Goal: Communication & Community: Answer question/provide support

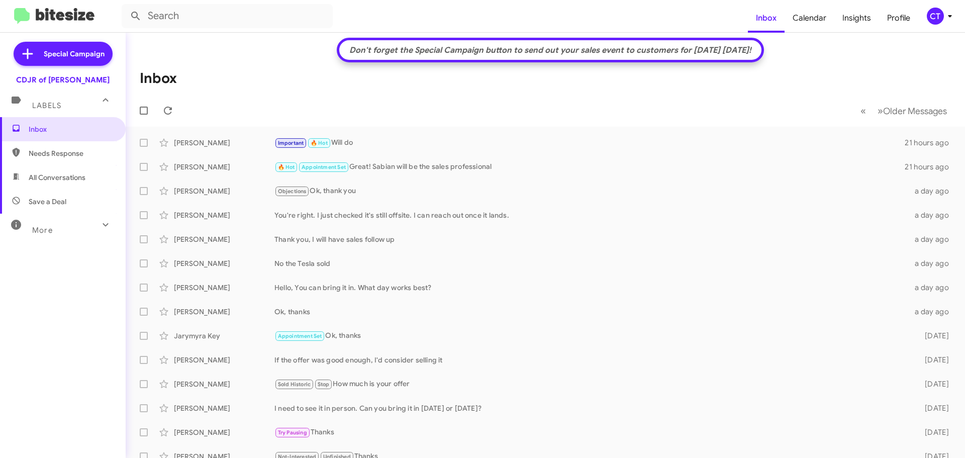
click at [942, 20] on div "CT" at bounding box center [935, 16] width 17 height 17
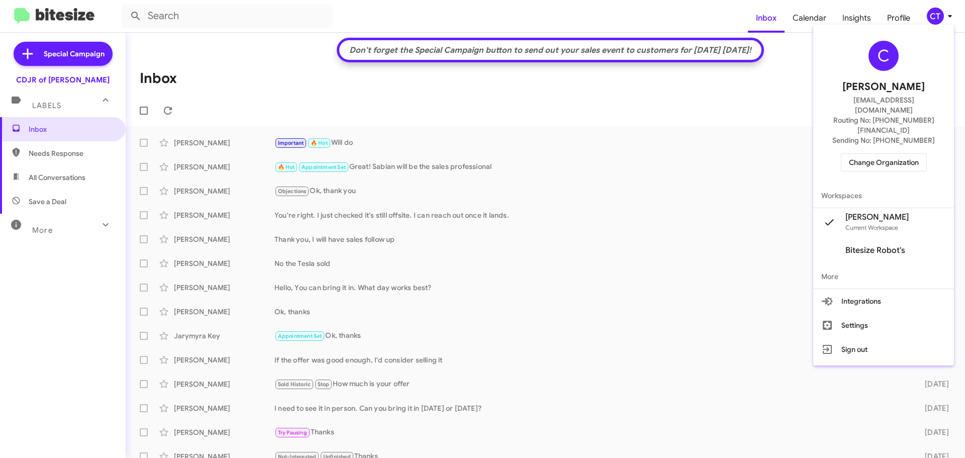
click at [880, 154] on span "Change Organization" at bounding box center [884, 162] width 70 height 17
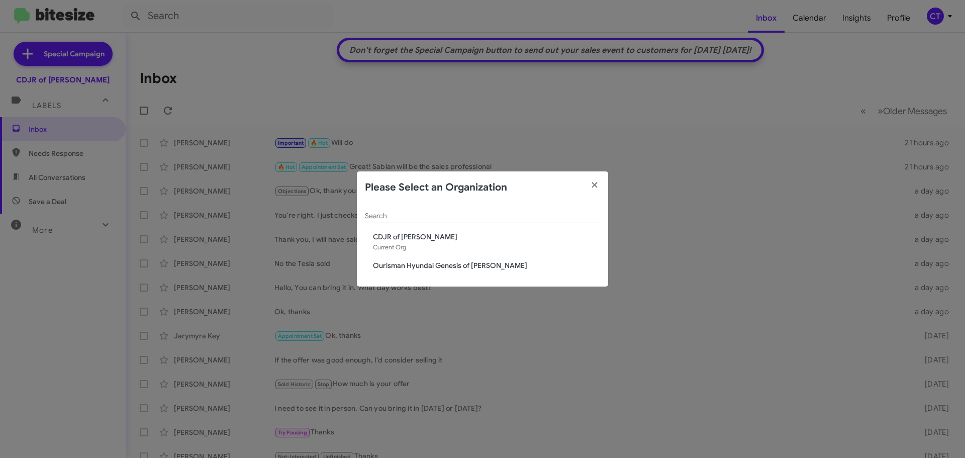
click at [478, 268] on span "Ourisman Hyundai Genesis of [PERSON_NAME]" at bounding box center [486, 265] width 227 height 10
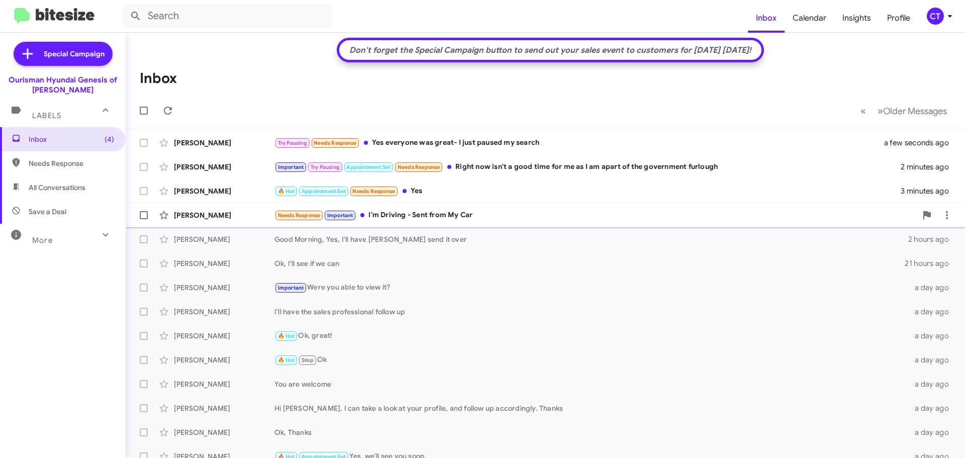
click at [463, 220] on div "Jose Perez Needs Response Important I'm Driving - Sent from My Car 3 minutes ago" at bounding box center [545, 215] width 823 height 20
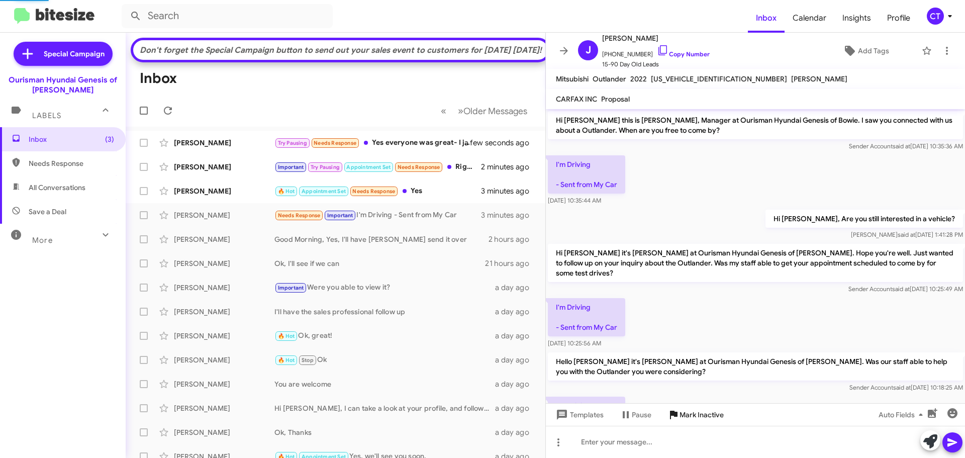
scroll to position [53, 0]
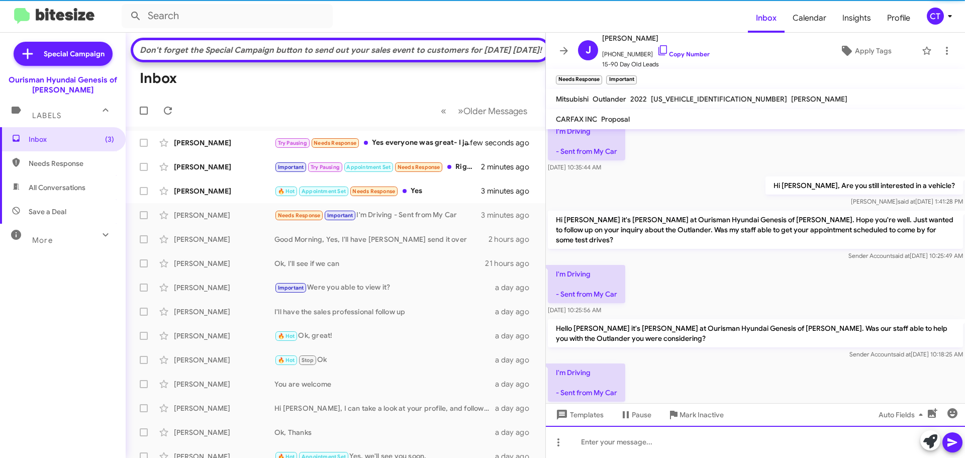
click at [660, 449] on div at bounding box center [755, 442] width 419 height 32
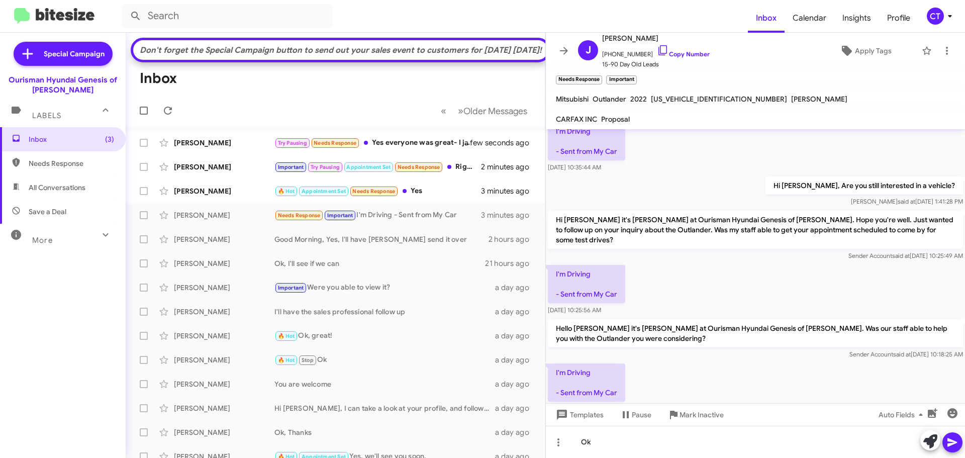
click at [945, 443] on button at bounding box center [952, 442] width 20 height 20
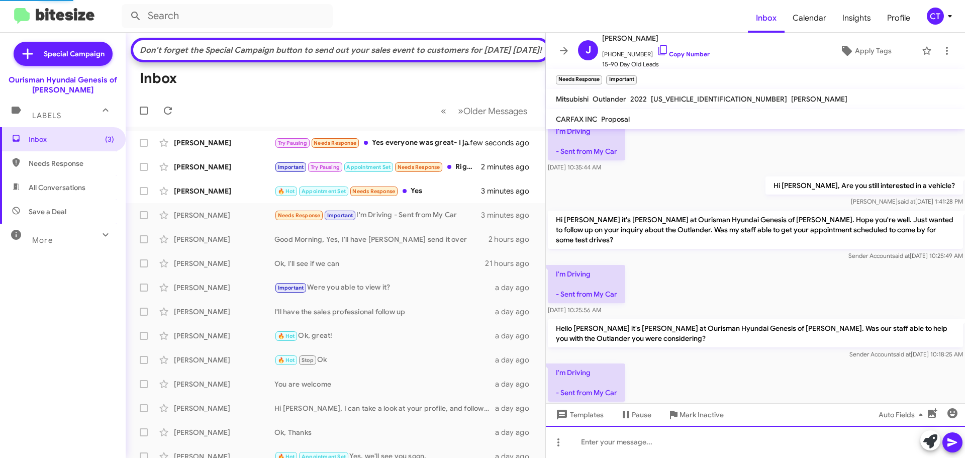
scroll to position [66, 0]
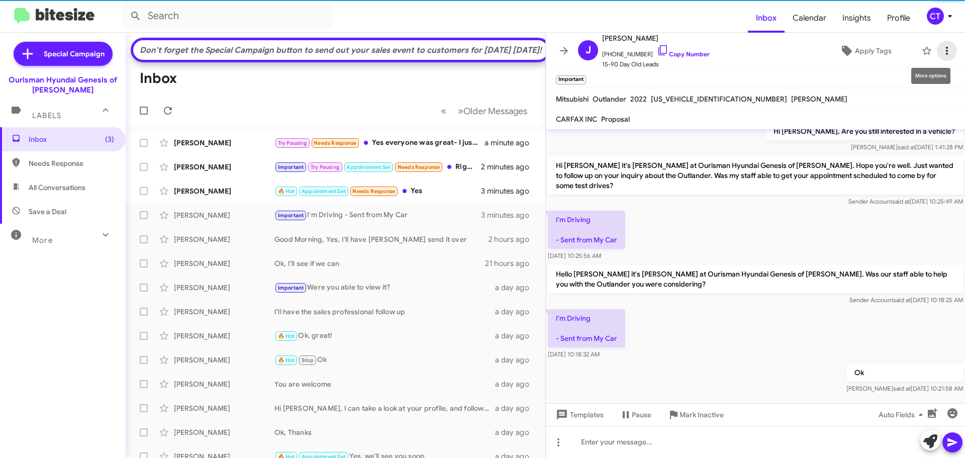
click at [945, 49] on icon at bounding box center [947, 51] width 12 height 12
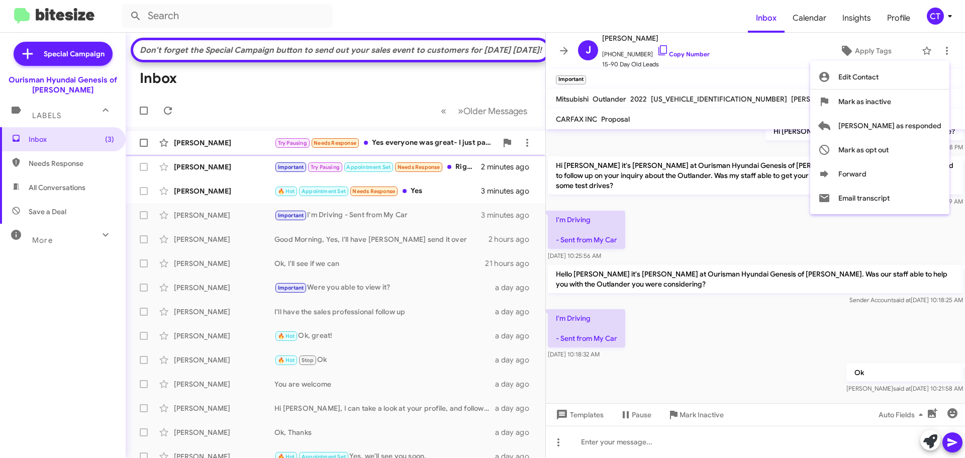
click at [908, 133] on span "[PERSON_NAME] as responded" at bounding box center [889, 126] width 103 height 24
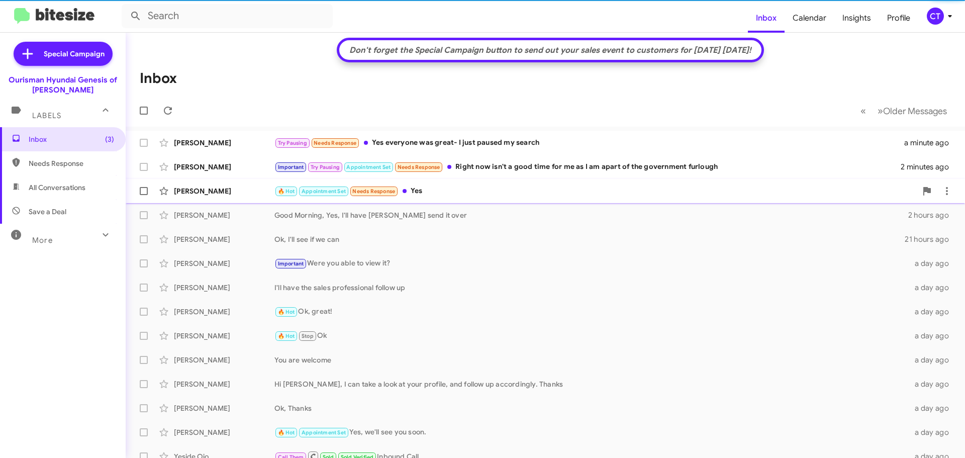
click at [477, 184] on div "Eyob Zeleke 🔥 Hot Appointment Set Needs Response Yes 3 minutes ago" at bounding box center [545, 191] width 823 height 20
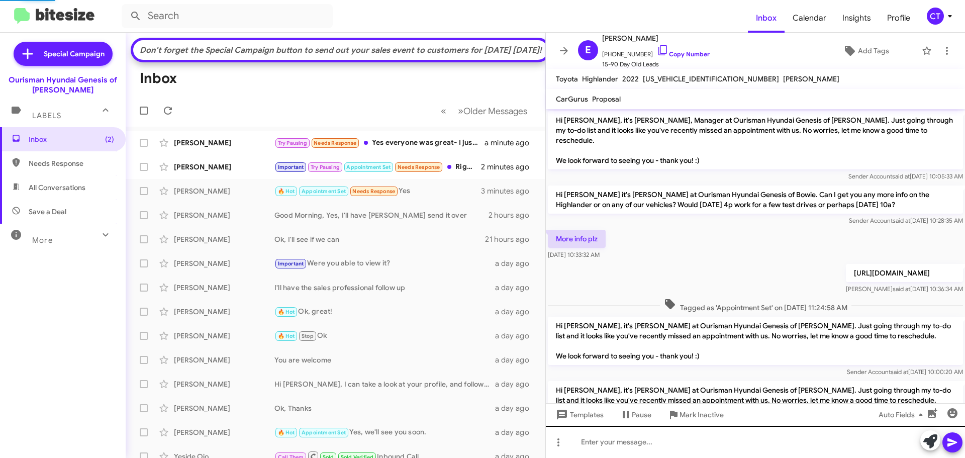
scroll to position [141, 0]
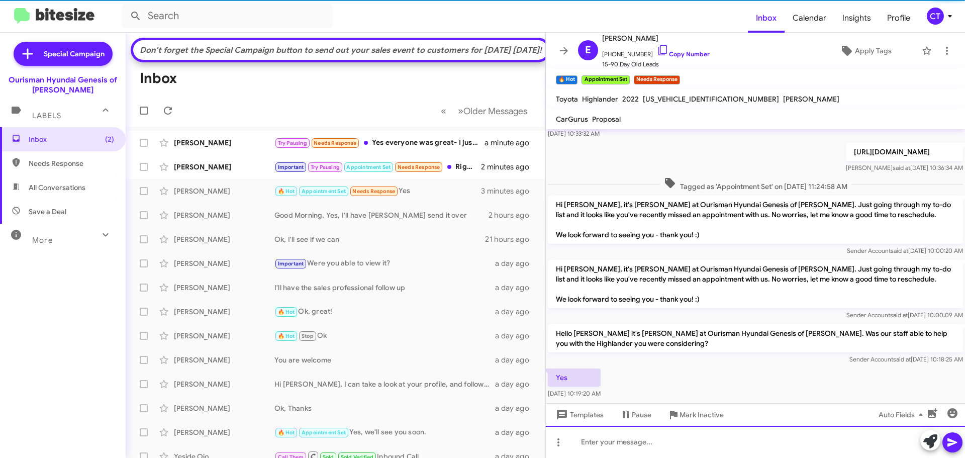
click at [638, 448] on div at bounding box center [755, 442] width 419 height 32
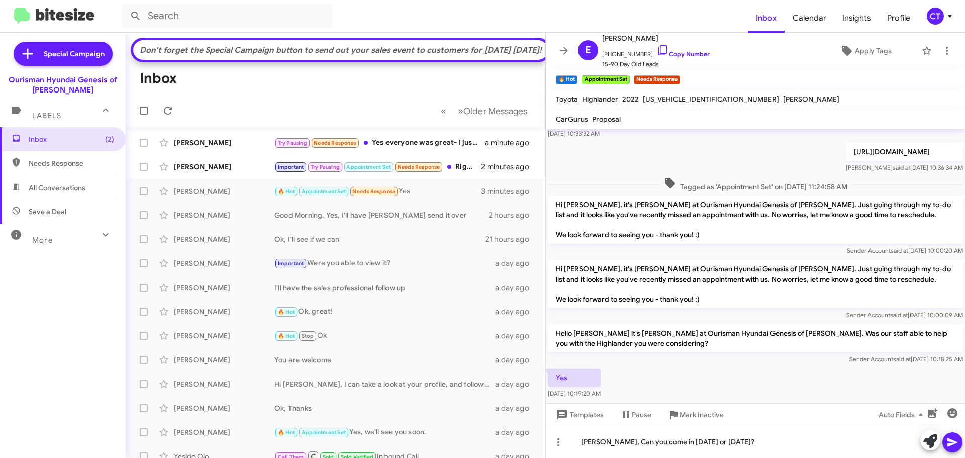
click at [958, 446] on button at bounding box center [952, 442] width 20 height 20
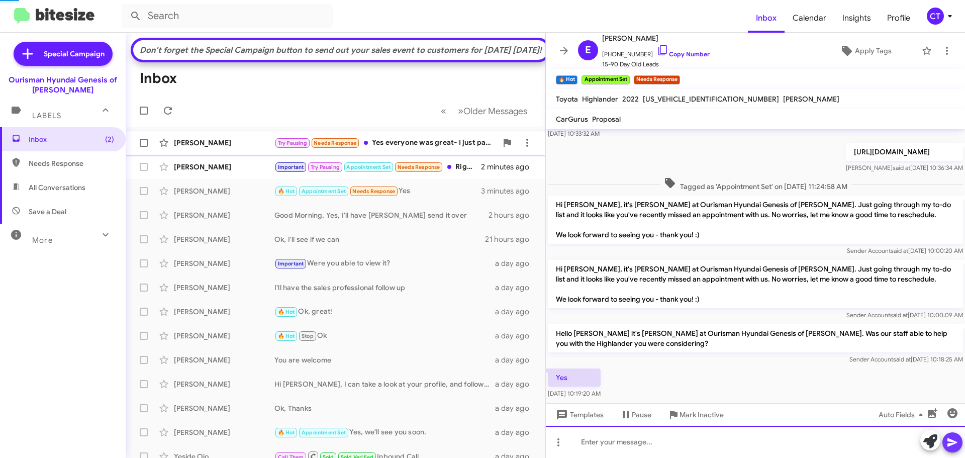
scroll to position [0, 0]
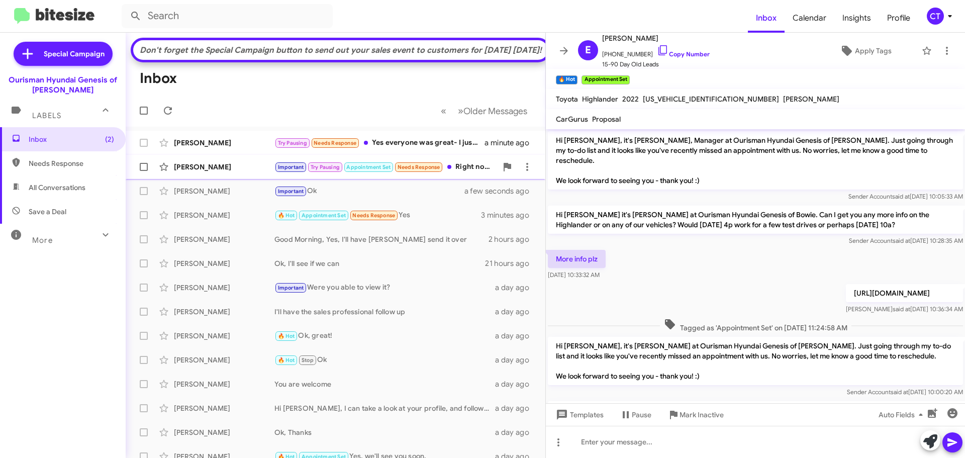
click at [467, 177] on div "Stacy Babb Important Try Pausing Appointment Set Needs Response Right now isn't…" at bounding box center [336, 167] width 404 height 20
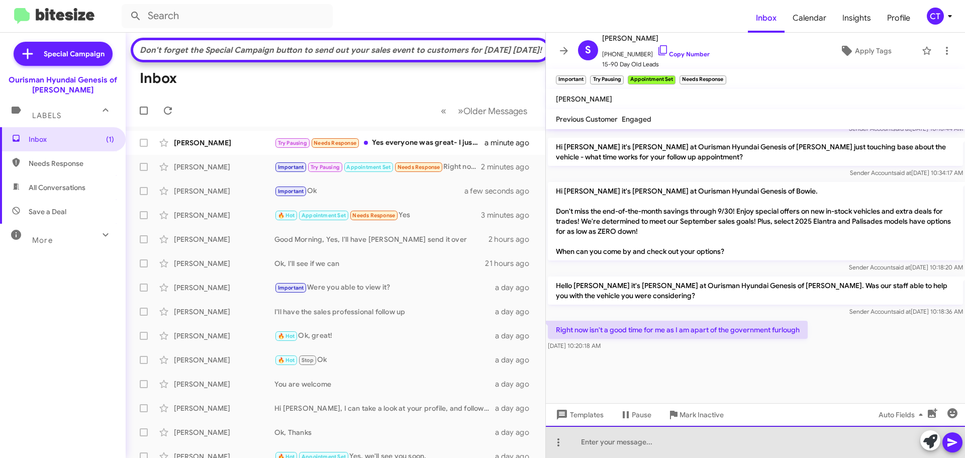
click at [620, 448] on div at bounding box center [755, 442] width 419 height 32
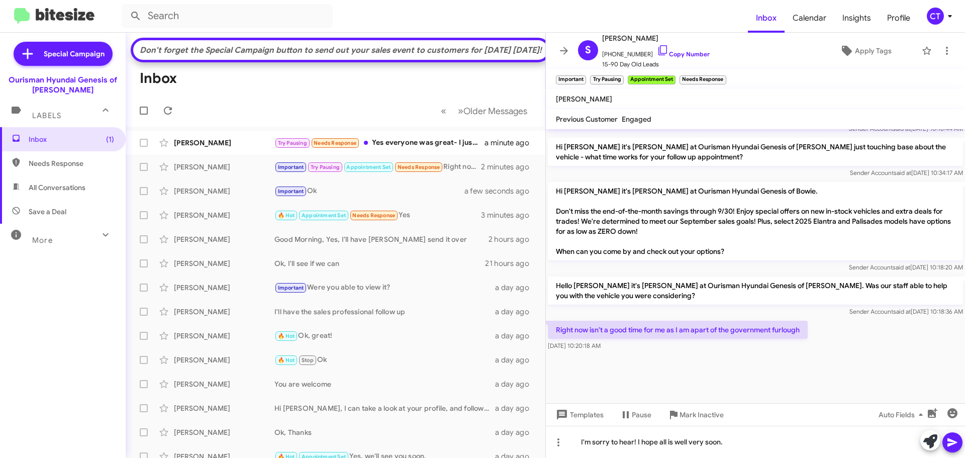
click at [950, 441] on icon at bounding box center [952, 442] width 10 height 9
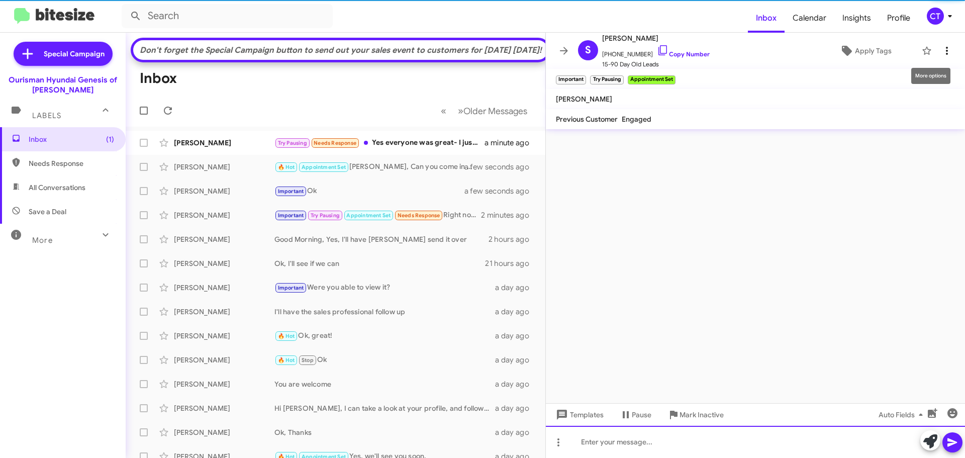
scroll to position [0, 0]
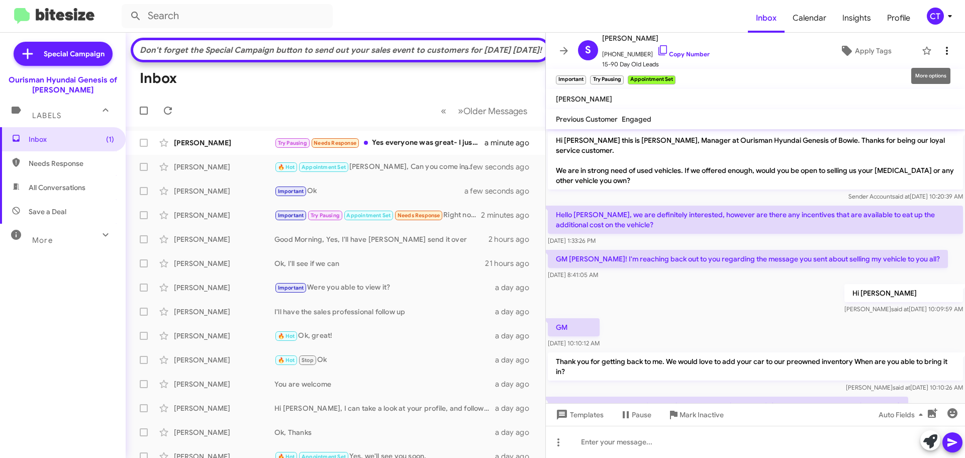
click at [941, 55] on icon at bounding box center [947, 51] width 12 height 12
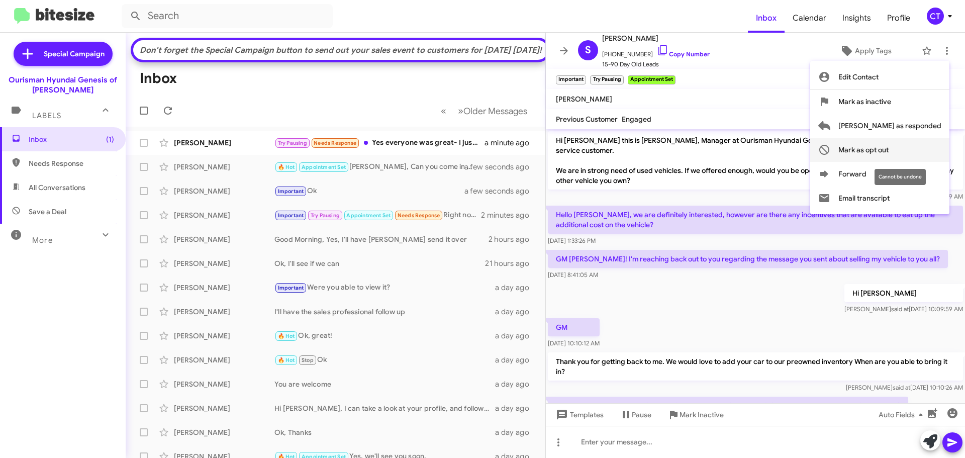
drag, startPoint x: 901, startPoint y: 149, endPoint x: 893, endPoint y: 151, distance: 8.2
click at [888, 149] on span "Mark as opt out" at bounding box center [863, 150] width 50 height 24
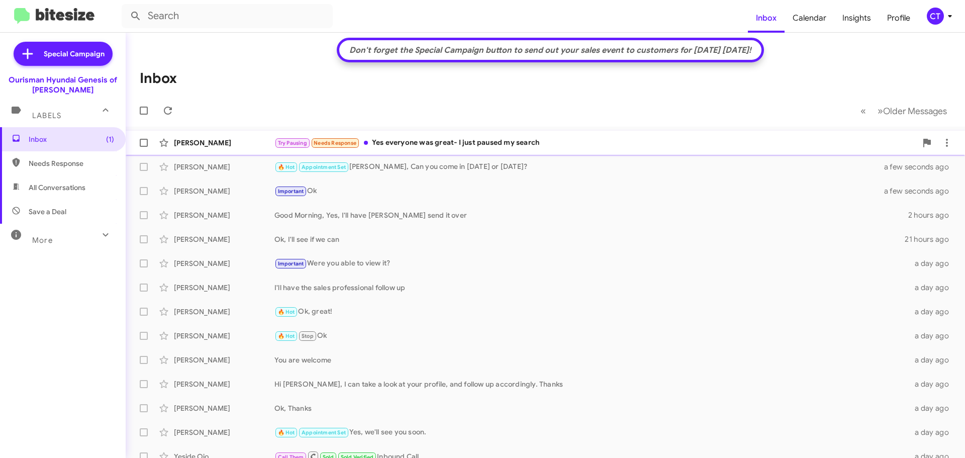
click at [406, 151] on div "Lucy Elliott Try Pausing Needs Response Yes everyone was great- I just paused m…" at bounding box center [545, 143] width 823 height 20
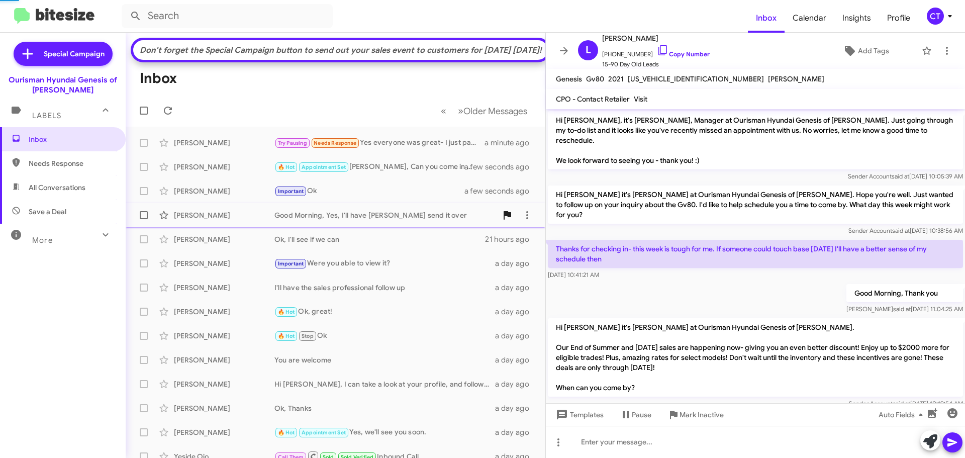
scroll to position [83, 0]
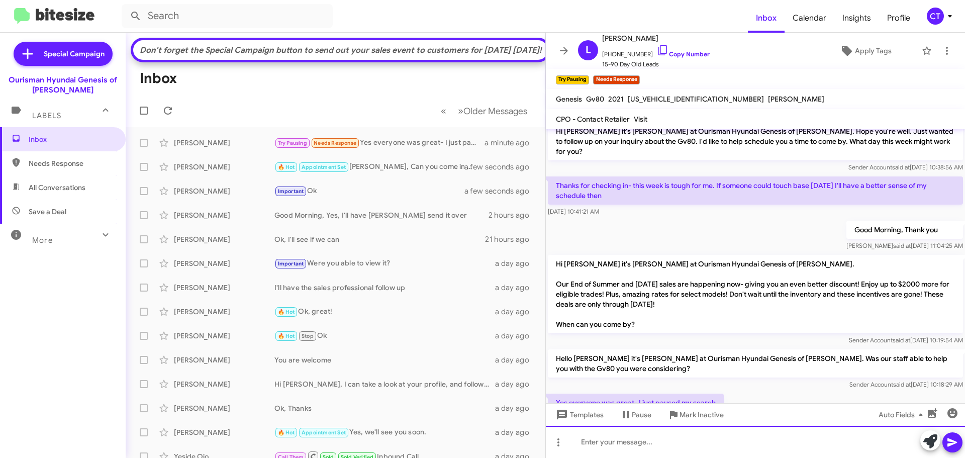
click at [686, 456] on div at bounding box center [755, 442] width 419 height 32
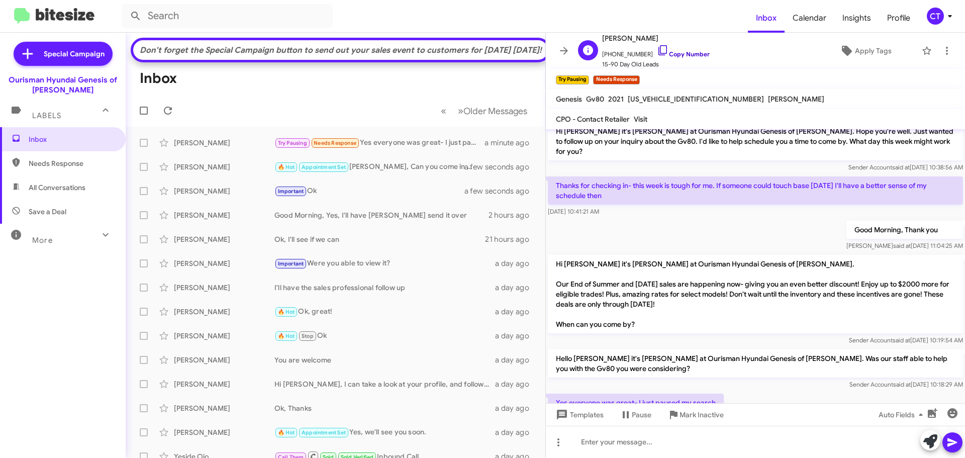
click at [657, 49] on icon at bounding box center [663, 50] width 12 height 12
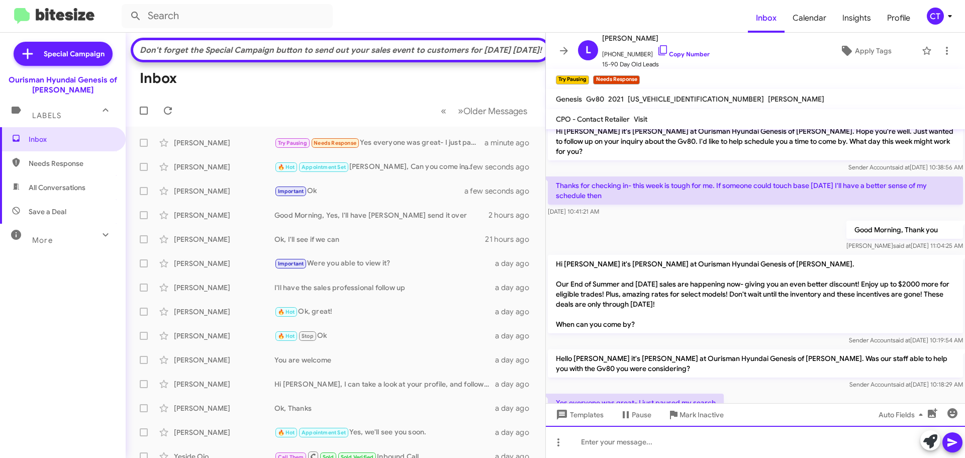
click at [616, 430] on div at bounding box center [755, 442] width 419 height 32
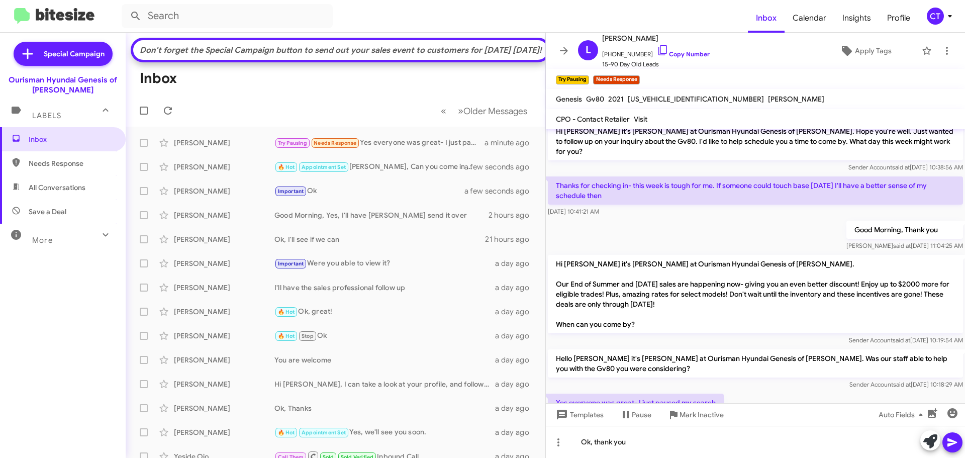
click at [948, 438] on icon at bounding box center [952, 442] width 12 height 12
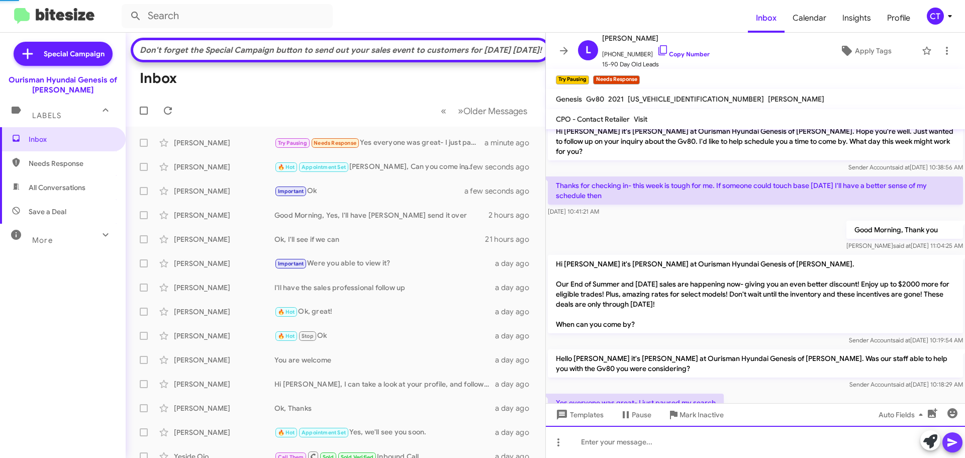
scroll to position [0, 0]
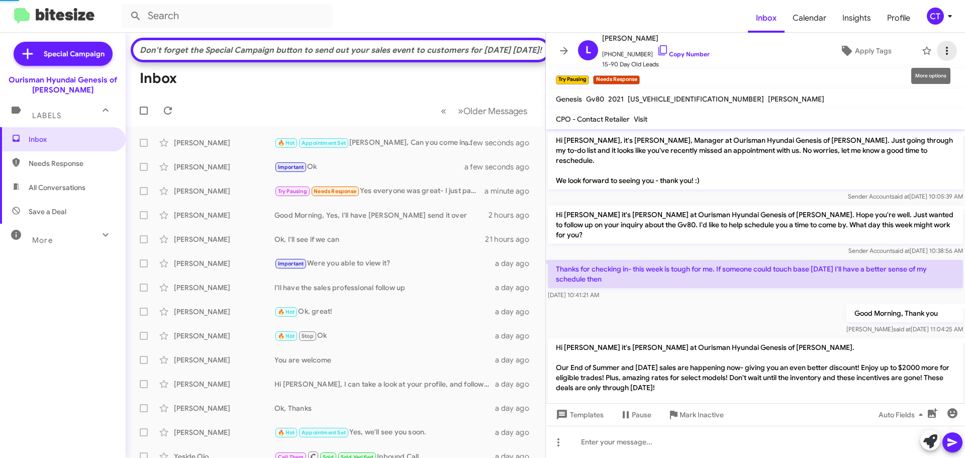
click at [942, 48] on icon at bounding box center [947, 51] width 12 height 12
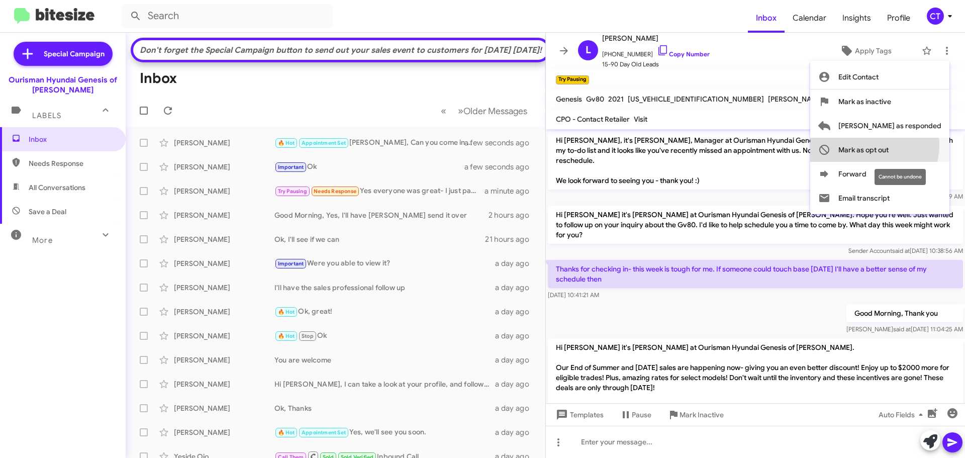
click at [888, 145] on span "Mark as opt out" at bounding box center [863, 150] width 50 height 24
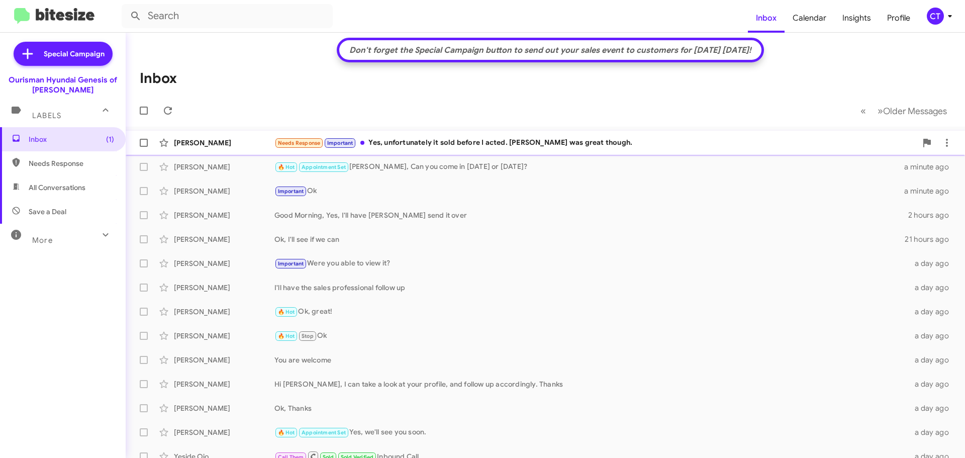
click at [533, 160] on div "Eyob Zeleke 🔥 Hot Appointment Set Eyob, Can you come in today or tomorrow? a mi…" at bounding box center [545, 167] width 823 height 20
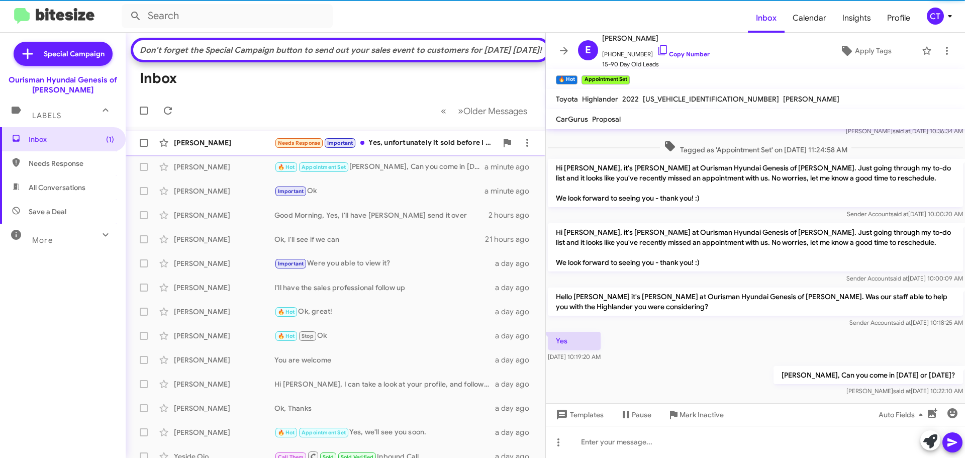
click at [462, 149] on div "Needs Response Important Yes, unfortunately it sold before I acted. Mark was gr…" at bounding box center [385, 143] width 223 height 12
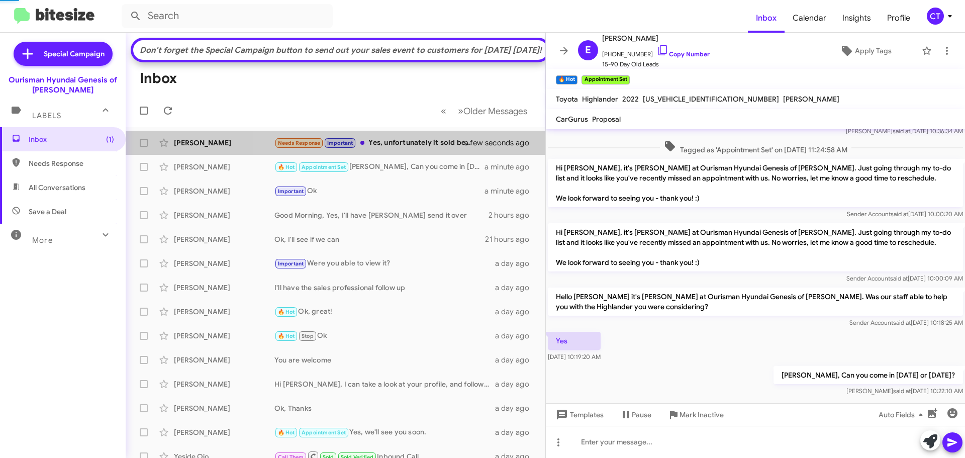
scroll to position [267, 0]
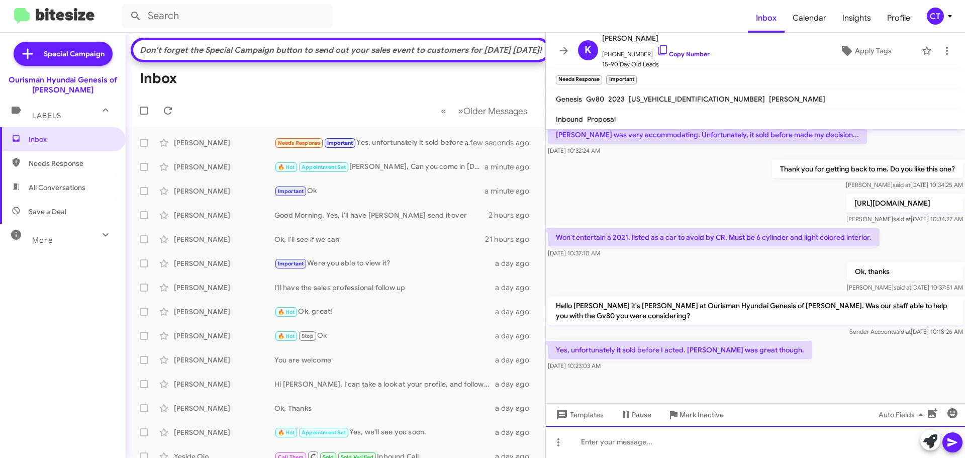
click at [631, 453] on div at bounding box center [755, 442] width 419 height 32
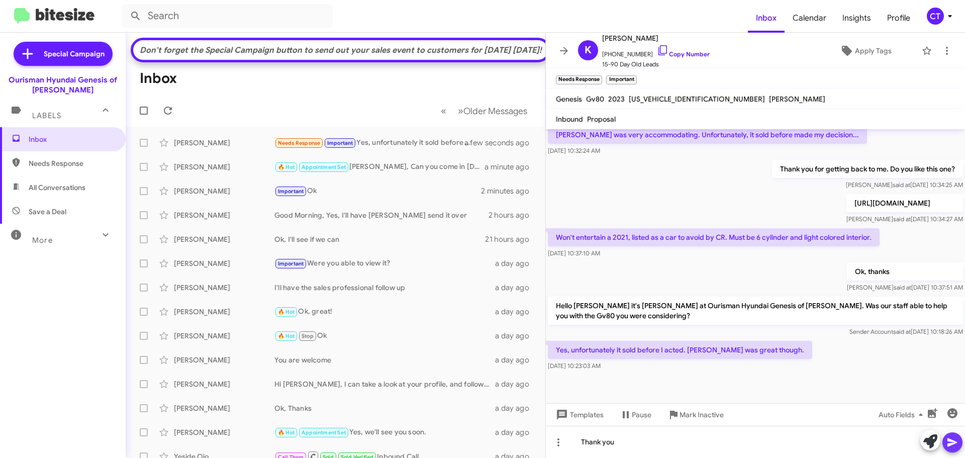
click at [957, 447] on icon at bounding box center [952, 442] width 12 height 12
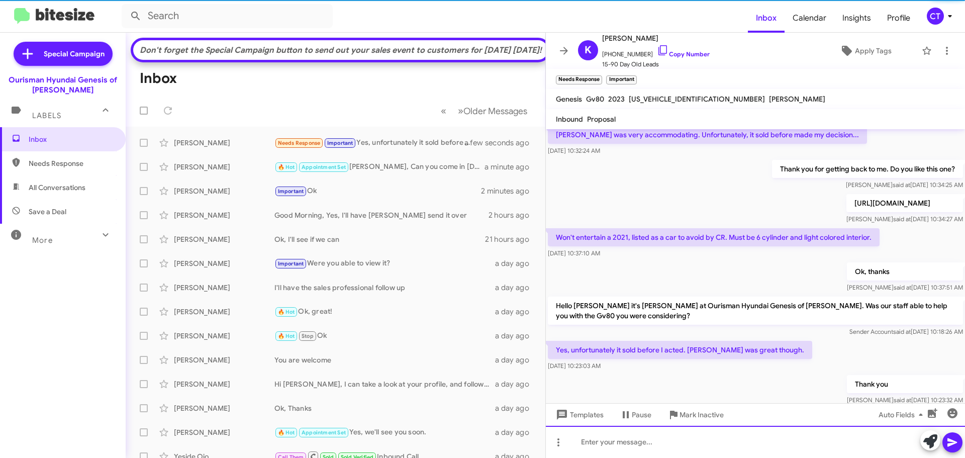
scroll to position [0, 0]
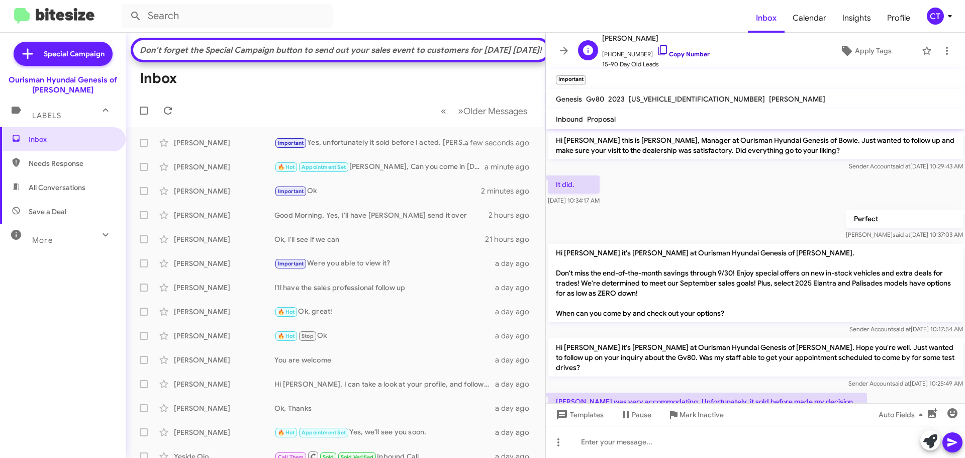
click at [657, 48] on icon at bounding box center [663, 50] width 12 height 12
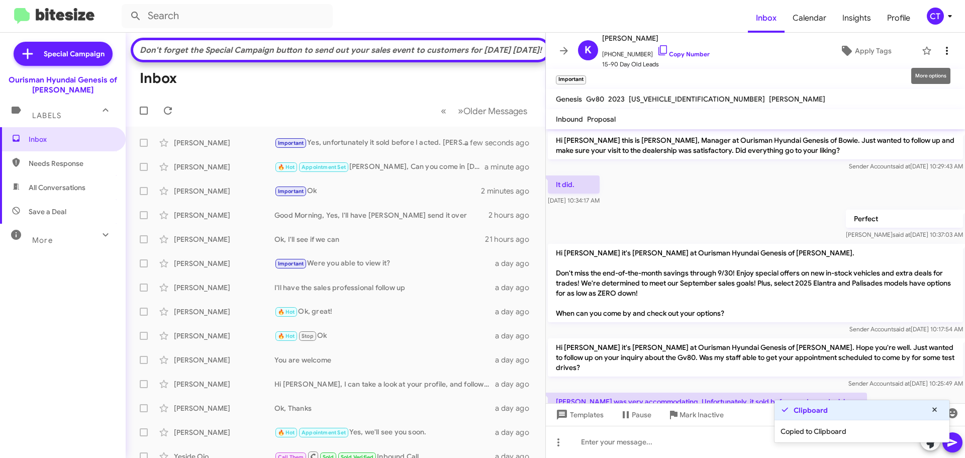
click at [941, 46] on icon at bounding box center [947, 51] width 12 height 12
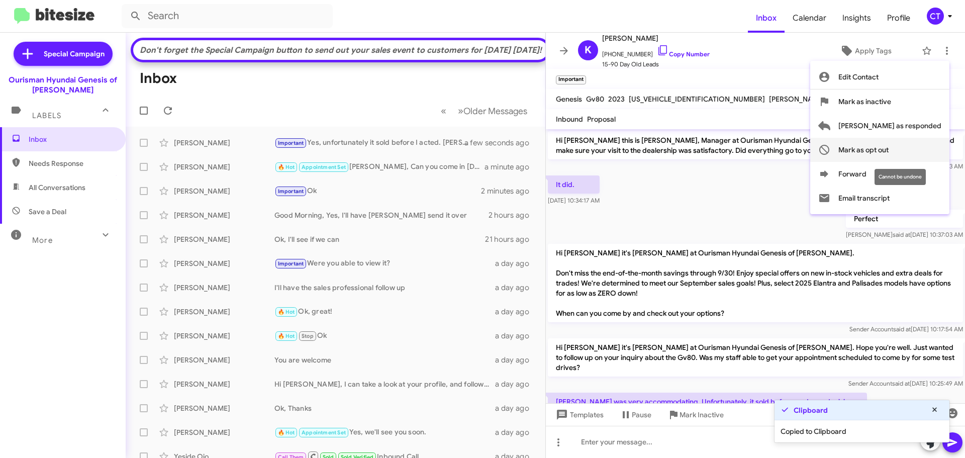
click at [888, 149] on span "Mark as opt out" at bounding box center [863, 150] width 50 height 24
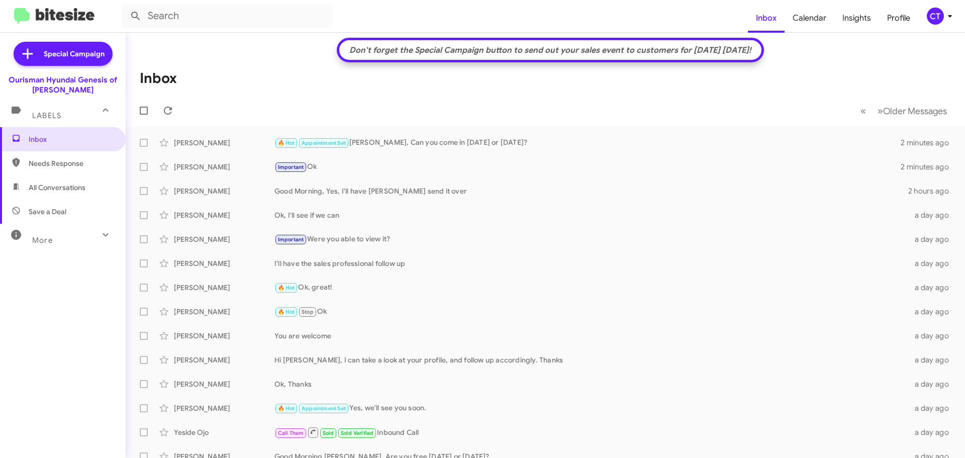
click at [947, 19] on icon at bounding box center [950, 16] width 12 height 12
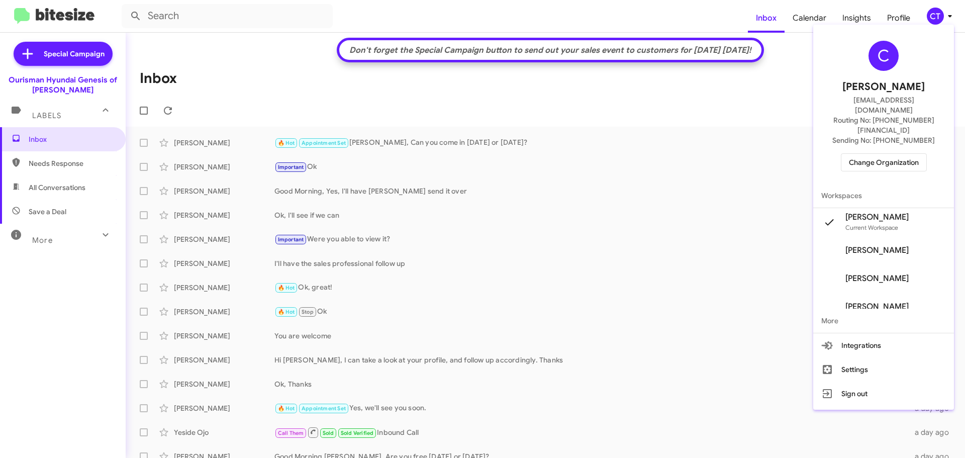
click at [886, 154] on span "Change Organization" at bounding box center [884, 162] width 70 height 17
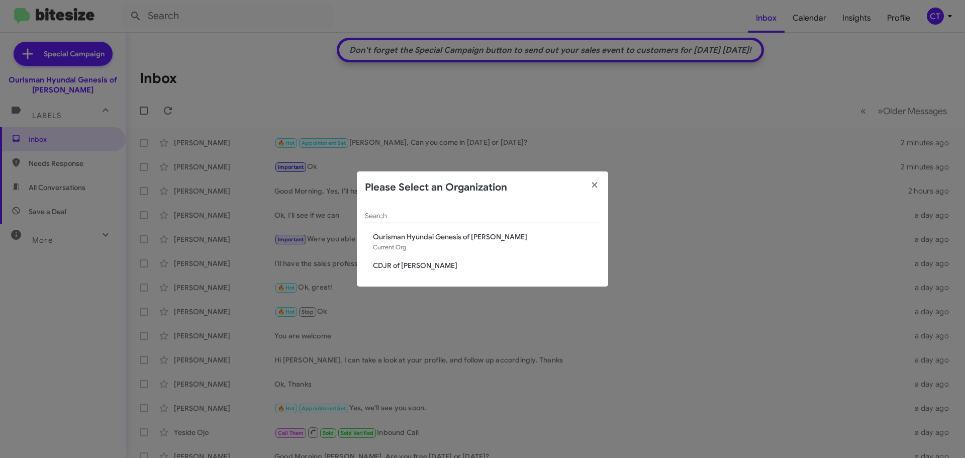
click at [384, 274] on div "Search Ourisman Hyundai Genesis of Bowie Current Org CDJR of Bowie" at bounding box center [482, 245] width 251 height 83
click at [387, 267] on span "CDJR of [PERSON_NAME]" at bounding box center [486, 265] width 227 height 10
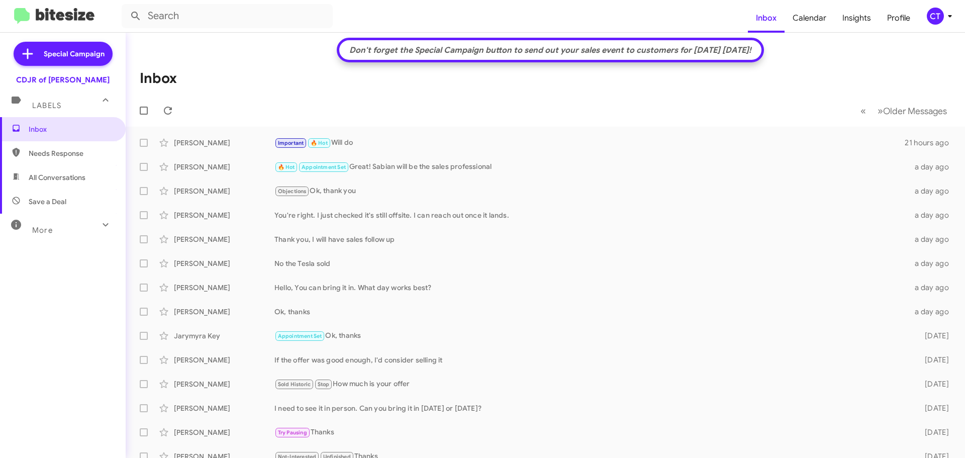
click at [941, 25] on mat-toolbar "Inbox Calendar Insights Profile CT" at bounding box center [482, 16] width 965 height 32
click at [948, 15] on icon at bounding box center [950, 16] width 4 height 3
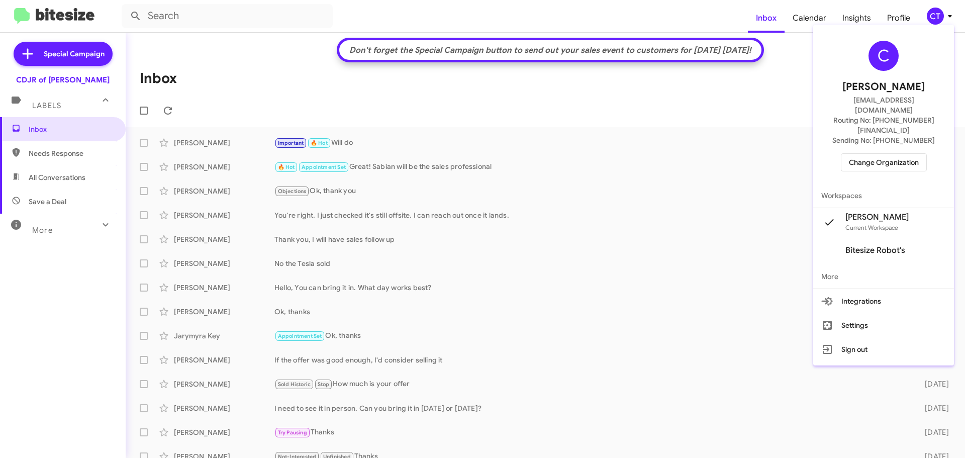
click at [877, 154] on span "Change Organization" at bounding box center [884, 162] width 70 height 17
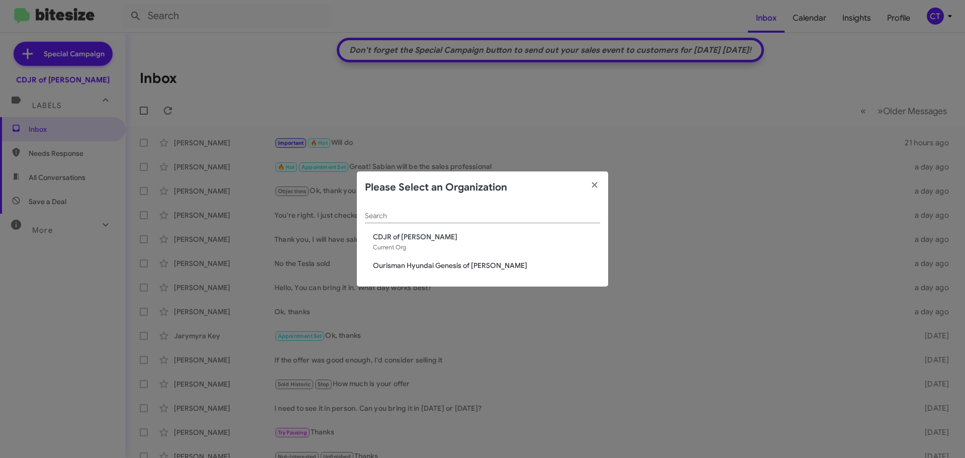
click at [411, 267] on span "Ourisman Hyundai Genesis of [PERSON_NAME]" at bounding box center [486, 265] width 227 height 10
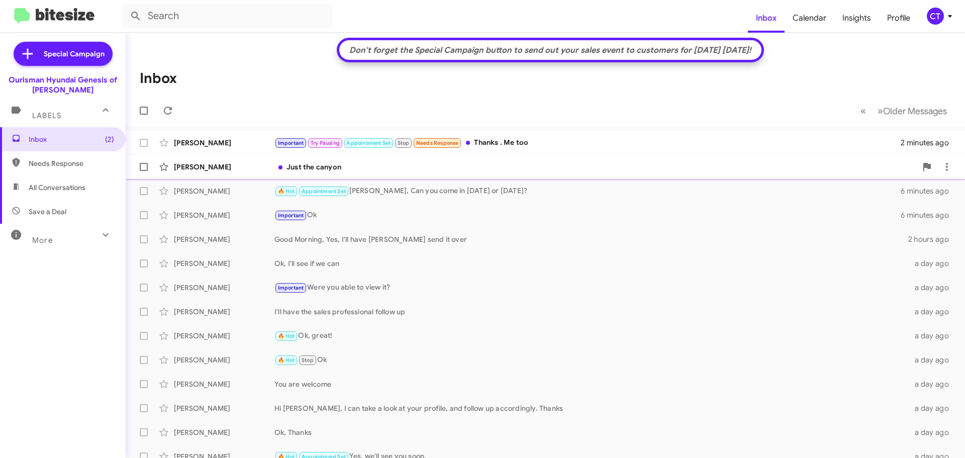
click at [505, 167] on div "Just the canyon" at bounding box center [595, 167] width 642 height 10
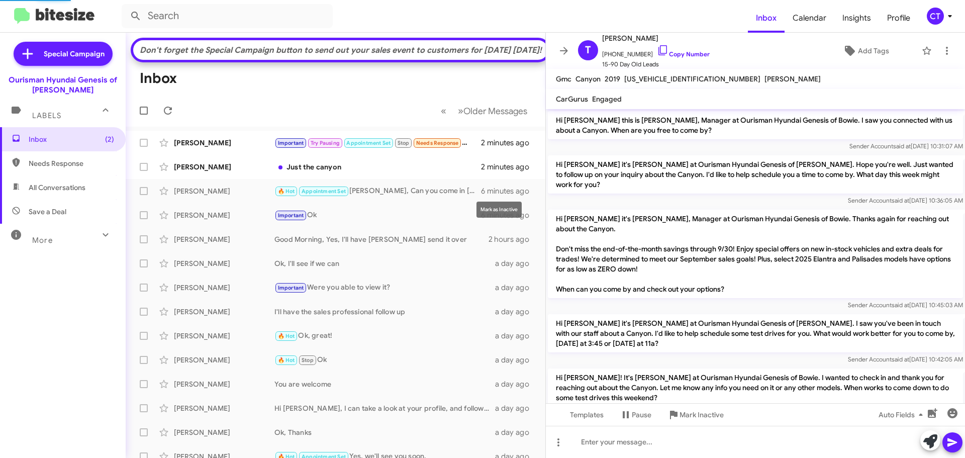
scroll to position [114, 0]
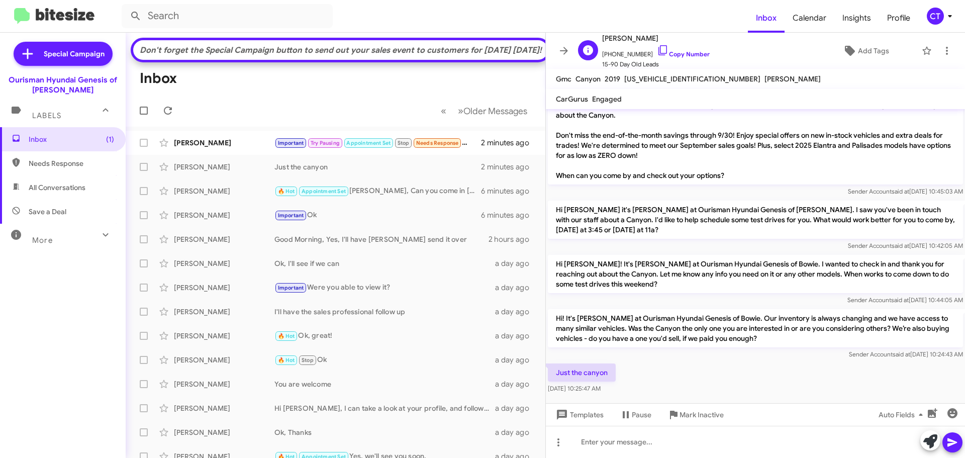
drag, startPoint x: 653, startPoint y: 49, endPoint x: 639, endPoint y: 55, distance: 15.8
click at [657, 48] on icon at bounding box center [663, 50] width 12 height 12
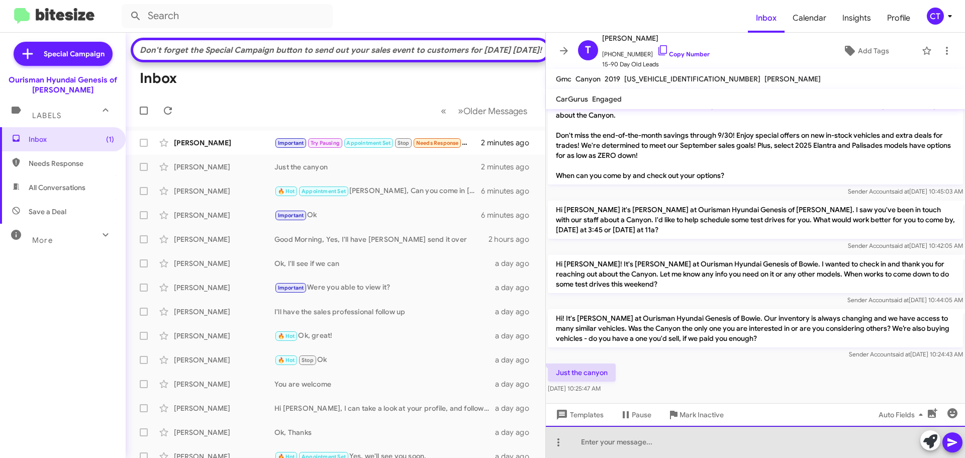
click at [652, 446] on div at bounding box center [755, 442] width 419 height 32
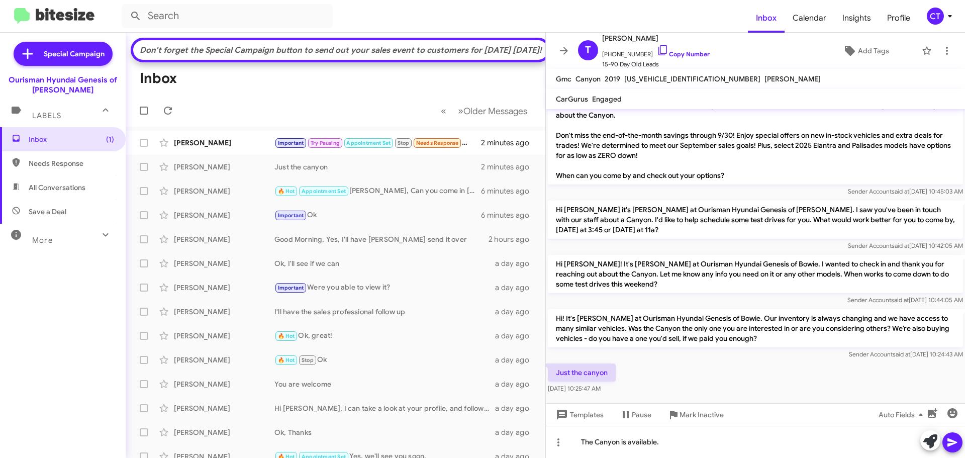
click at [953, 438] on icon at bounding box center [952, 442] width 12 height 12
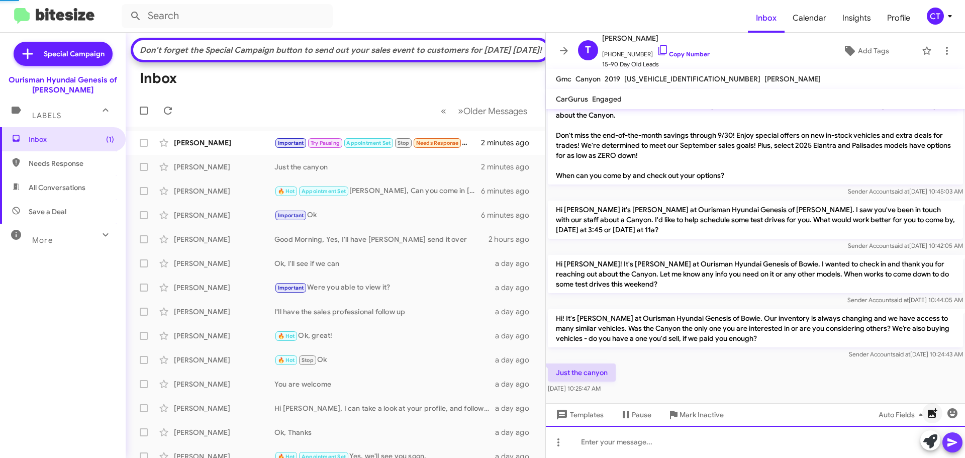
scroll to position [0, 0]
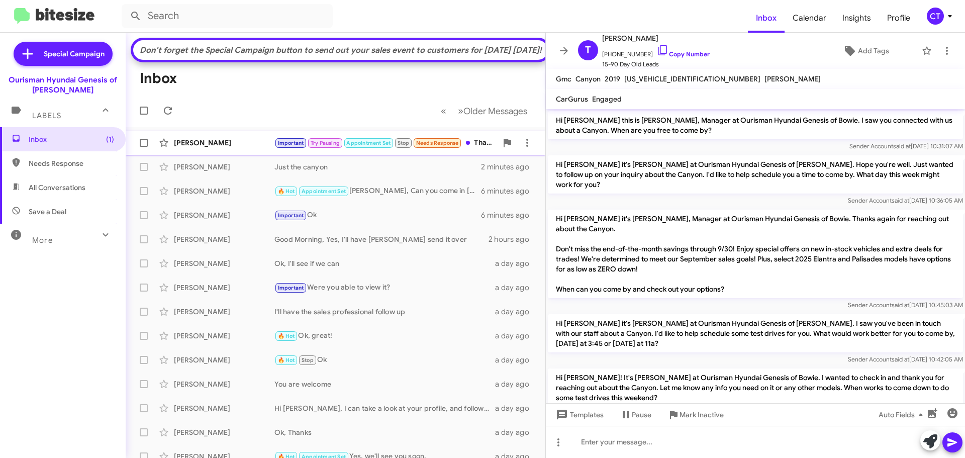
click at [227, 148] on div "Stacy Babb" at bounding box center [224, 143] width 101 height 10
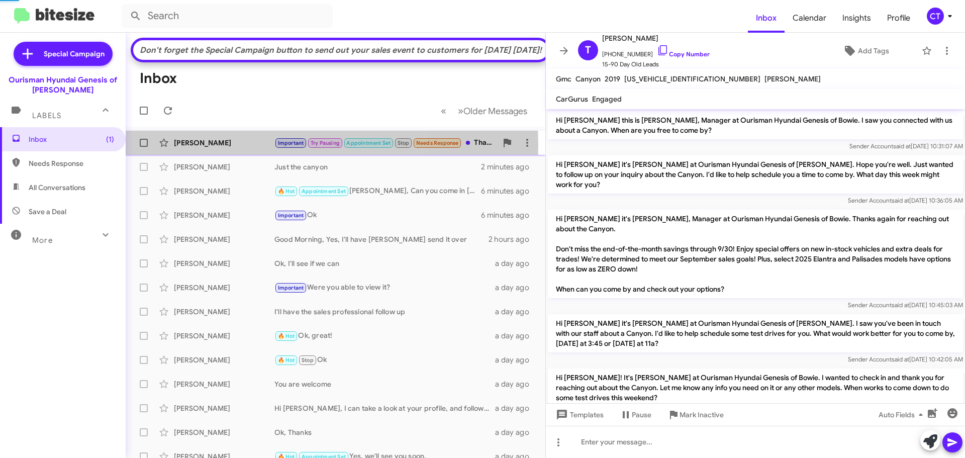
scroll to position [629, 0]
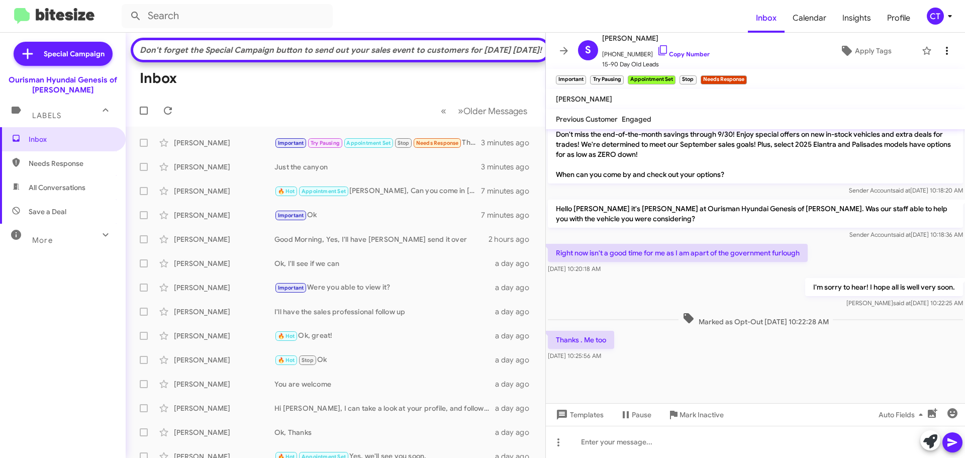
click at [944, 52] on icon at bounding box center [947, 51] width 12 height 12
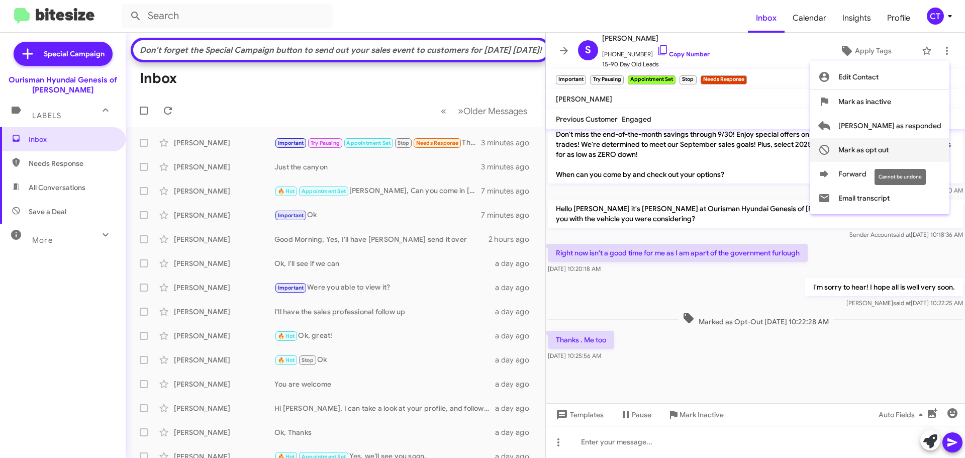
click at [888, 147] on span "Mark as opt out" at bounding box center [863, 150] width 50 height 24
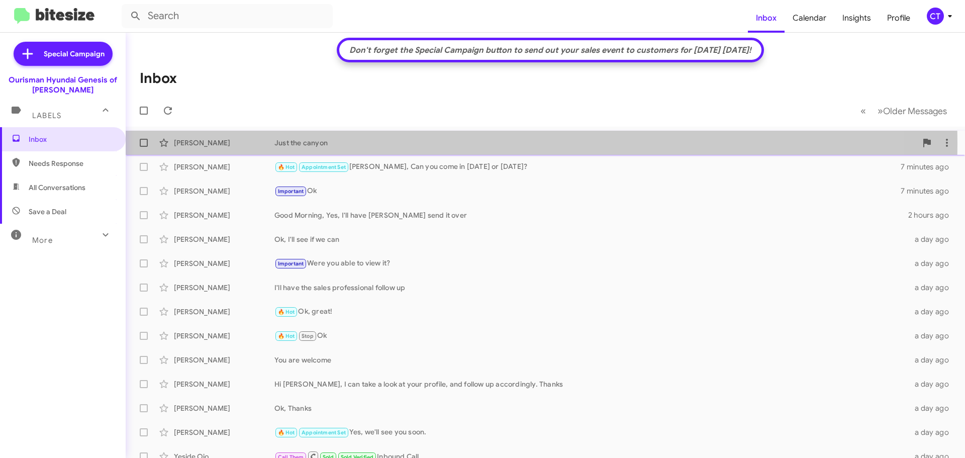
click at [356, 144] on div "Just the canyon" at bounding box center [595, 143] width 642 height 10
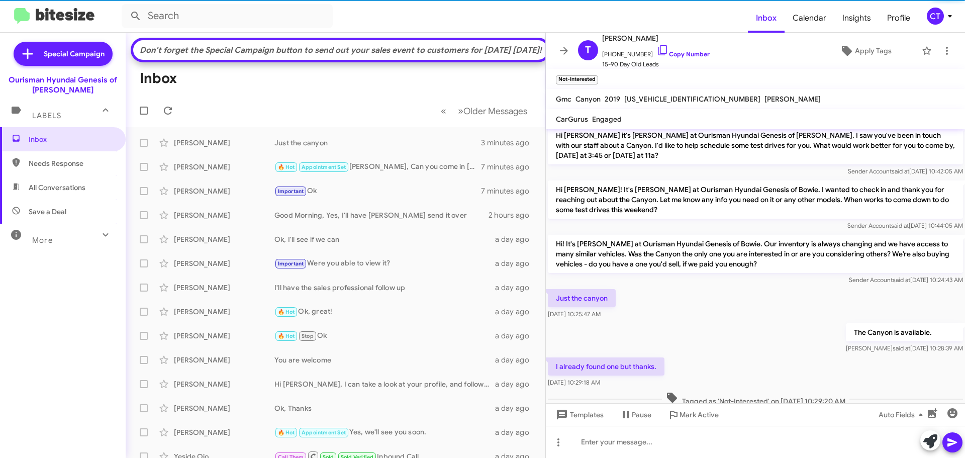
scroll to position [228, 0]
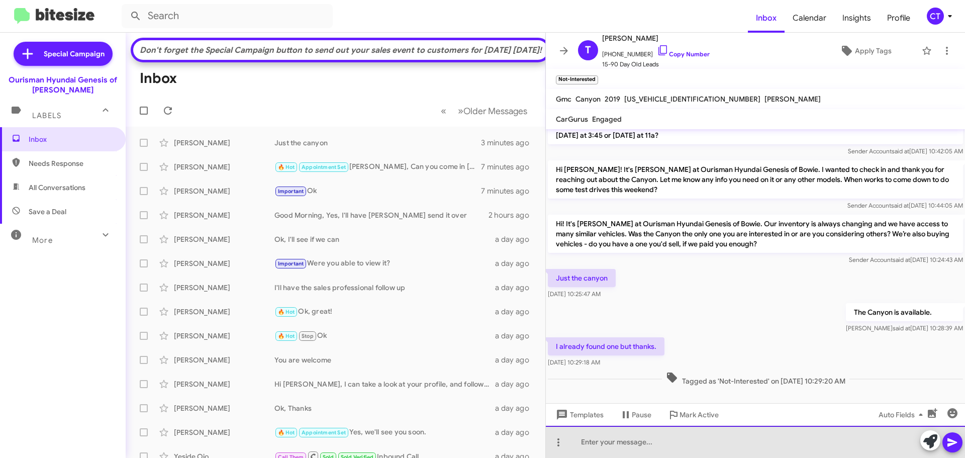
click at [635, 449] on div at bounding box center [755, 442] width 419 height 32
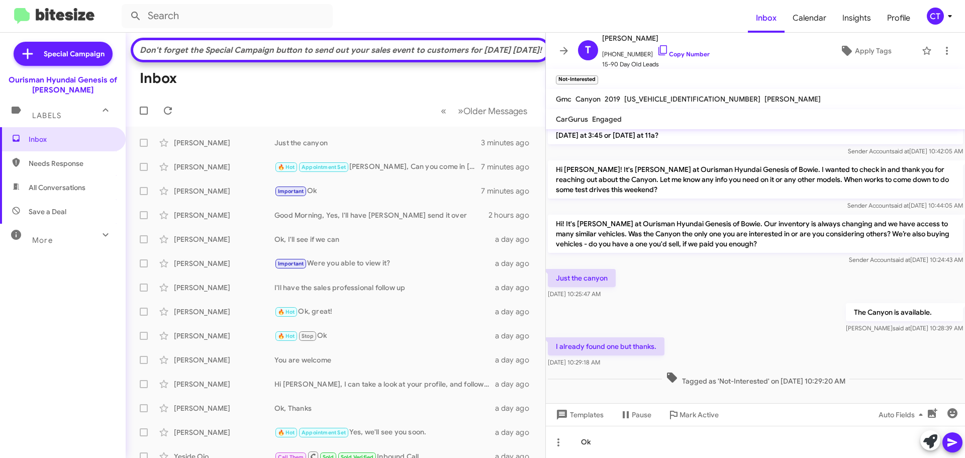
click at [948, 441] on icon at bounding box center [952, 442] width 10 height 9
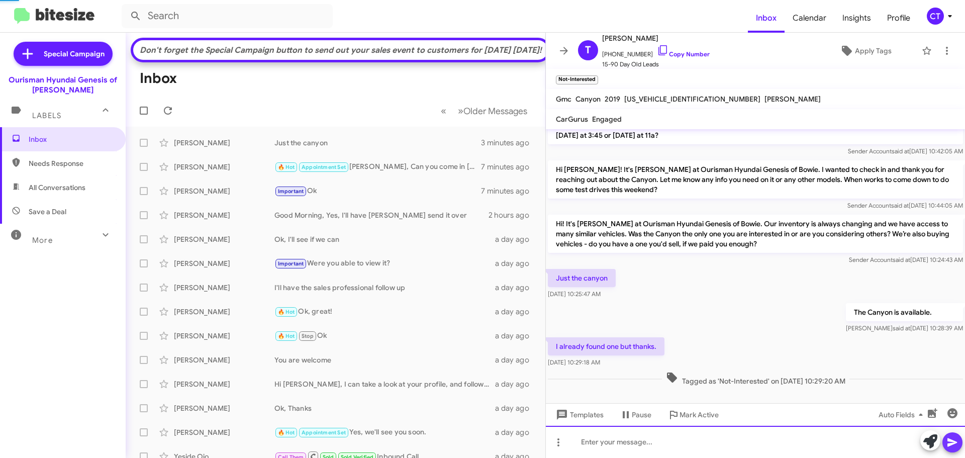
scroll to position [0, 0]
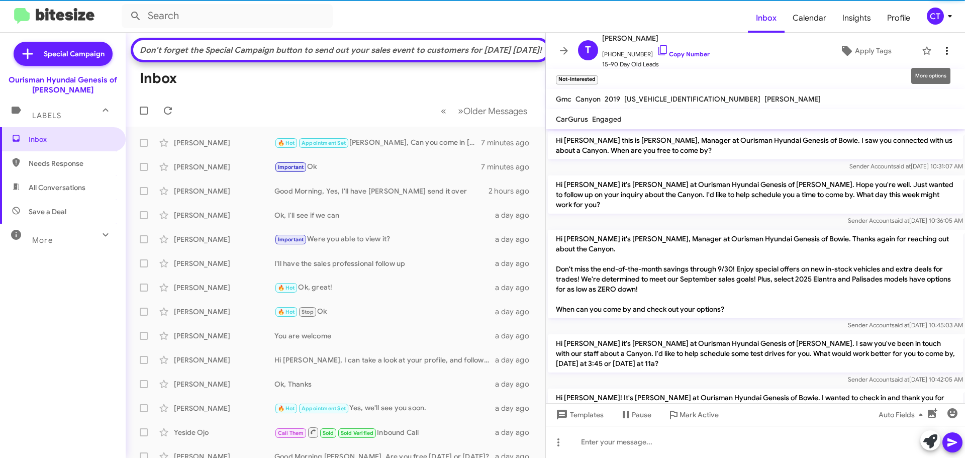
click at [946, 53] on span at bounding box center [947, 51] width 20 height 12
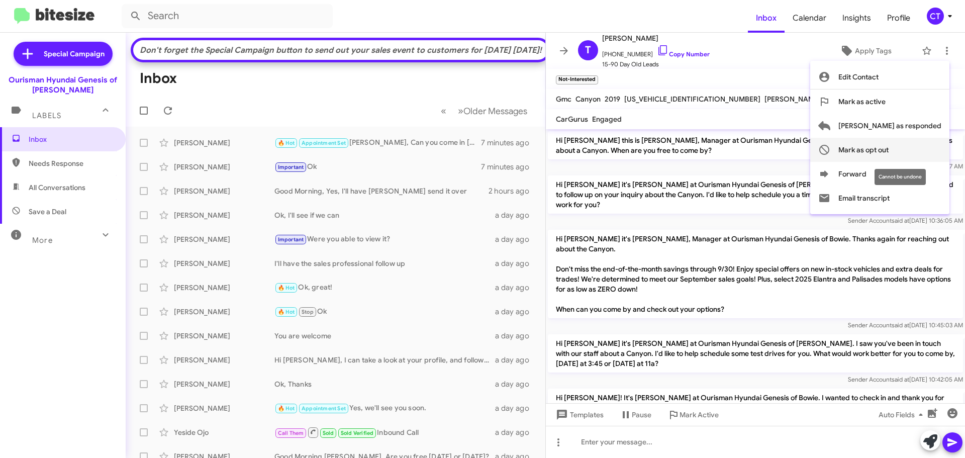
click at [888, 149] on span "Mark as opt out" at bounding box center [863, 150] width 50 height 24
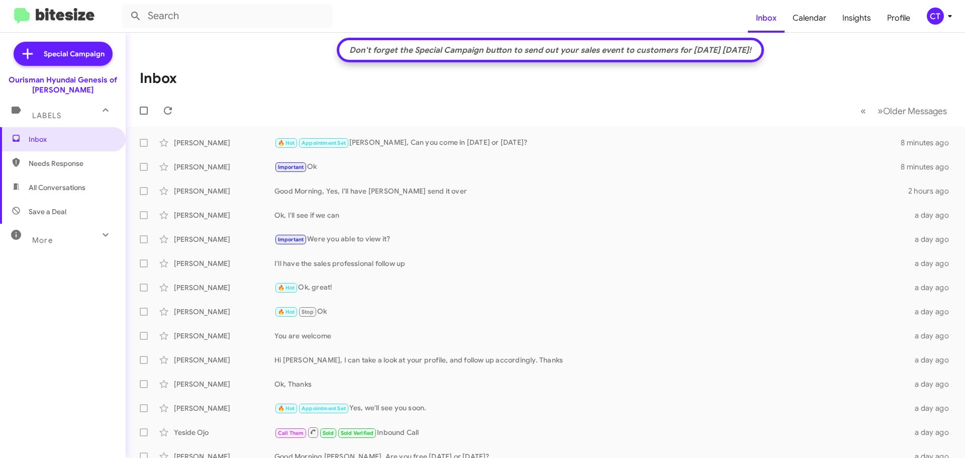
click at [933, 13] on div "CT" at bounding box center [935, 16] width 17 height 17
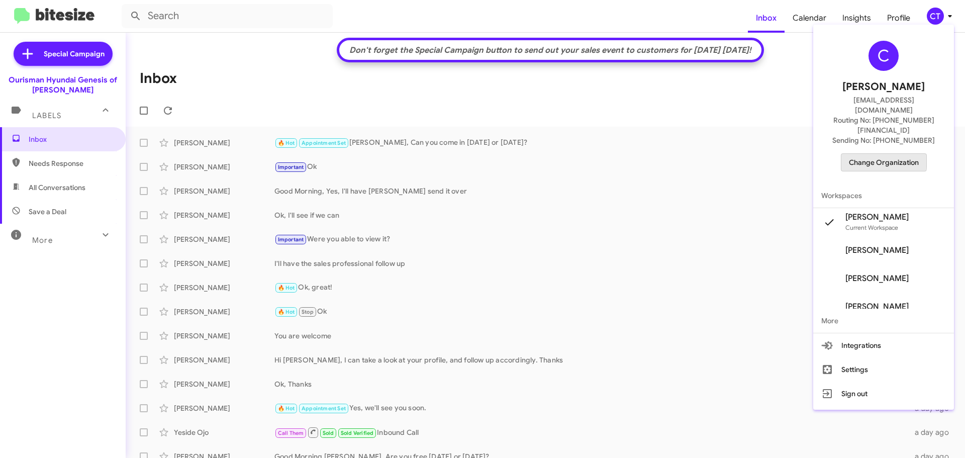
click at [862, 154] on span "Change Organization" at bounding box center [884, 162] width 70 height 17
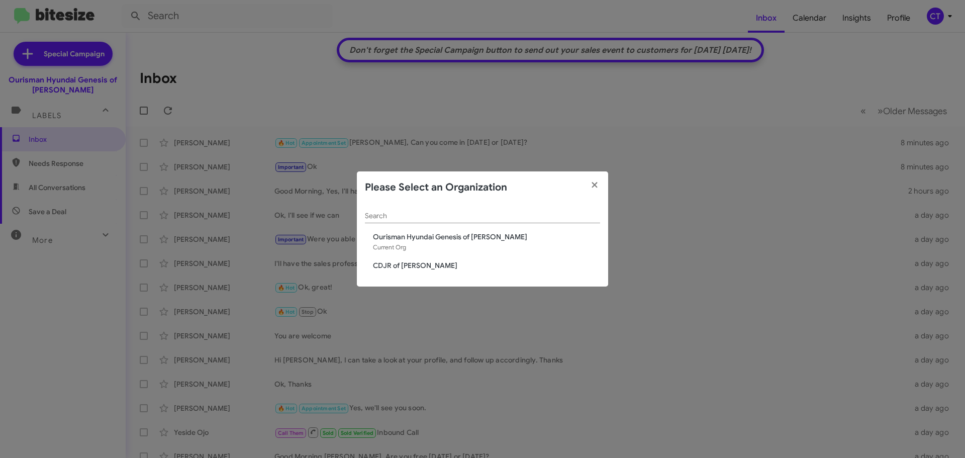
click at [416, 261] on span "CDJR of Bowie" at bounding box center [486, 265] width 227 height 10
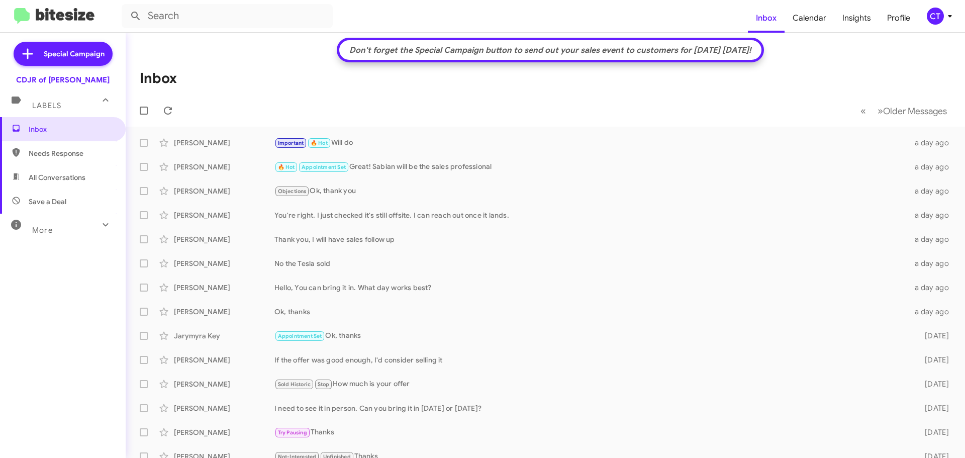
click at [941, 17] on div "CT" at bounding box center [935, 16] width 17 height 17
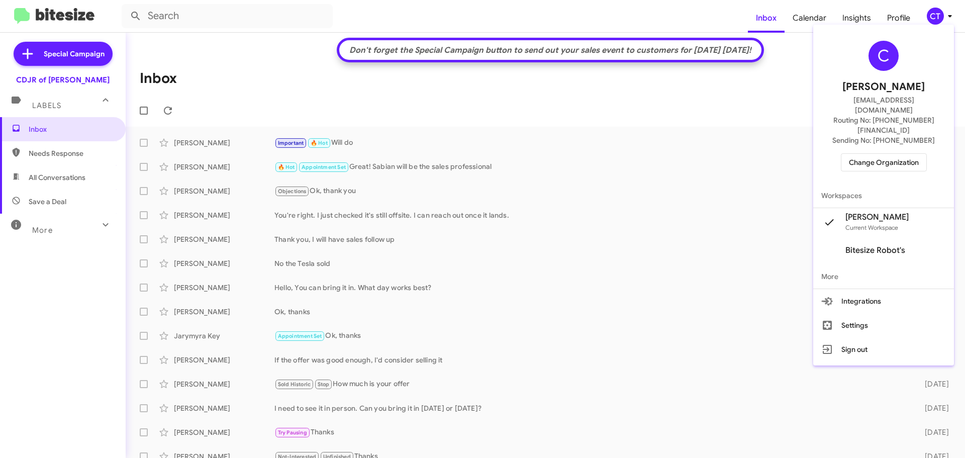
click at [897, 154] on span "Change Organization" at bounding box center [884, 162] width 70 height 17
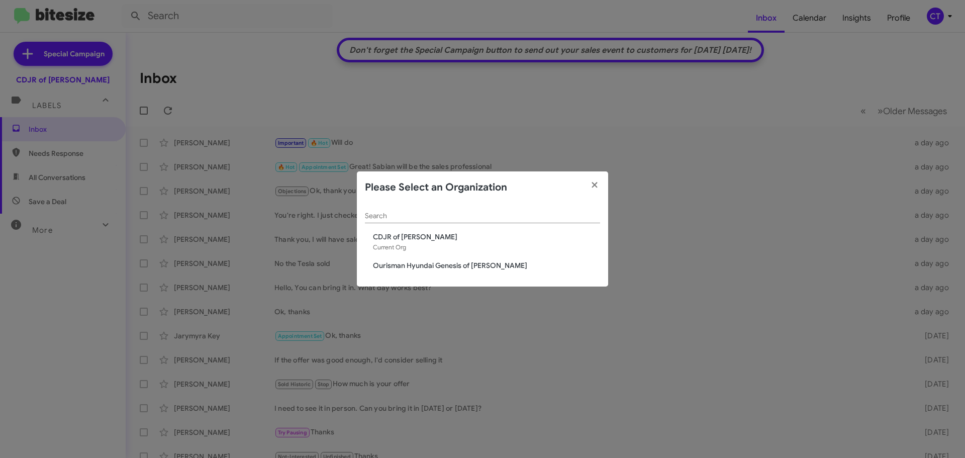
click at [483, 267] on span "Ourisman Hyundai Genesis of [PERSON_NAME]" at bounding box center [486, 265] width 227 height 10
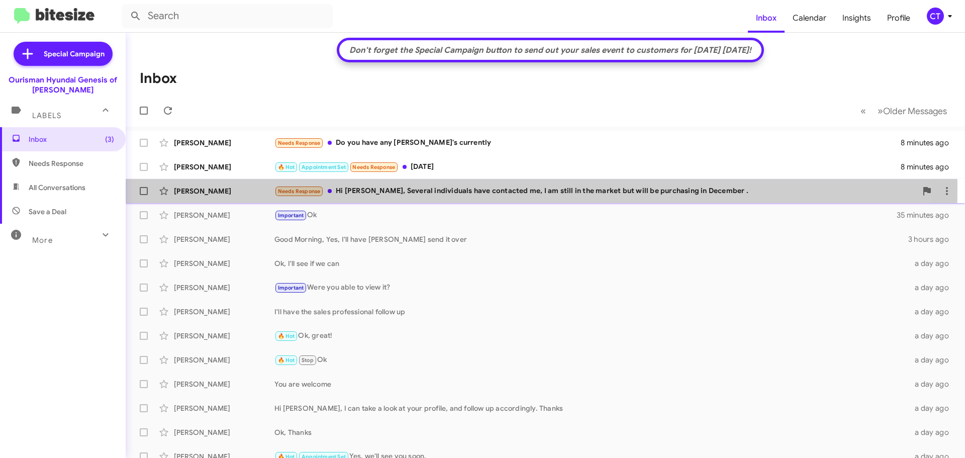
click at [434, 189] on div "Needs Response Hi [PERSON_NAME], Several individuals have contacted me, I am st…" at bounding box center [595, 191] width 642 height 12
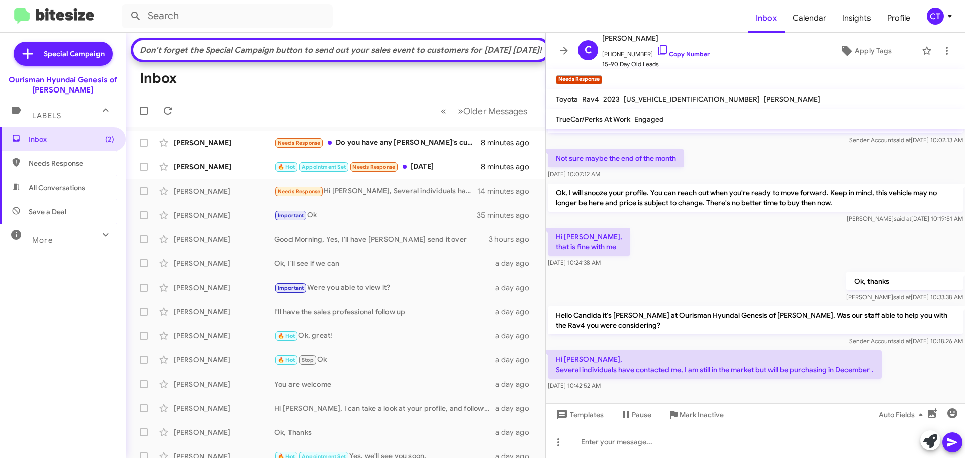
scroll to position [33, 0]
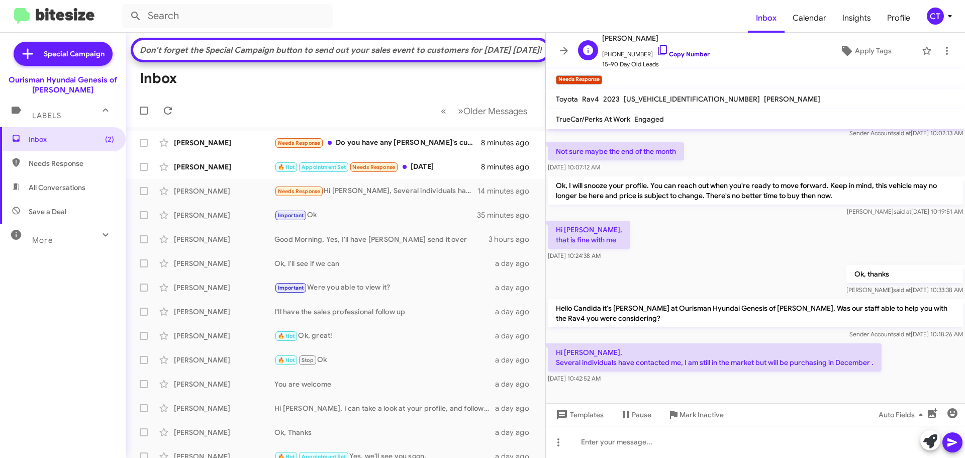
click at [657, 47] on icon at bounding box center [663, 50] width 12 height 12
drag, startPoint x: 552, startPoint y: 347, endPoint x: 649, endPoint y: 384, distance: 103.9
click at [649, 384] on div "Hi [PERSON_NAME], Several individuals have contacted me, I am still in the mark…" at bounding box center [755, 363] width 419 height 44
copy div "Hi [PERSON_NAME], Several individuals have contacted me, I am still in the mark…"
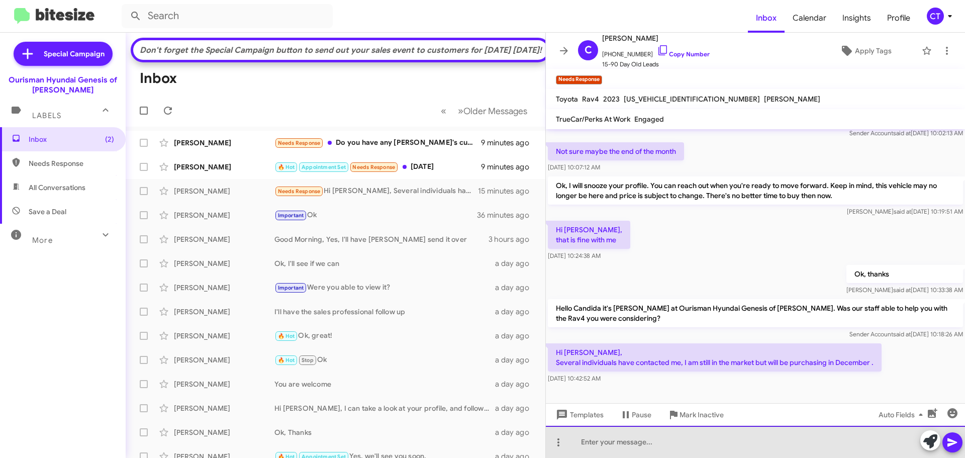
click at [643, 436] on div at bounding box center [755, 442] width 419 height 32
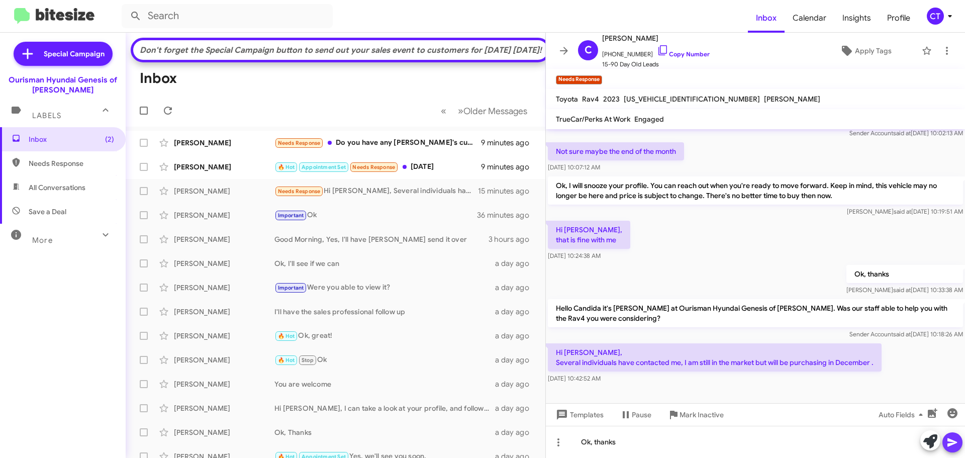
click at [947, 443] on icon at bounding box center [952, 442] width 12 height 12
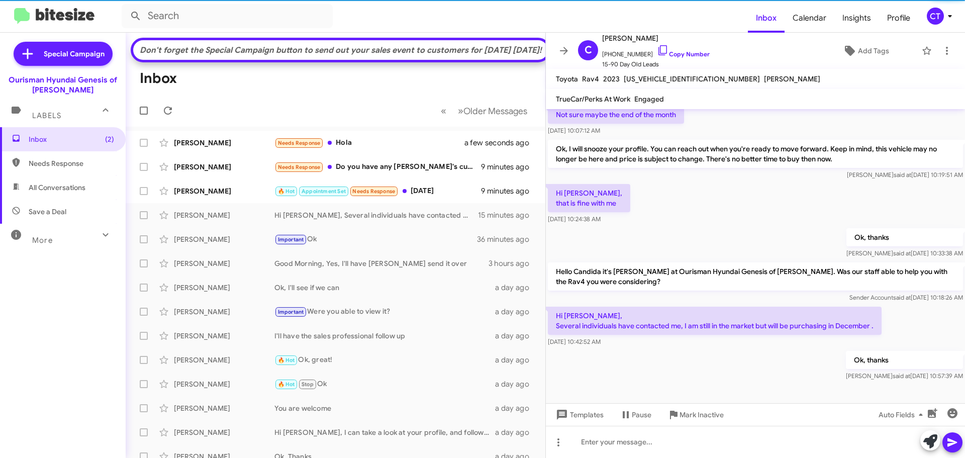
scroll to position [50, 0]
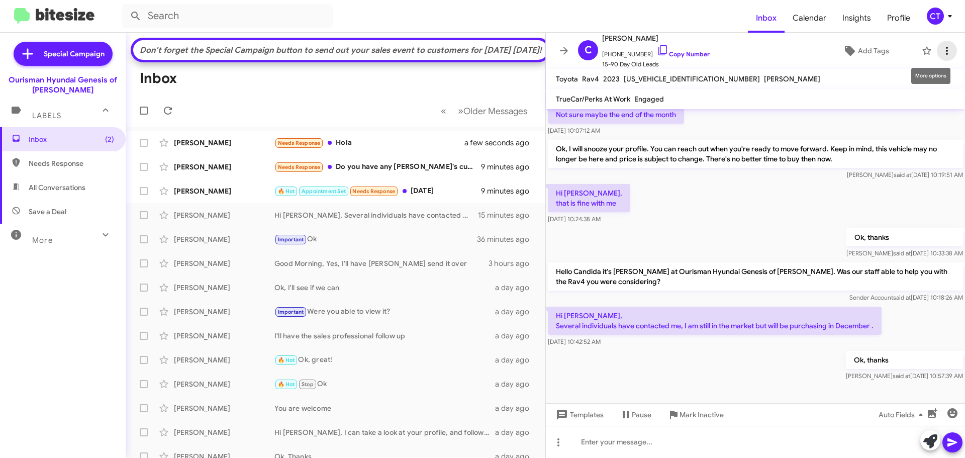
click at [943, 47] on icon at bounding box center [947, 51] width 12 height 12
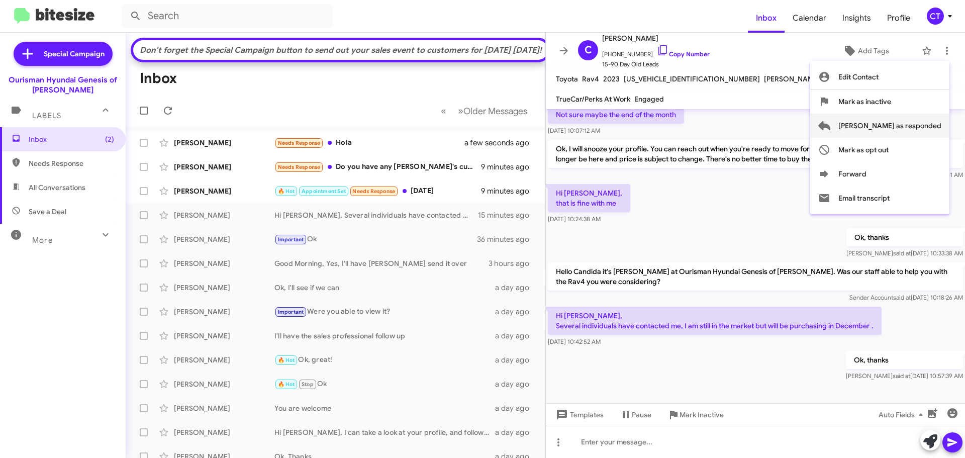
click at [911, 135] on span "Mark as responded" at bounding box center [889, 126] width 103 height 24
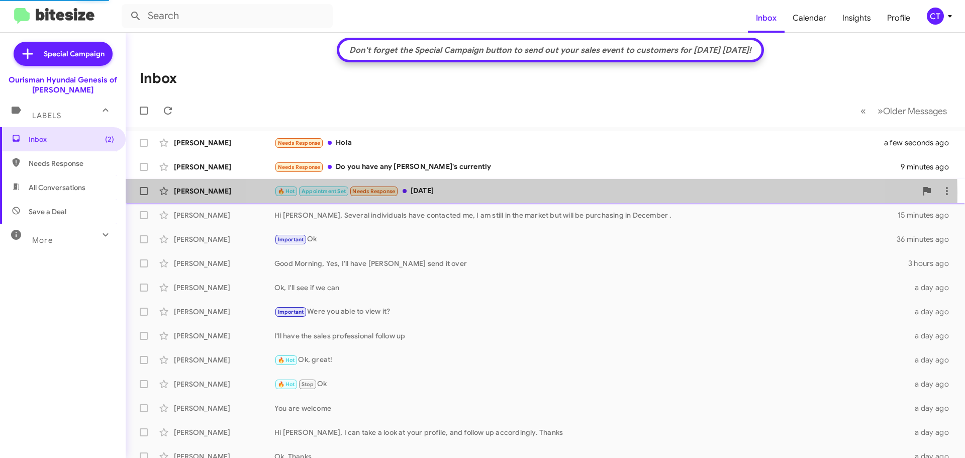
click at [538, 192] on div "🔥 Hot Appointment Set Needs Response Tomorrow" at bounding box center [595, 191] width 642 height 12
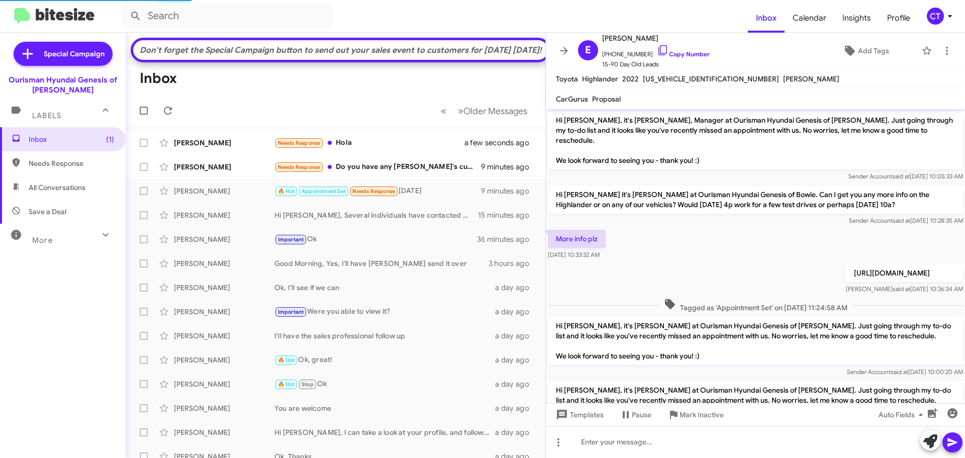
scroll to position [215, 0]
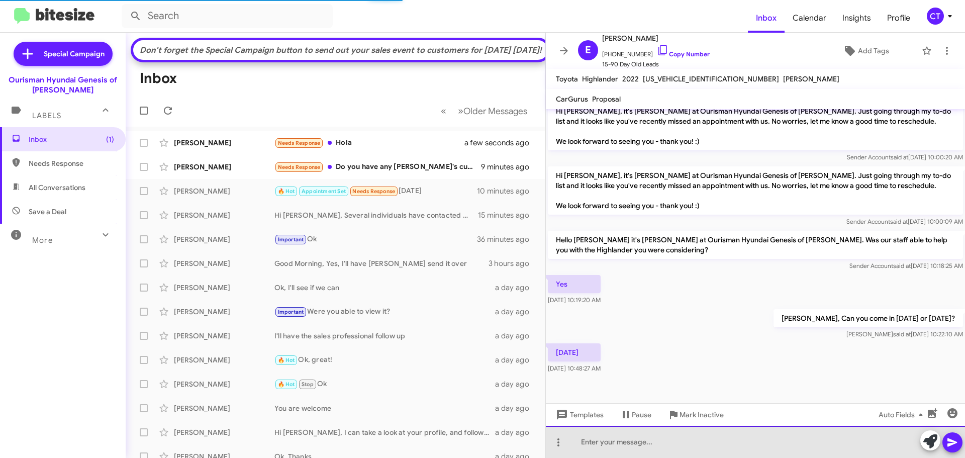
click at [694, 455] on div at bounding box center [755, 442] width 419 height 32
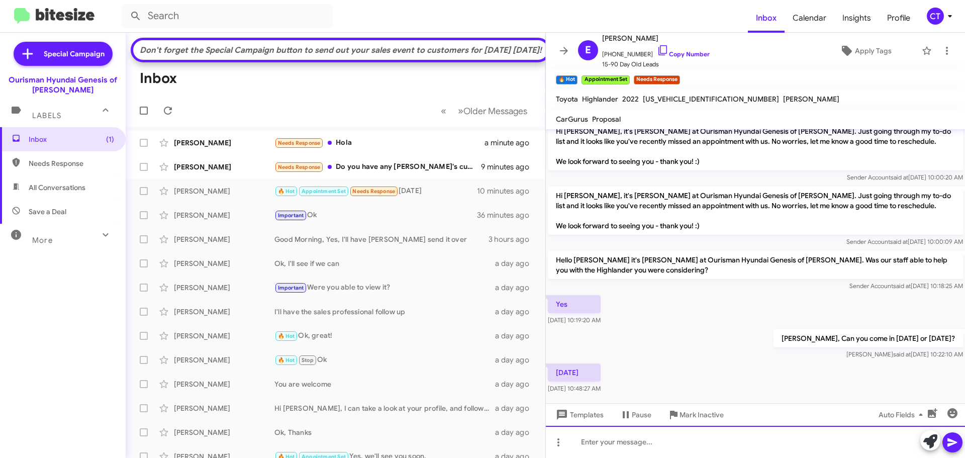
drag, startPoint x: 652, startPoint y: 444, endPoint x: 658, endPoint y: 440, distance: 7.2
click at [652, 444] on div at bounding box center [755, 442] width 419 height 32
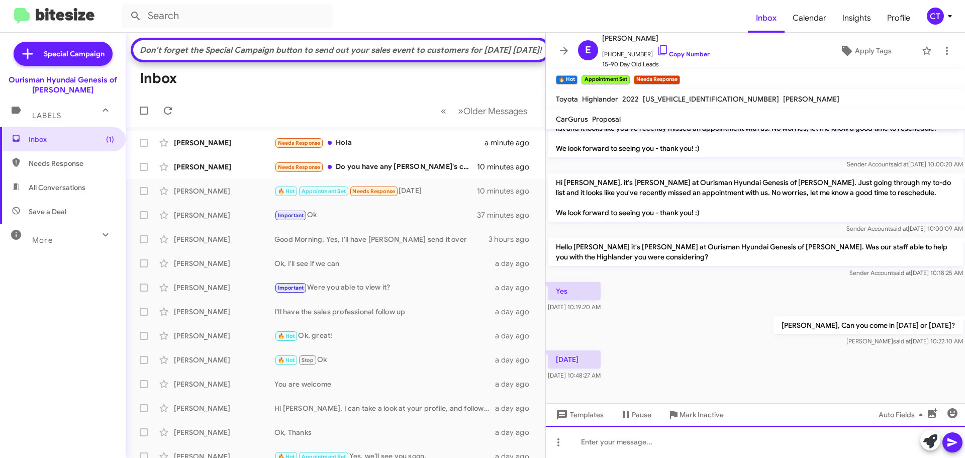
scroll to position [235, 0]
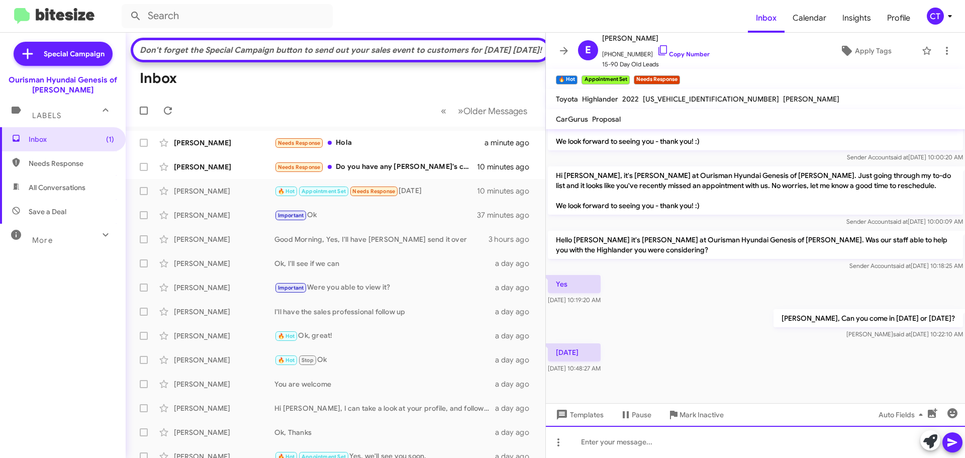
click at [618, 451] on div at bounding box center [755, 442] width 419 height 32
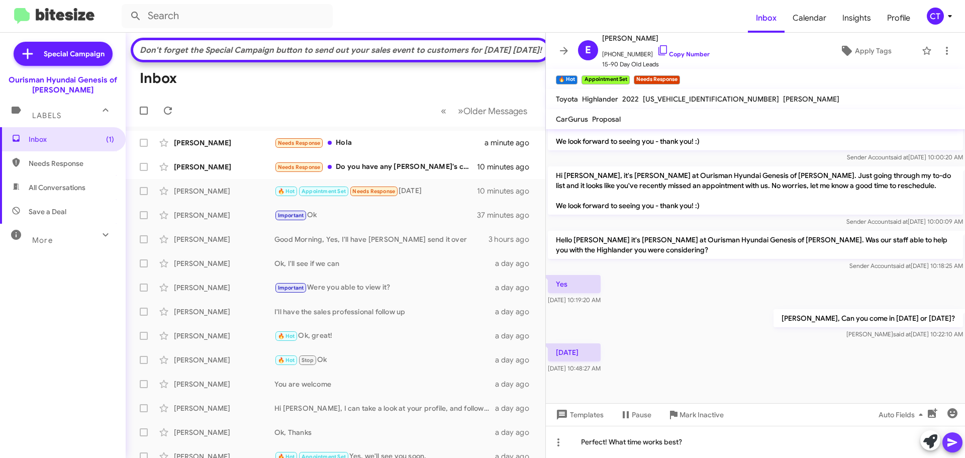
click at [952, 438] on icon at bounding box center [952, 442] width 12 height 12
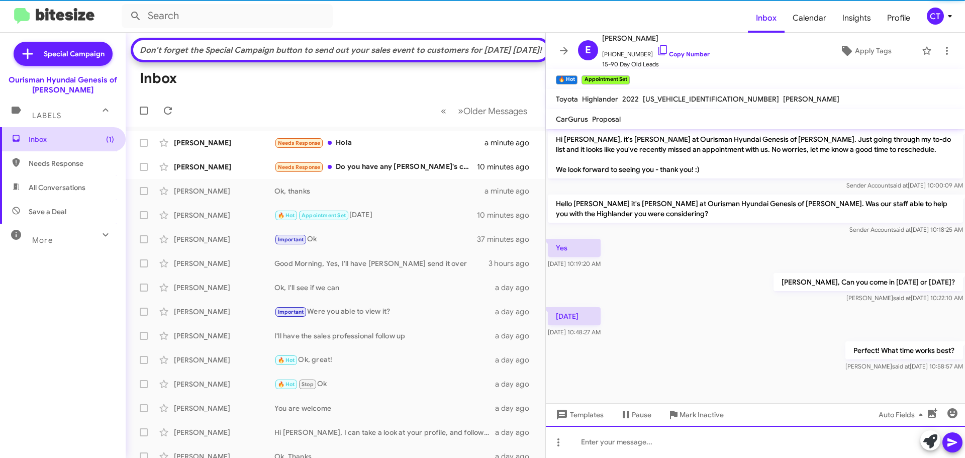
scroll to position [271, 0]
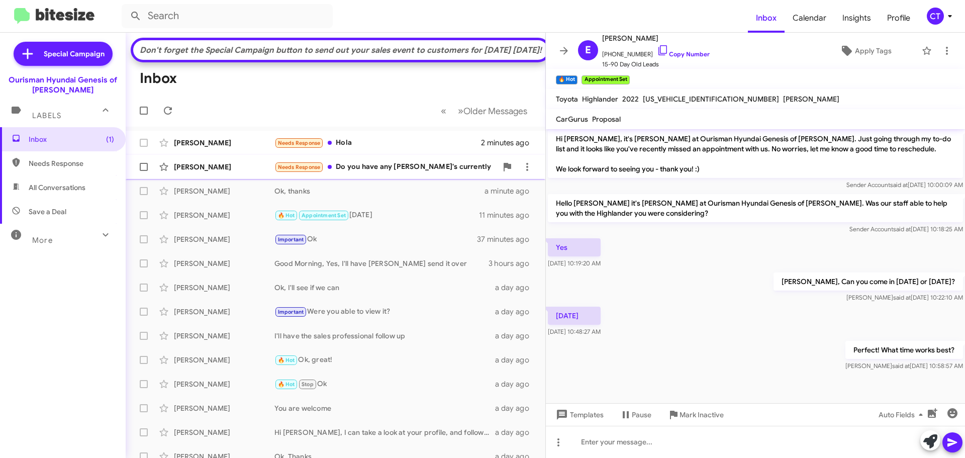
click at [360, 173] on div "Needs Response Do you have any Kona's currently" at bounding box center [385, 167] width 223 height 12
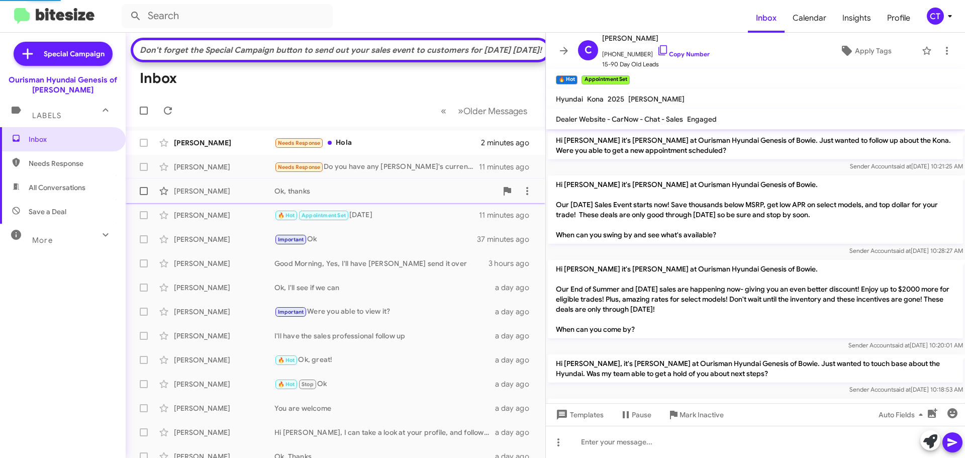
scroll to position [618, 0]
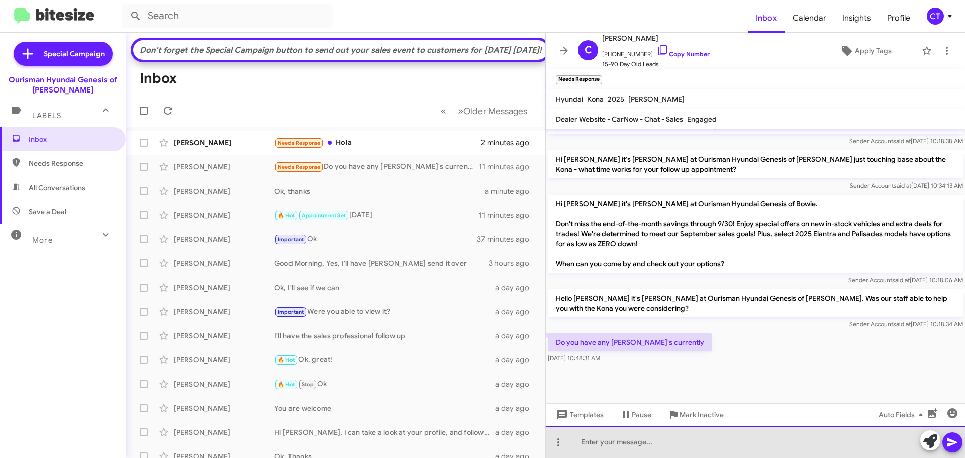
click at [680, 440] on div at bounding box center [755, 442] width 419 height 32
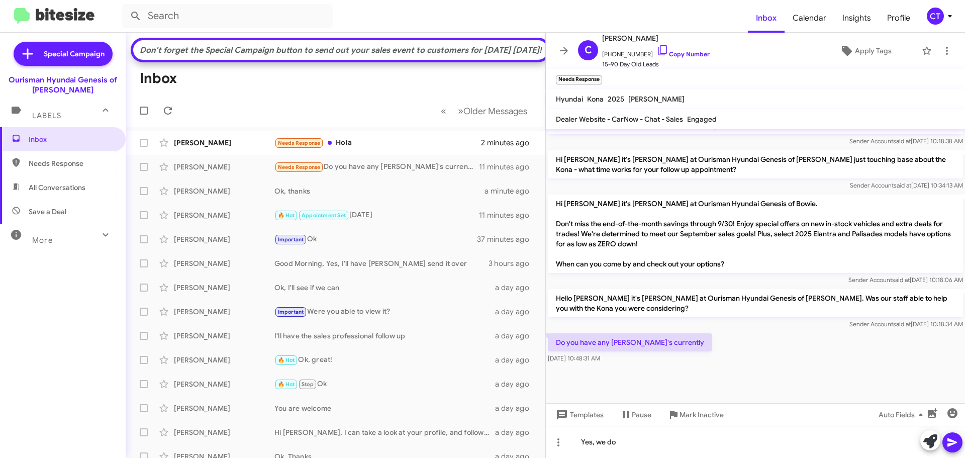
click at [949, 445] on icon at bounding box center [952, 442] width 10 height 9
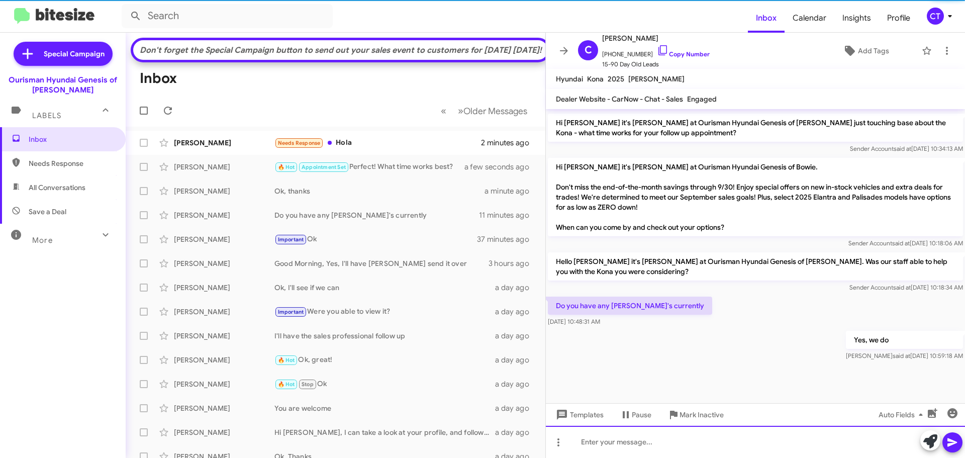
scroll to position [635, 0]
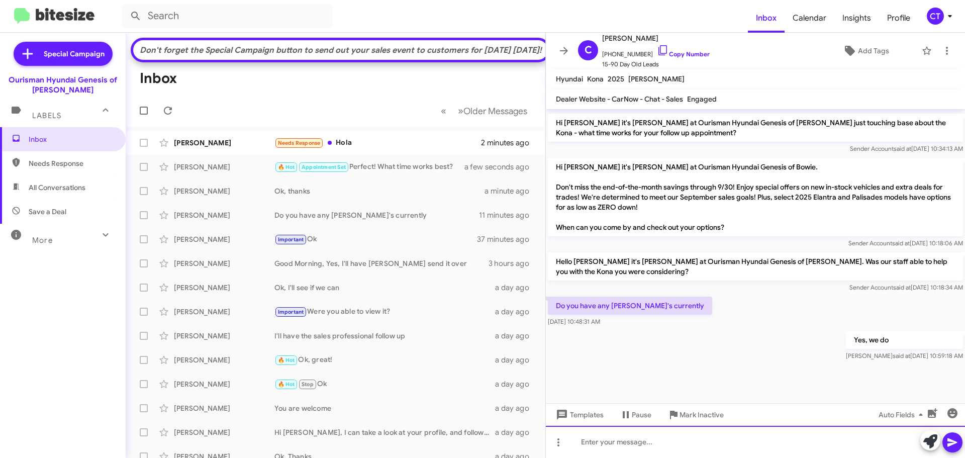
click at [622, 445] on div at bounding box center [755, 442] width 419 height 32
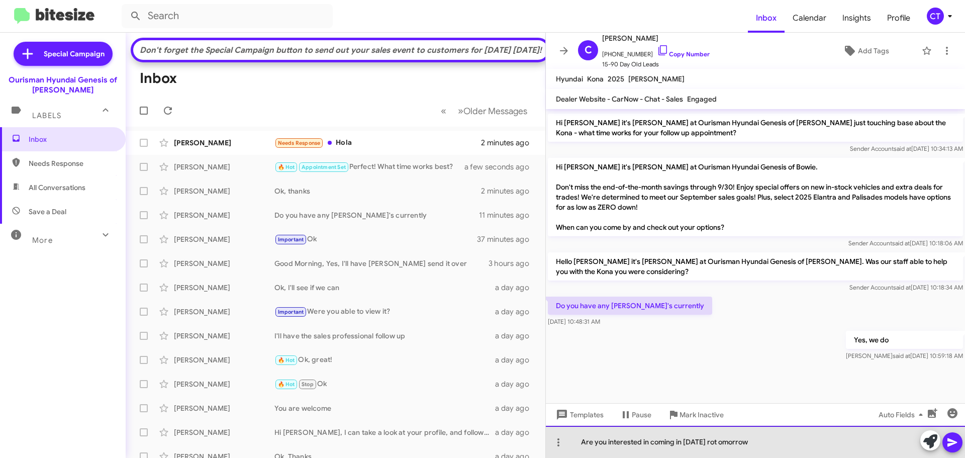
click at [709, 443] on div "Are you interested in coming in today rot omorrow" at bounding box center [755, 442] width 419 height 32
click at [716, 440] on div "Are you interested in coming in today ro t omorrow" at bounding box center [755, 442] width 419 height 32
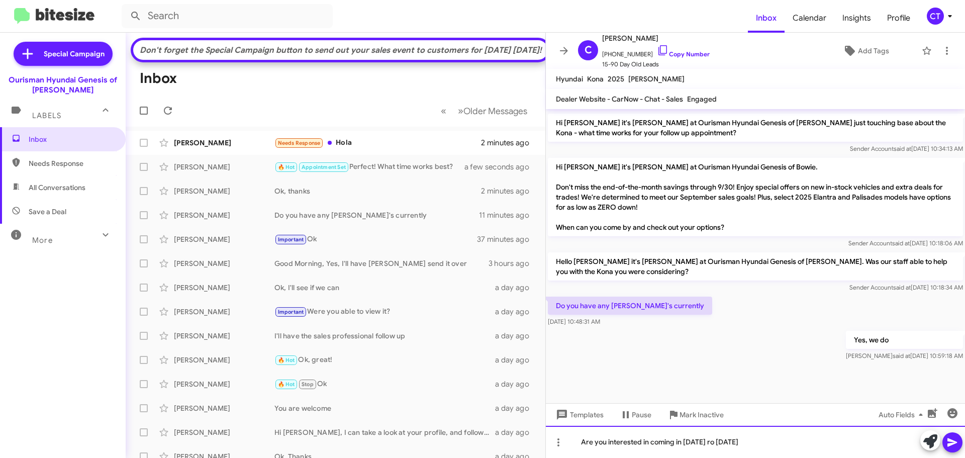
drag, startPoint x: 707, startPoint y: 446, endPoint x: 704, endPoint y: 455, distance: 9.1
click at [706, 446] on div "Are you interested in coming in today ro tomorrow" at bounding box center [755, 442] width 419 height 32
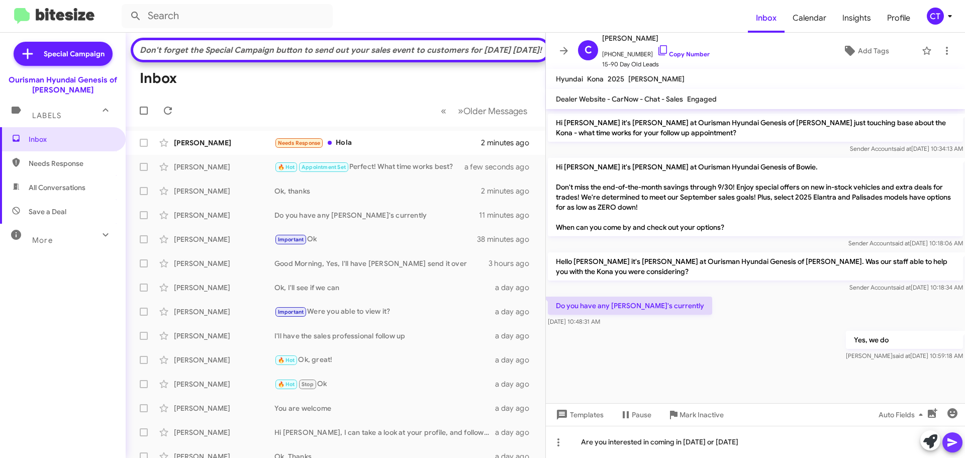
click at [958, 443] on icon at bounding box center [952, 442] width 12 height 12
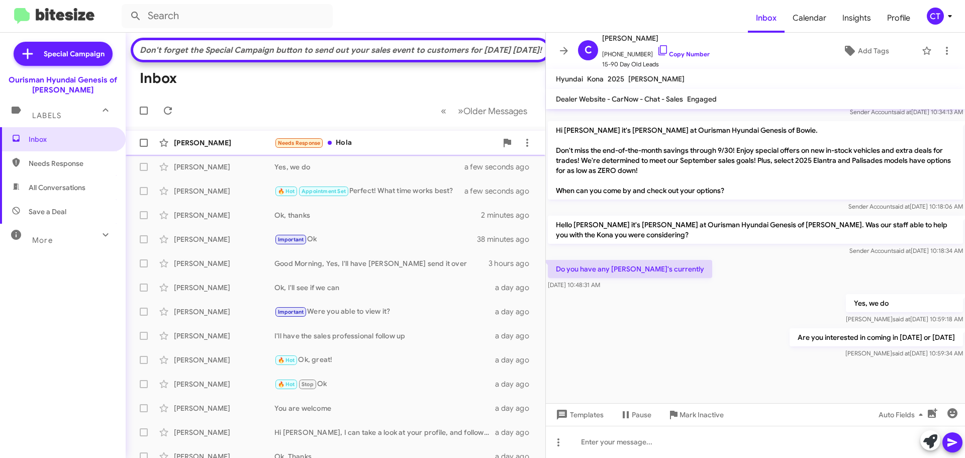
click at [390, 153] on div "Carlos Enriquez Needs Response Hola 2 minutes ago" at bounding box center [336, 143] width 404 height 20
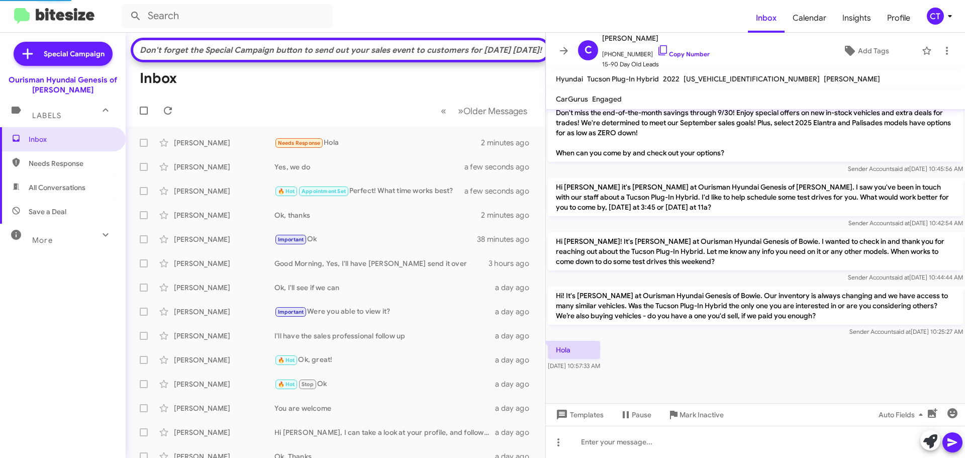
scroll to position [498, 0]
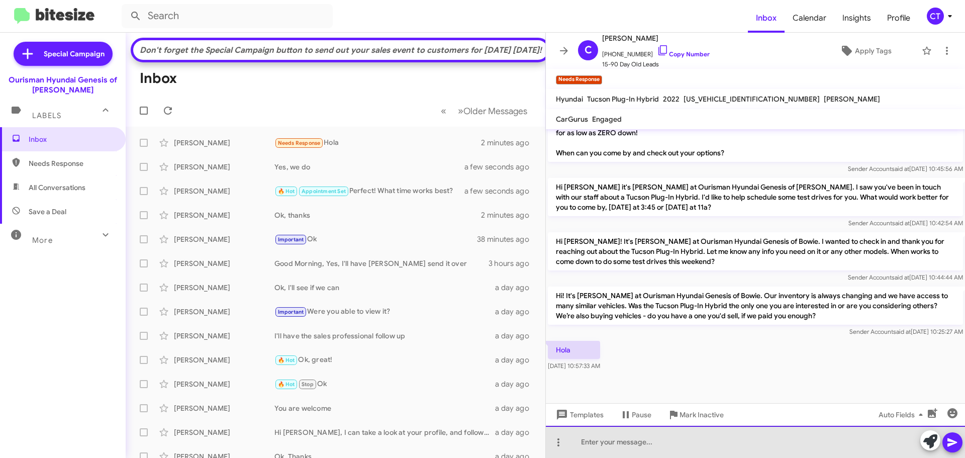
click at [614, 434] on div at bounding box center [755, 442] width 419 height 32
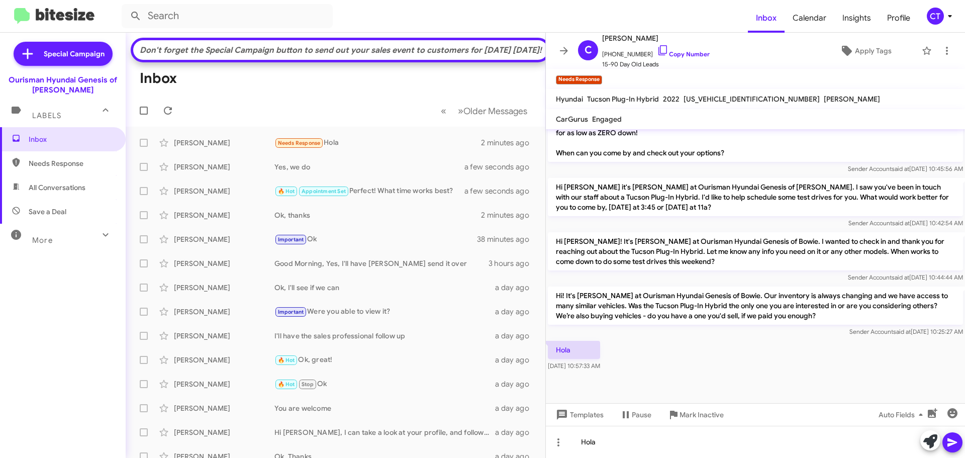
click at [952, 447] on icon at bounding box center [952, 442] width 12 height 12
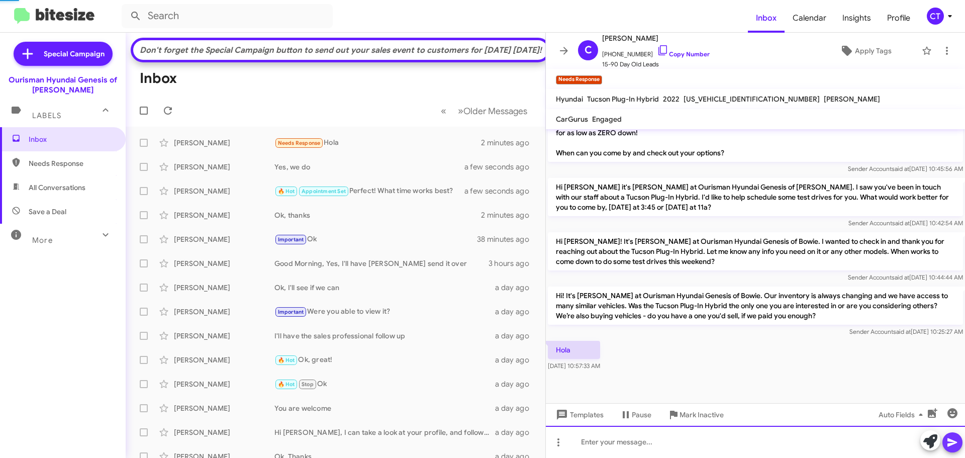
scroll to position [0, 0]
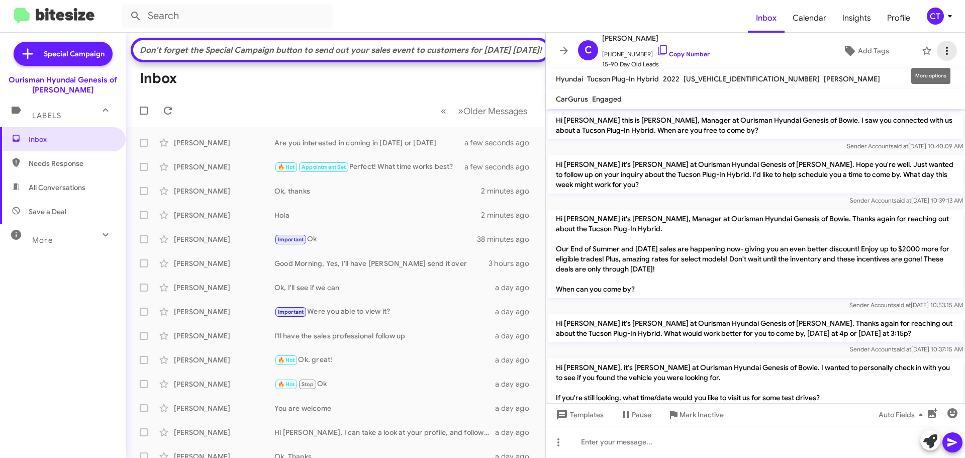
click at [941, 51] on icon at bounding box center [947, 51] width 12 height 12
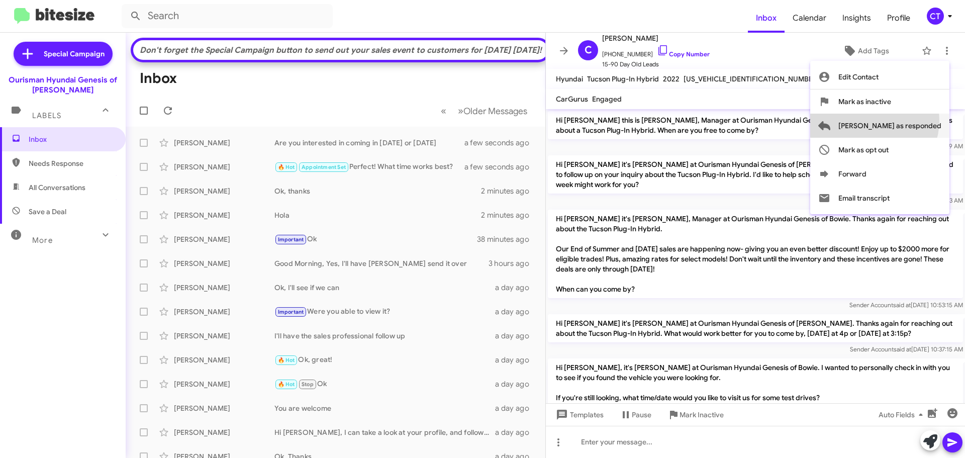
click at [914, 121] on span "[PERSON_NAME] as responded" at bounding box center [889, 126] width 103 height 24
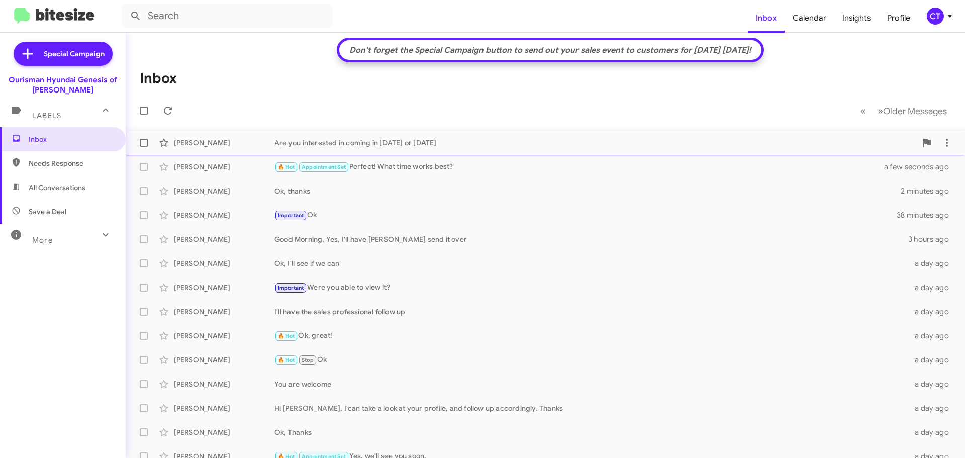
click at [392, 170] on div "🔥 Hot Appointment Set Perfect! What time works best?" at bounding box center [585, 167] width 622 height 12
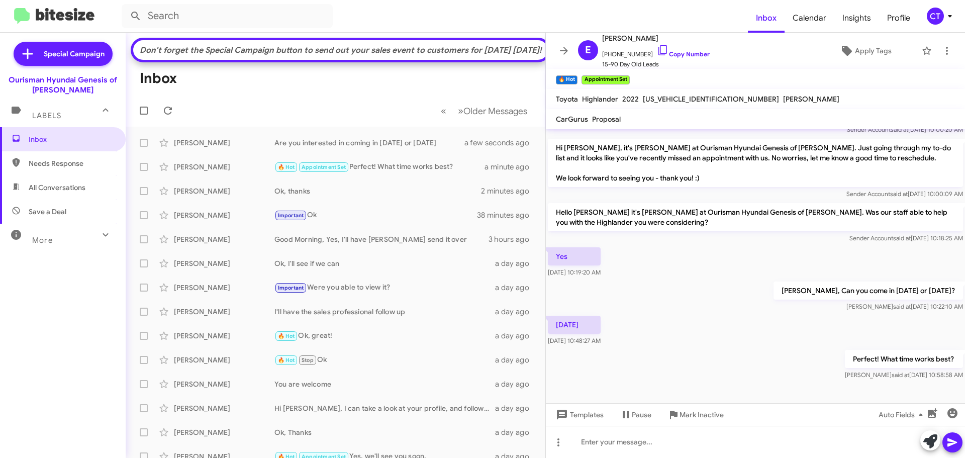
scroll to position [271, 0]
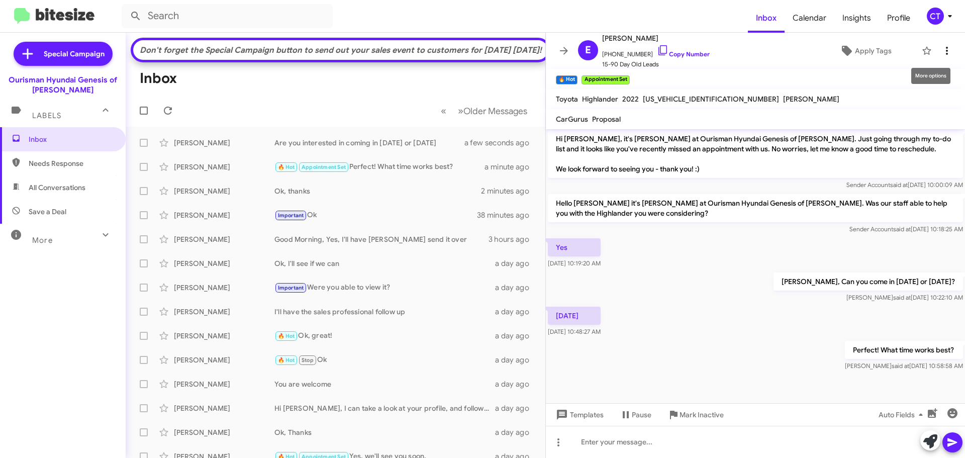
click at [943, 49] on icon at bounding box center [947, 51] width 12 height 12
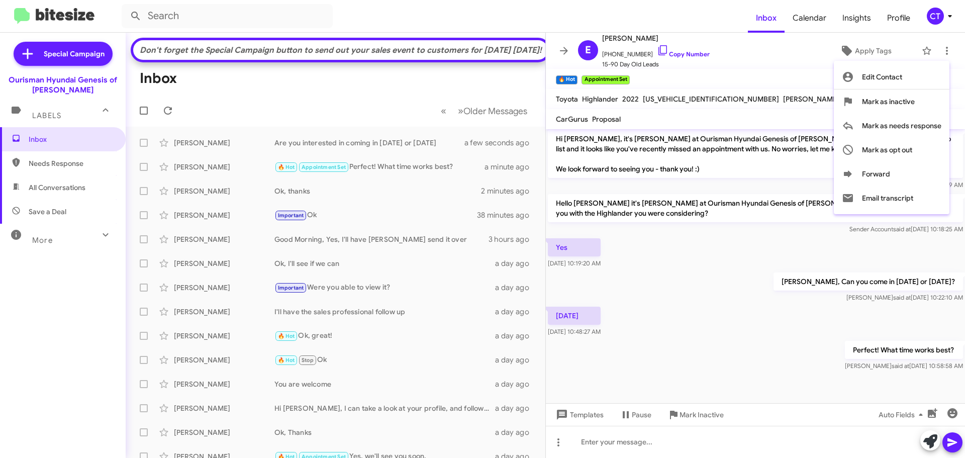
click at [724, 72] on div at bounding box center [482, 229] width 965 height 458
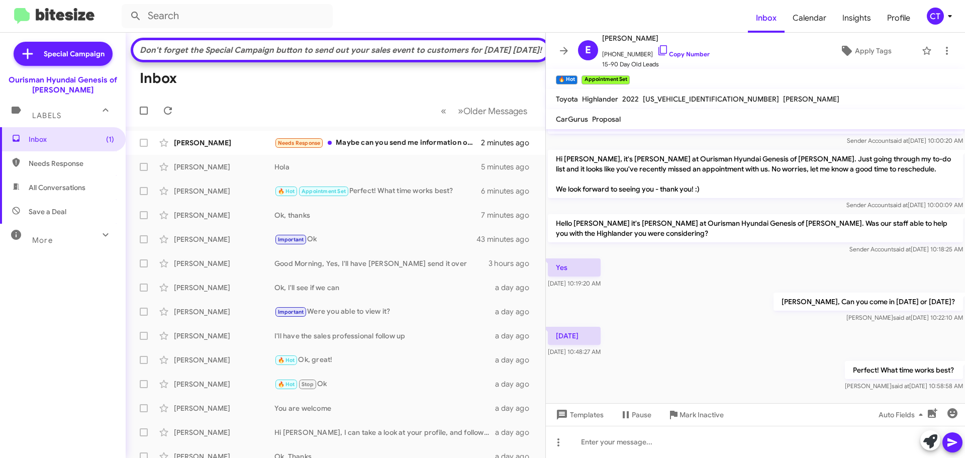
scroll to position [271, 0]
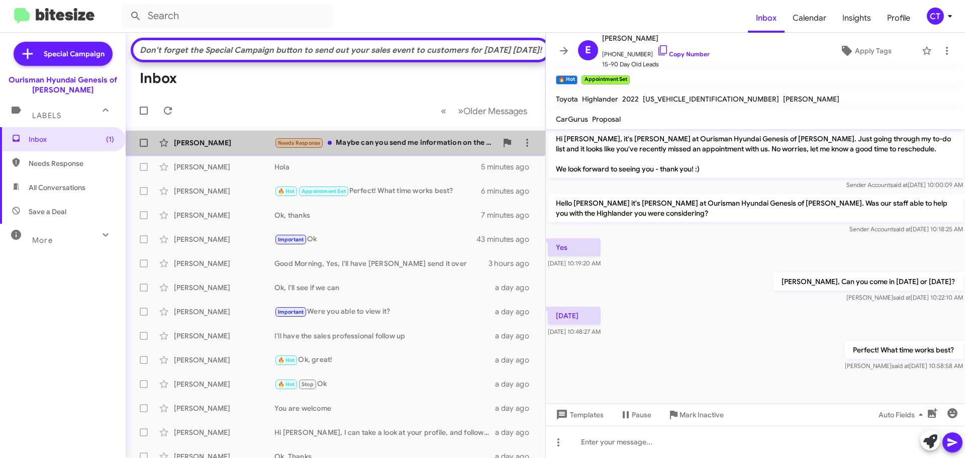
click at [408, 149] on div "Needs Response Maybe can you send me information on the current cost? I'm looki…" at bounding box center [385, 143] width 223 height 12
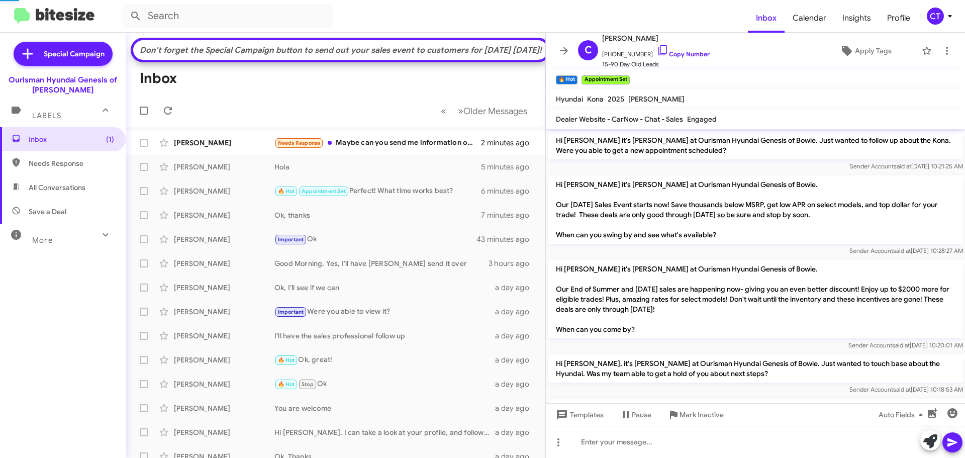
scroll to position [728, 0]
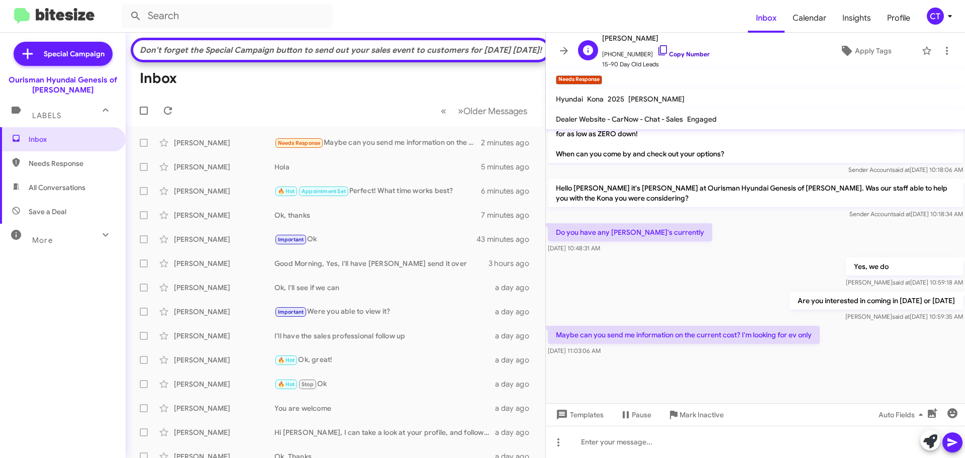
click at [657, 47] on icon at bounding box center [663, 50] width 12 height 12
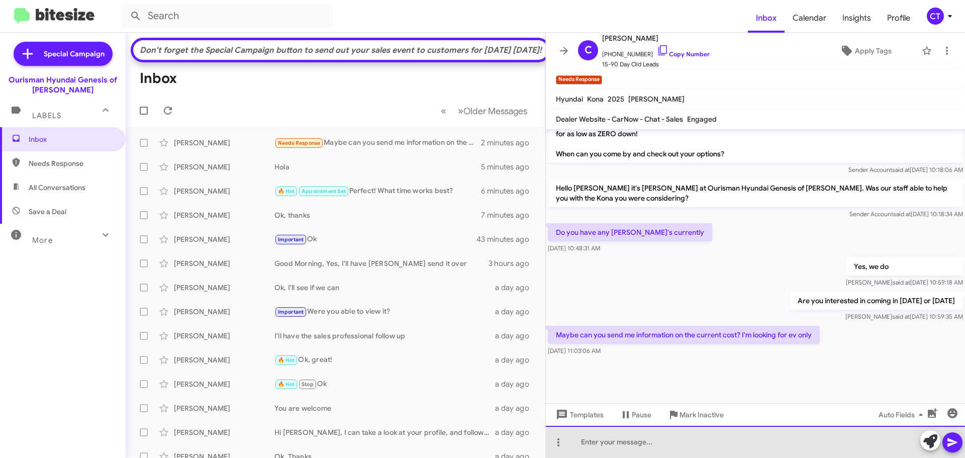
click at [635, 447] on div at bounding box center [755, 442] width 419 height 32
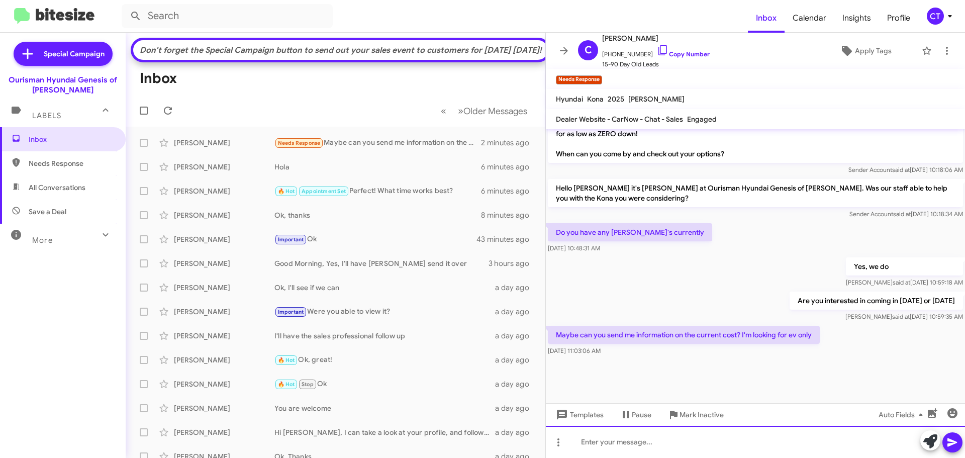
click at [714, 441] on div at bounding box center [755, 442] width 419 height 32
click at [796, 450] on div "I need to know what exactly you're looking for." at bounding box center [755, 442] width 419 height 32
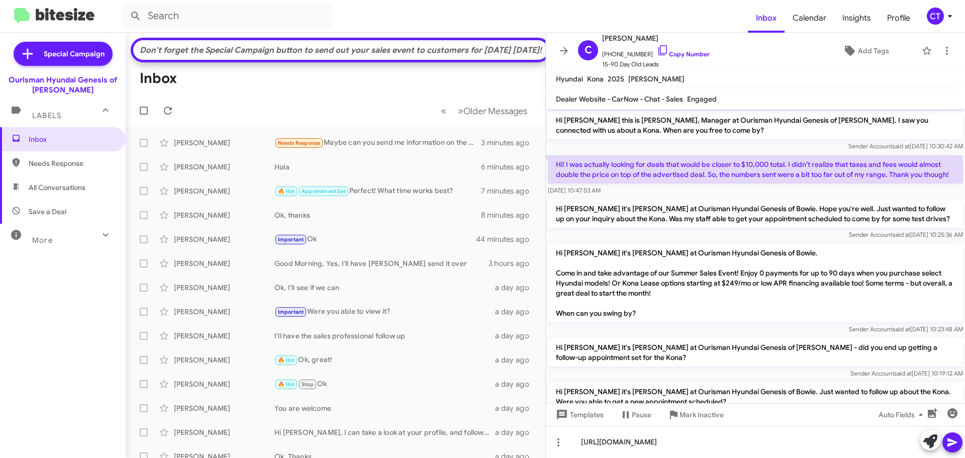
click at [955, 436] on icon at bounding box center [952, 442] width 12 height 12
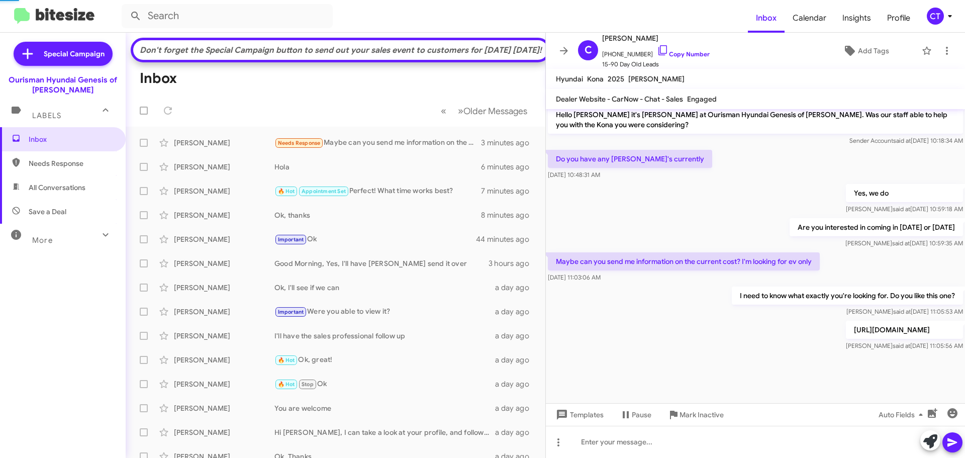
scroll to position [791, 0]
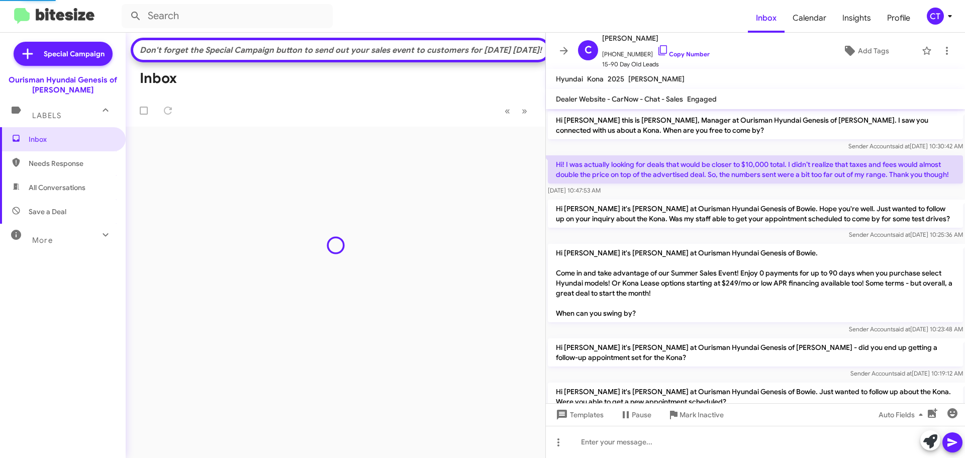
scroll to position [791, 0]
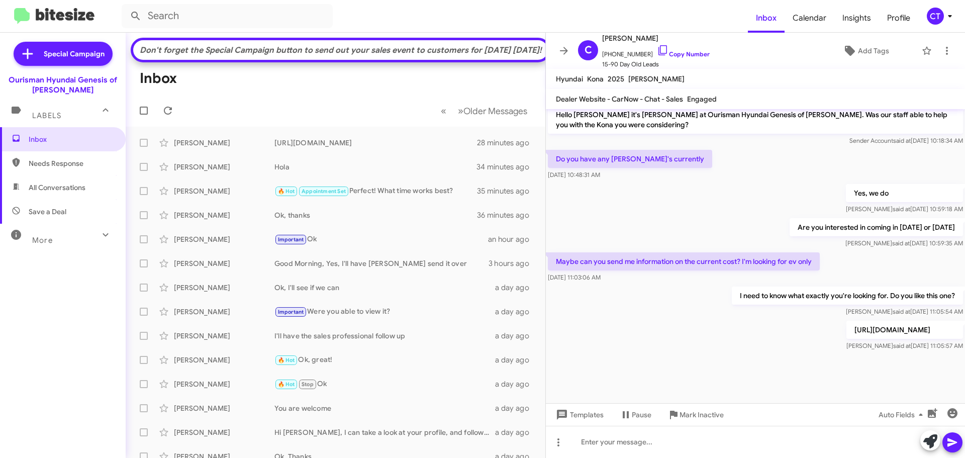
drag, startPoint x: 945, startPoint y: 13, endPoint x: 942, endPoint y: 20, distance: 7.9
click at [945, 13] on icon at bounding box center [950, 16] width 12 height 12
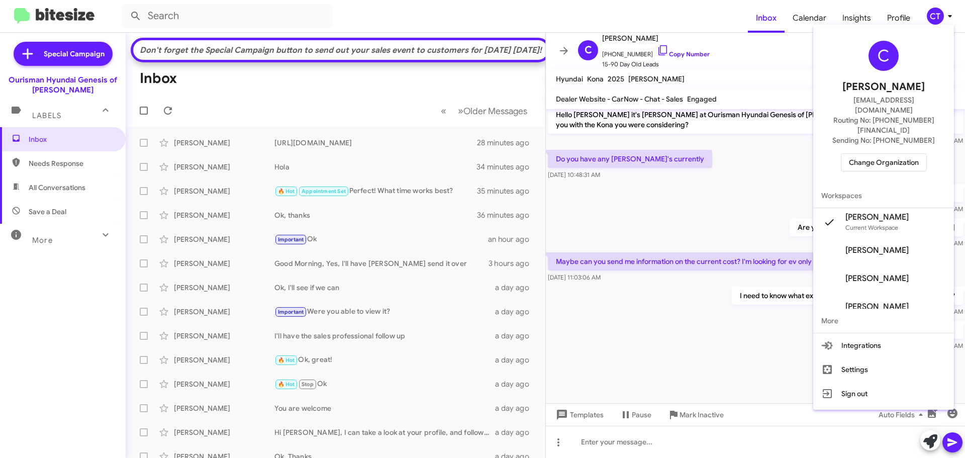
click at [887, 154] on span "Change Organization" at bounding box center [884, 162] width 70 height 17
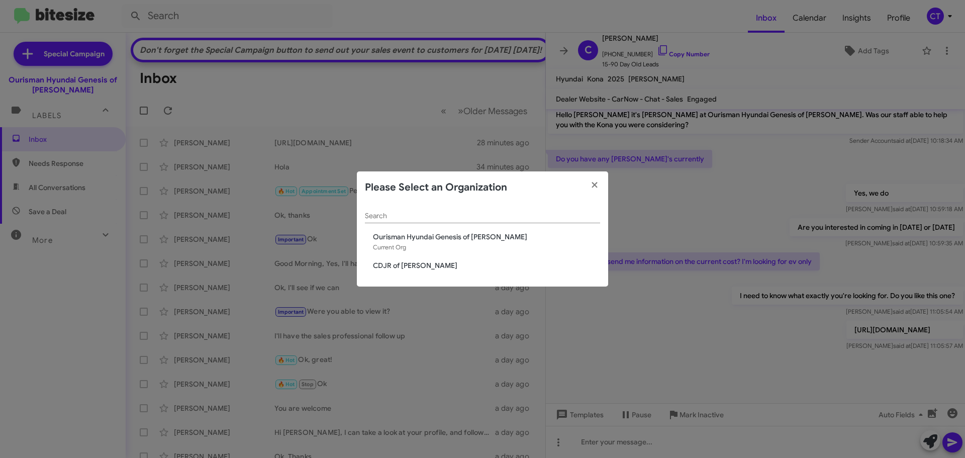
click at [410, 265] on span "CDJR of [PERSON_NAME]" at bounding box center [486, 265] width 227 height 10
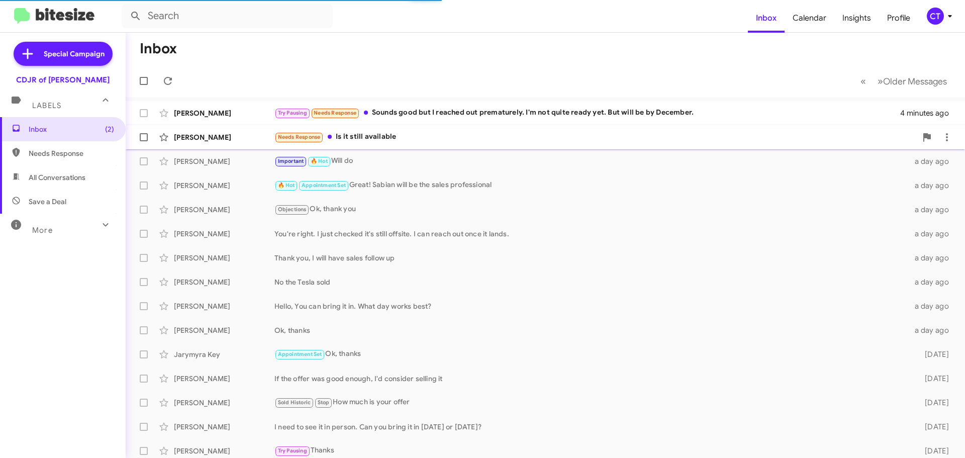
click at [456, 138] on div "Needs Response Is it still available" at bounding box center [595, 137] width 642 height 12
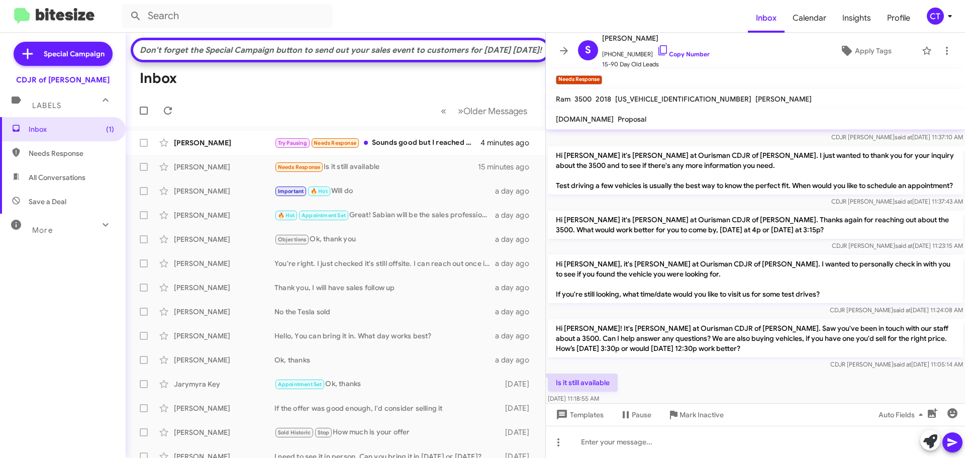
scroll to position [287, 0]
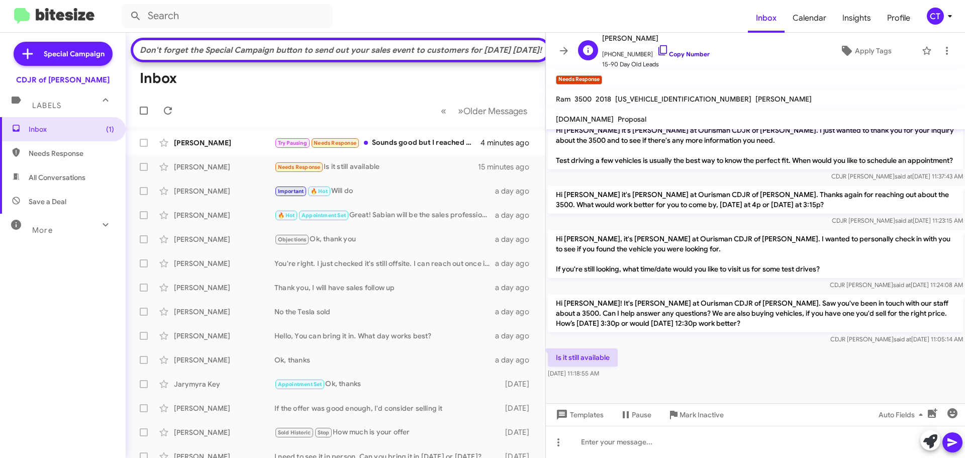
click at [657, 48] on icon at bounding box center [663, 50] width 12 height 12
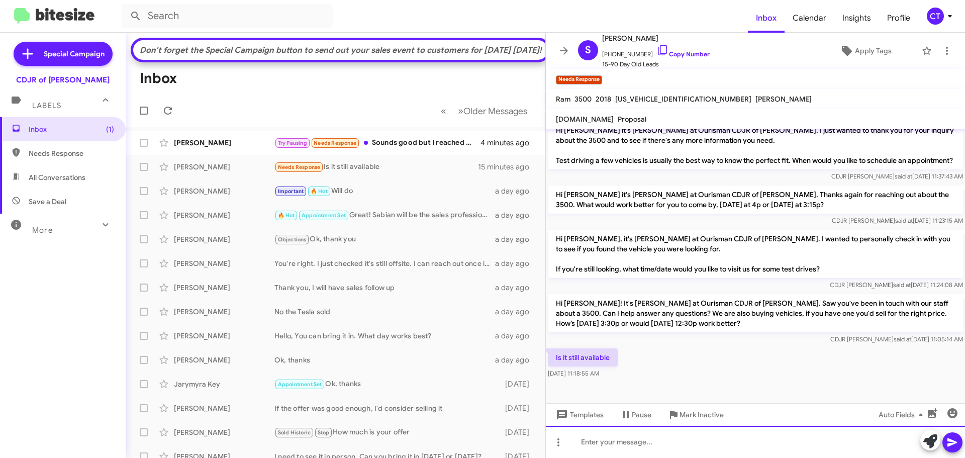
click at [672, 446] on div at bounding box center [755, 442] width 419 height 32
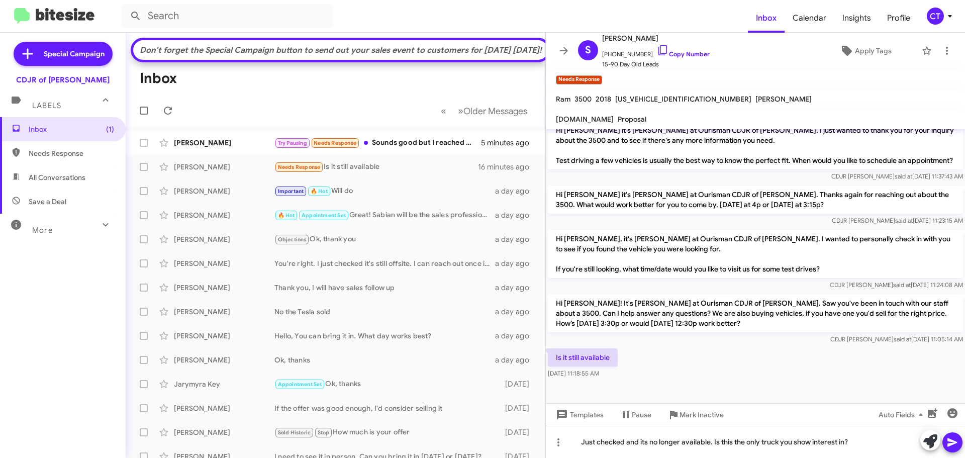
click at [957, 447] on icon at bounding box center [952, 442] width 12 height 12
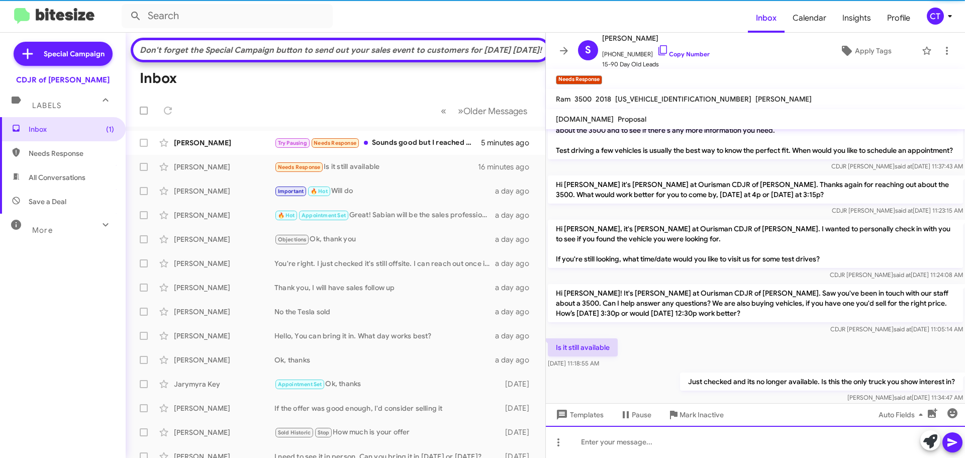
scroll to position [0, 0]
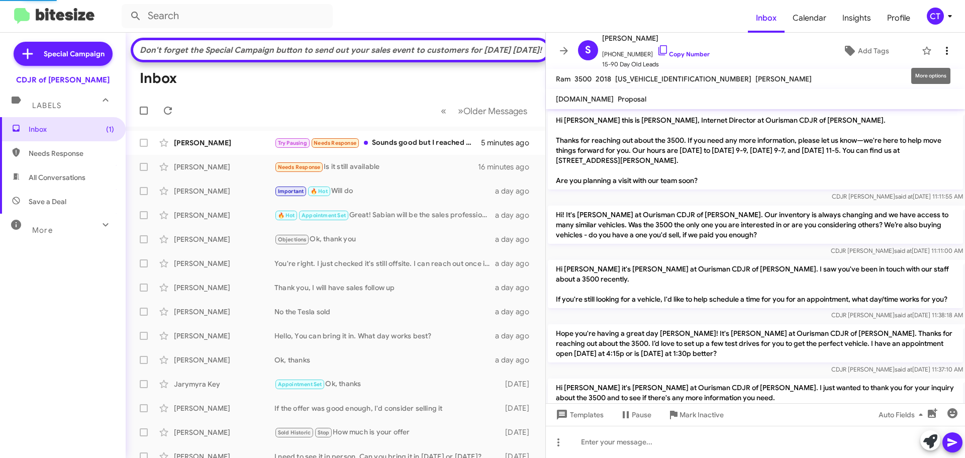
click at [941, 53] on icon at bounding box center [947, 51] width 12 height 12
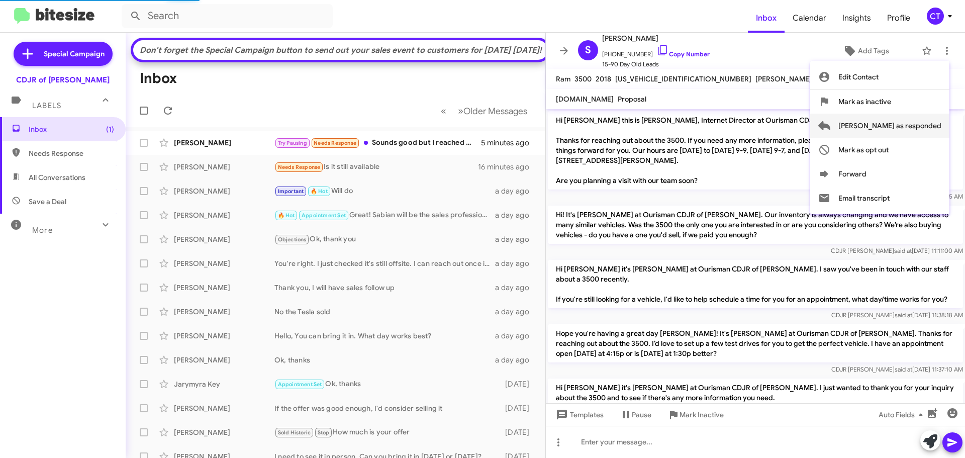
click at [917, 121] on span "[PERSON_NAME] as responded" at bounding box center [889, 126] width 103 height 24
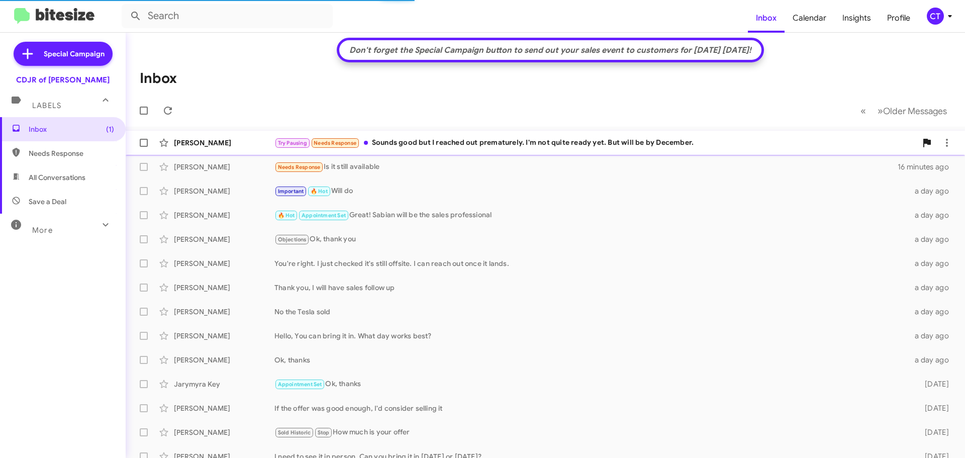
drag, startPoint x: 512, startPoint y: 143, endPoint x: 506, endPoint y: 160, distance: 17.8
click at [512, 143] on div "Try Pausing Needs Response Sounds good but I reached out prematurely. I'm not q…" at bounding box center [595, 143] width 642 height 12
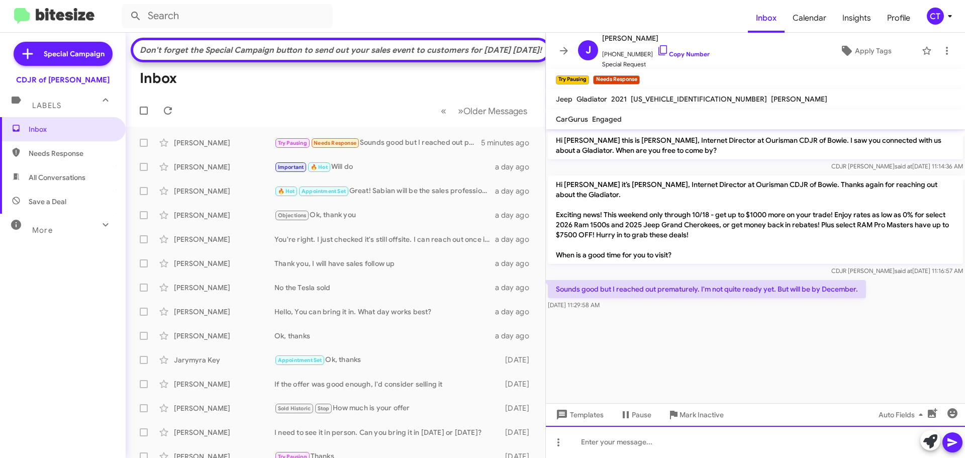
click at [654, 446] on div at bounding box center [755, 442] width 419 height 32
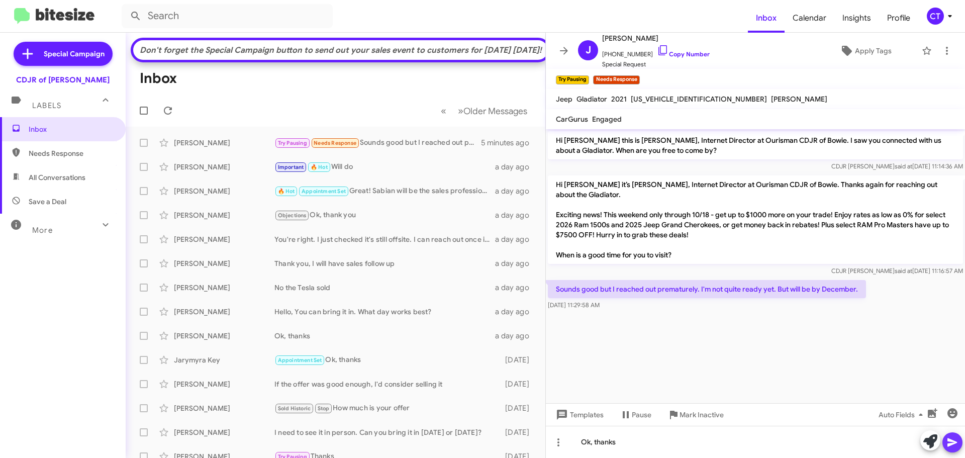
drag, startPoint x: 959, startPoint y: 444, endPoint x: 766, endPoint y: 119, distance: 377.6
click at [958, 444] on button at bounding box center [952, 442] width 20 height 20
click at [657, 47] on icon at bounding box center [663, 50] width 12 height 12
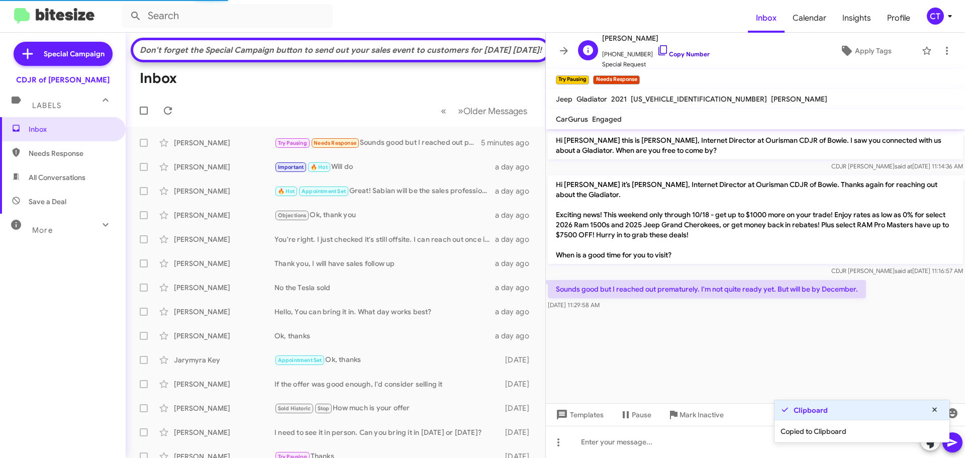
click at [657, 47] on icon at bounding box center [663, 50] width 12 height 12
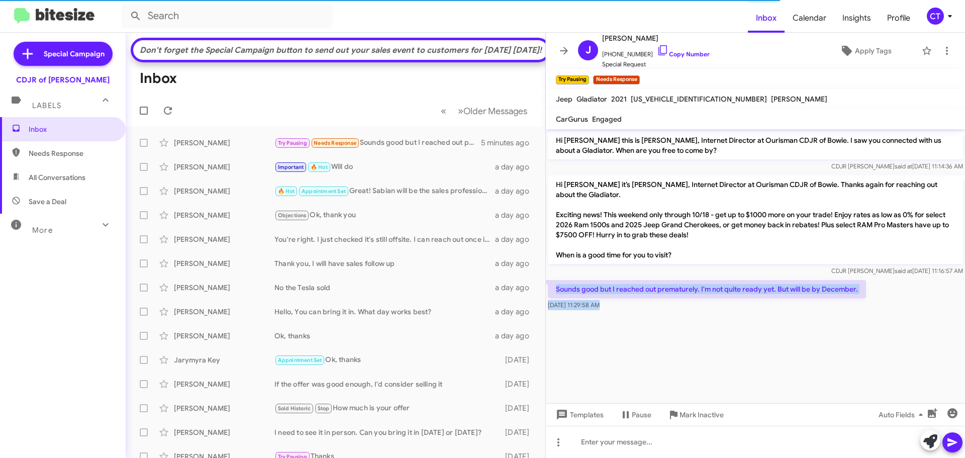
drag, startPoint x: 555, startPoint y: 271, endPoint x: 640, endPoint y: 307, distance: 92.1
click at [640, 307] on cdk-virtual-scroll-viewport "Hi Jerry this is Ciara Taylor, Internet Director at Ourisman CDJR of Bowie. I s…" at bounding box center [755, 266] width 419 height 274
copy div "Sounds good but I reached out prematurely. I'm not quite ready yet. But will be…"
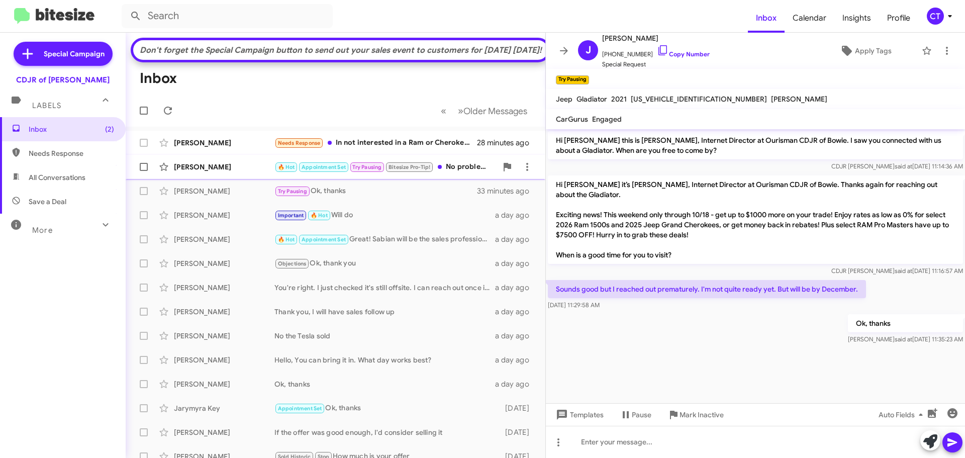
click at [459, 173] on div "🔥 Hot Appointment Set Try Pausing Bitesize Pro-Tip! No problem, have a great da…" at bounding box center [385, 167] width 223 height 12
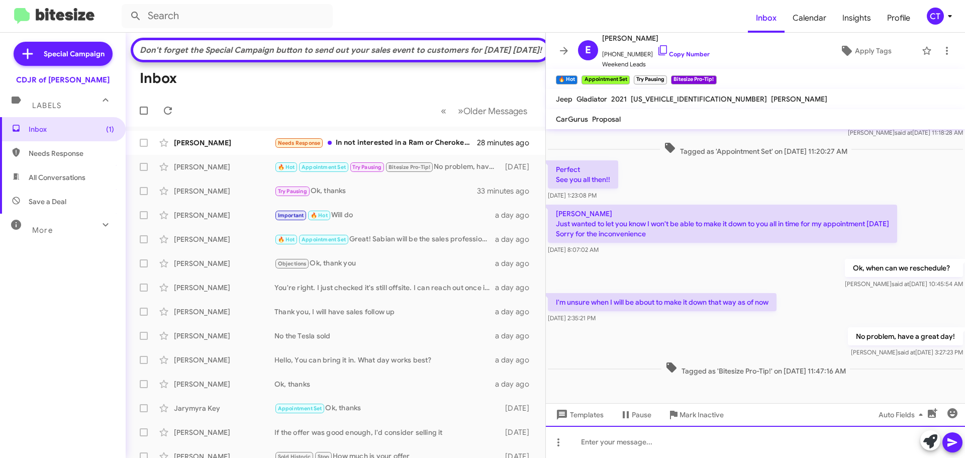
click at [639, 440] on div at bounding box center [755, 442] width 419 height 32
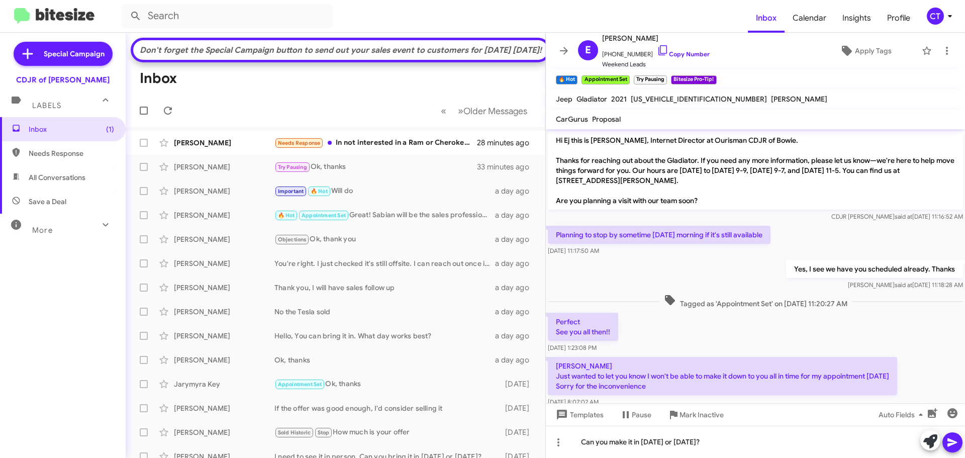
click at [950, 445] on icon at bounding box center [952, 442] width 10 height 9
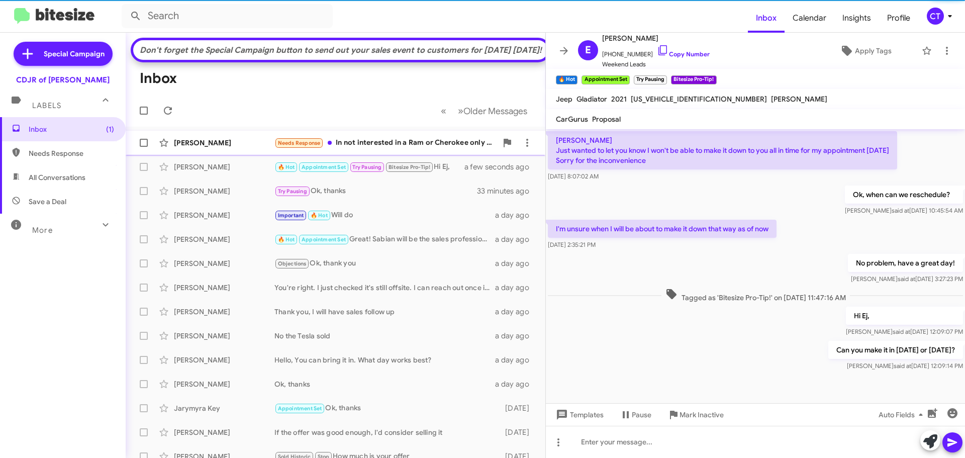
click at [399, 153] on div "[PERSON_NAME] Needs Response In not interested in a Ram or Cherokee only sub ra…" at bounding box center [336, 143] width 404 height 20
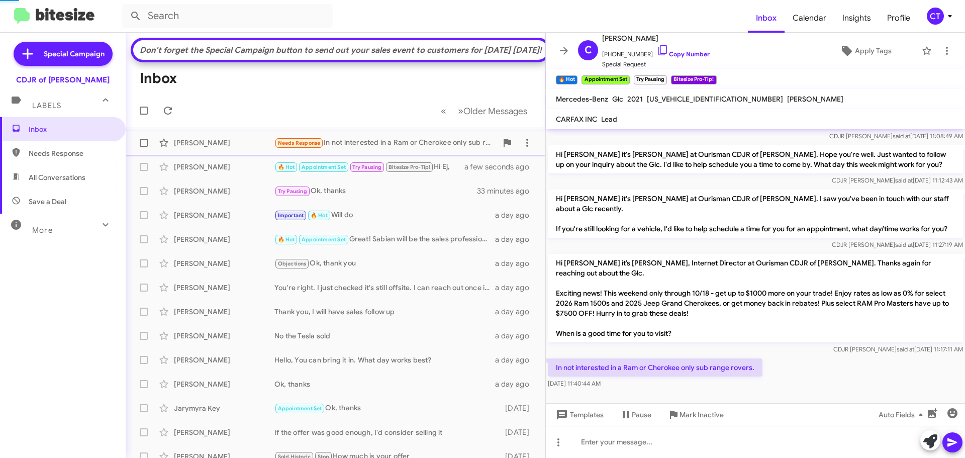
scroll to position [70, 0]
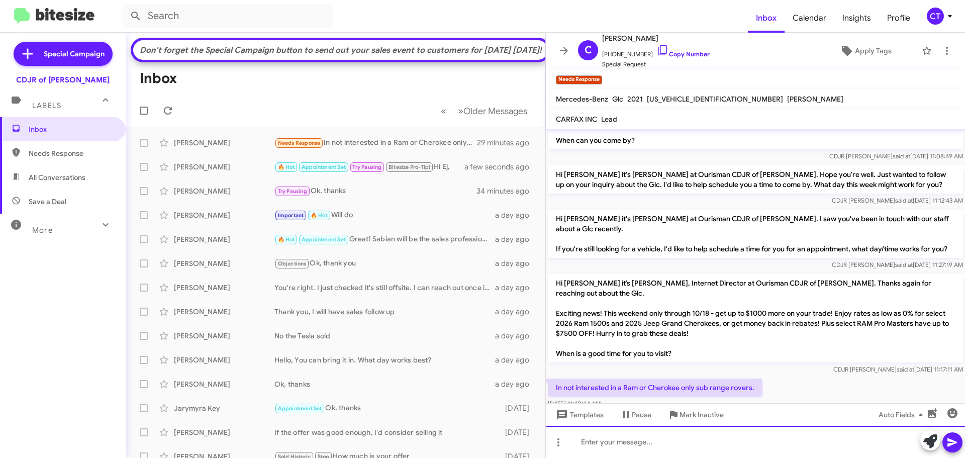
click at [612, 449] on div at bounding box center [755, 442] width 419 height 32
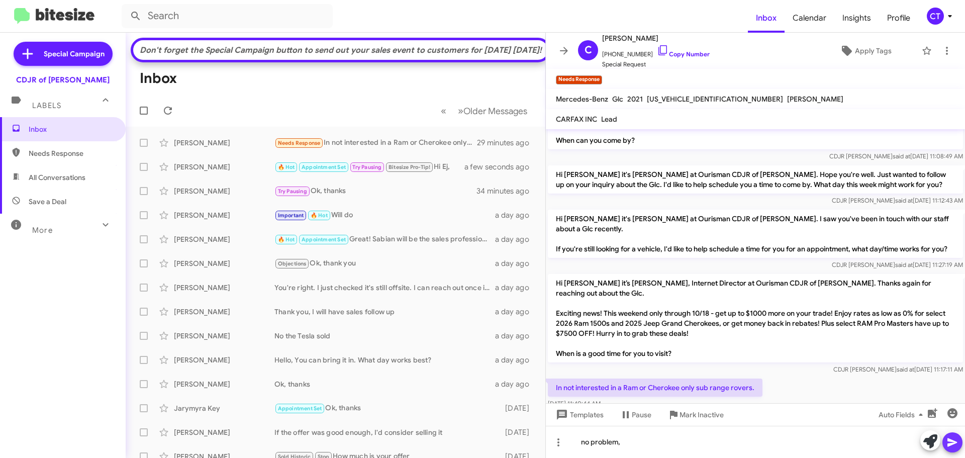
click at [954, 449] on span at bounding box center [952, 442] width 12 height 20
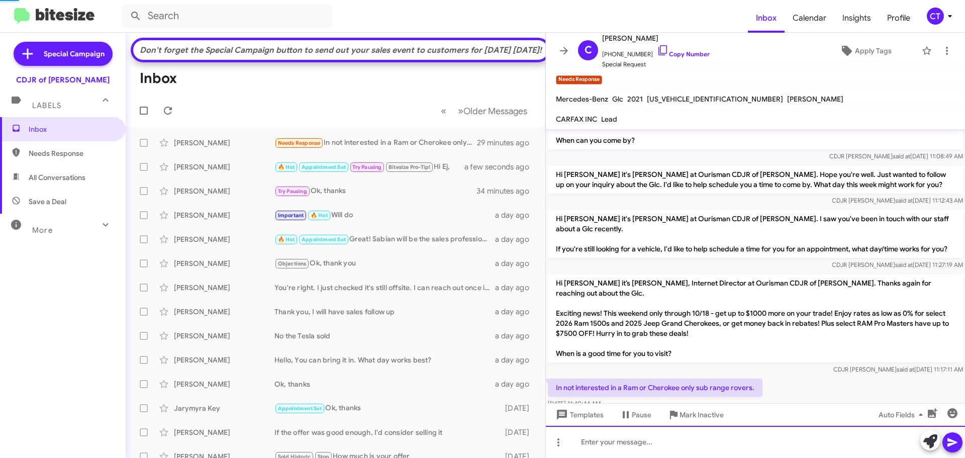
scroll to position [0, 0]
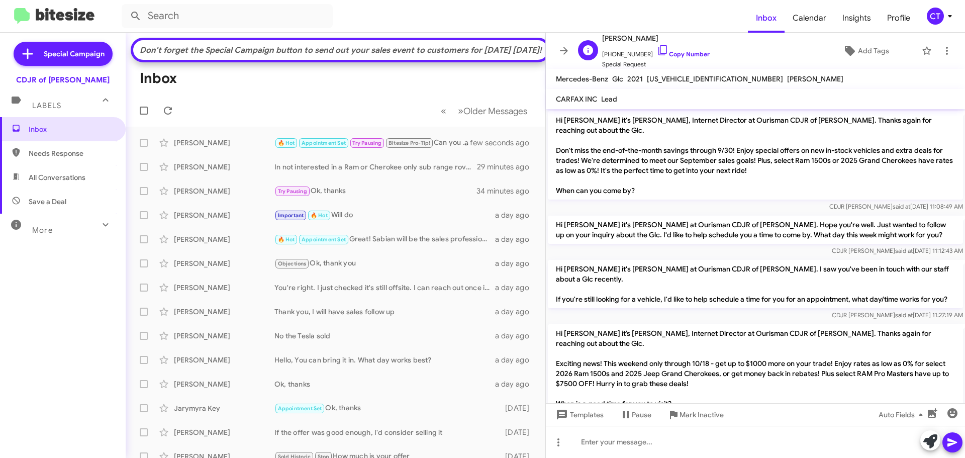
drag, startPoint x: 651, startPoint y: 48, endPoint x: 606, endPoint y: 58, distance: 45.8
click at [657, 48] on icon at bounding box center [663, 50] width 12 height 12
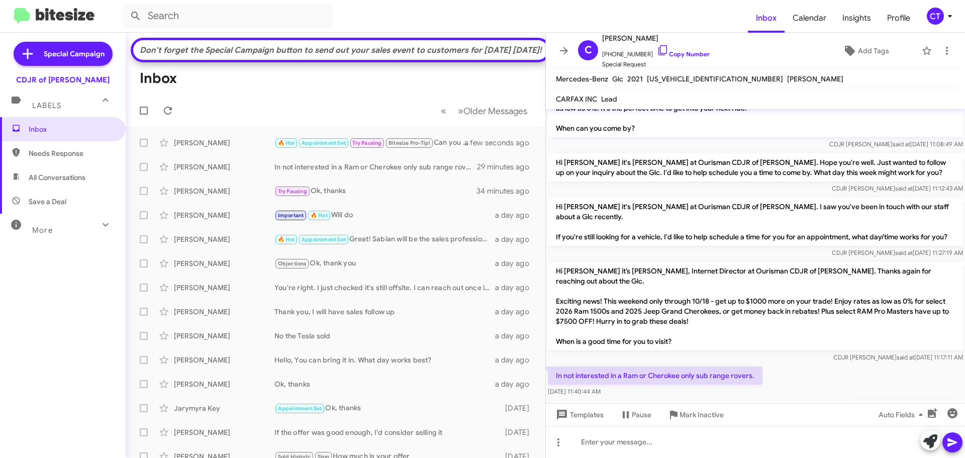
scroll to position [87, 0]
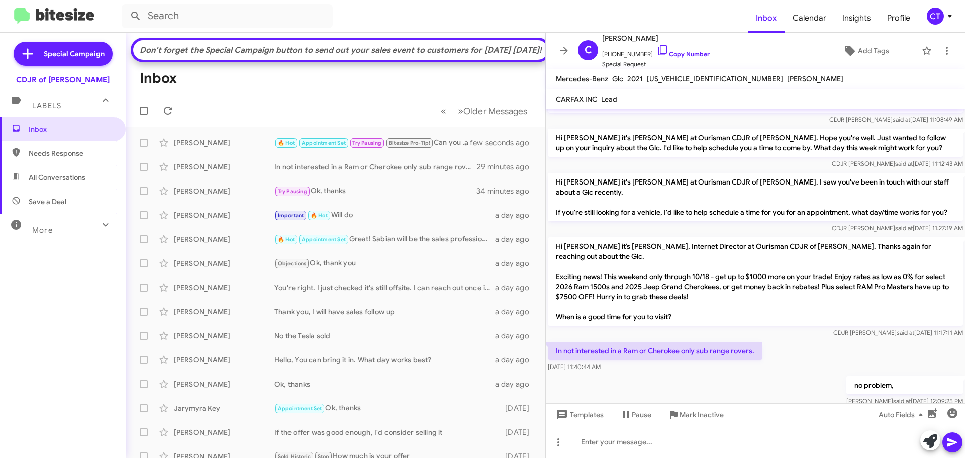
drag, startPoint x: 553, startPoint y: 326, endPoint x: 652, endPoint y: 347, distance: 101.2
click at [652, 347] on div "In not interested in a Ram or Cherokee only sub range rovers. Oct 10, 2025, 11:…" at bounding box center [655, 357] width 215 height 30
copy div "In not interested in a Ram or Cherokee only sub range rovers. Oct 10, 2025, 11:…"
drag, startPoint x: 942, startPoint y: 49, endPoint x: 937, endPoint y: 50, distance: 5.2
click at [942, 49] on icon at bounding box center [947, 51] width 12 height 12
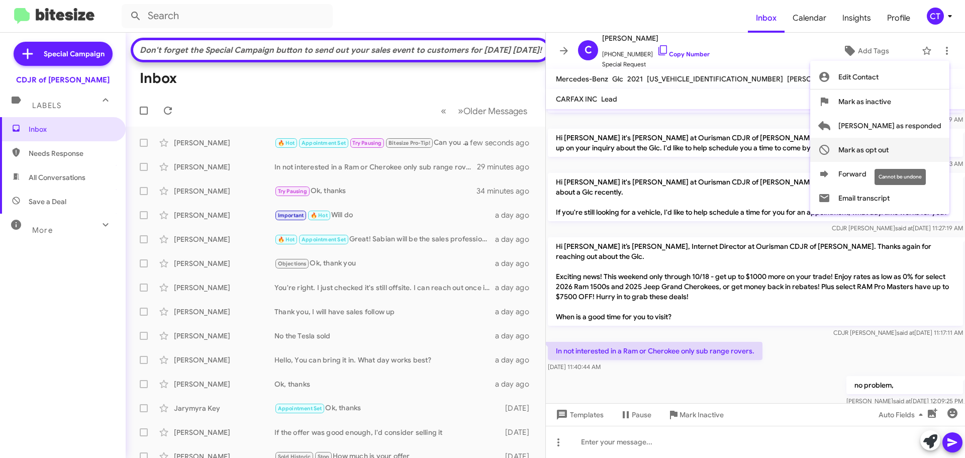
click at [888, 149] on span "Mark as opt out" at bounding box center [863, 150] width 50 height 24
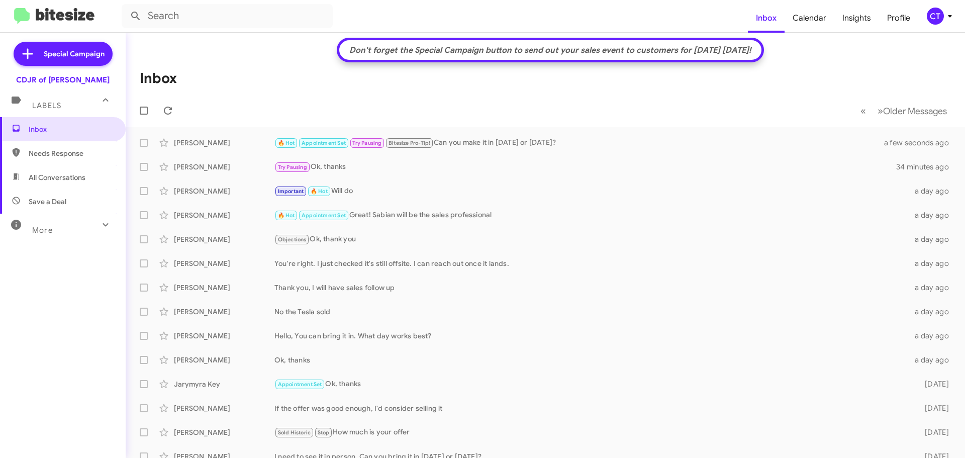
click at [945, 12] on icon at bounding box center [950, 16] width 12 height 12
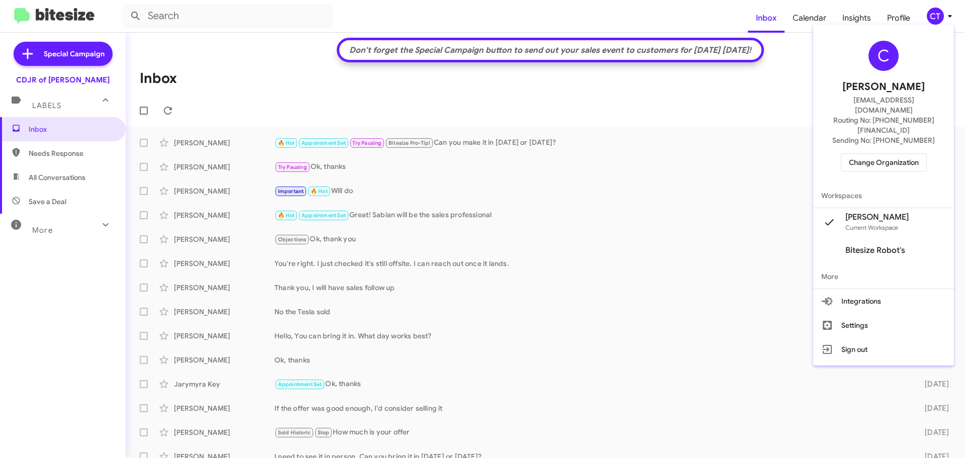
click at [884, 154] on span "Change Organization" at bounding box center [884, 162] width 70 height 17
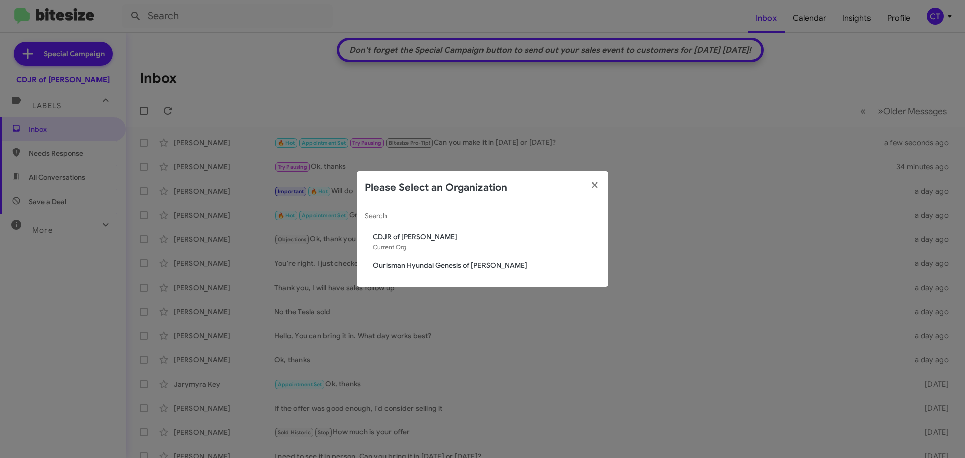
click at [411, 275] on div "Search CDJR of Bowie Current Org Ourisman Hyundai Genesis of Bowie" at bounding box center [482, 245] width 251 height 83
click at [414, 269] on span "Ourisman Hyundai Genesis of [PERSON_NAME]" at bounding box center [486, 265] width 227 height 10
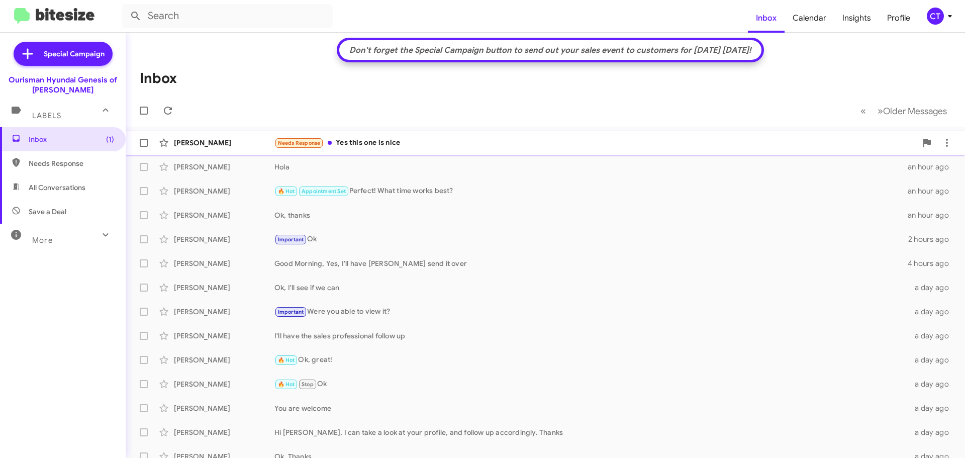
click at [359, 150] on div "[PERSON_NAME] Needs Response Yes this one is nice 18 minutes ago" at bounding box center [545, 143] width 823 height 20
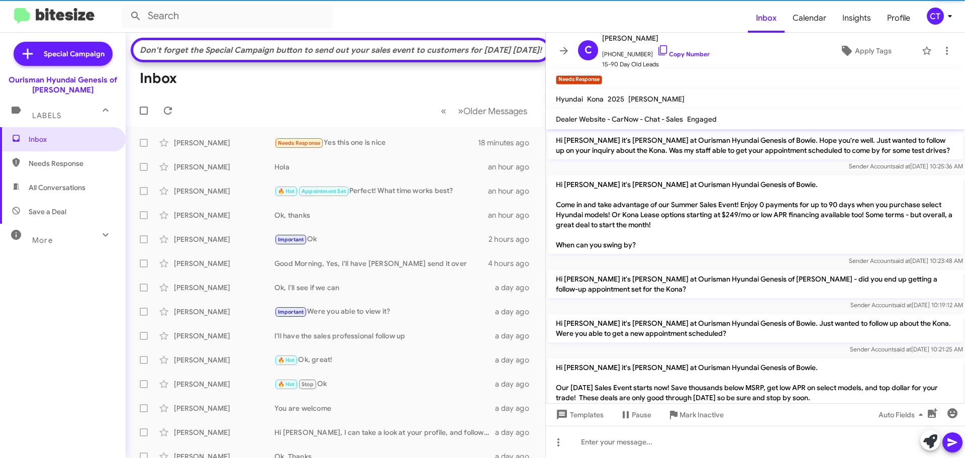
scroll to position [781, 0]
